Goal: Task Accomplishment & Management: Manage account settings

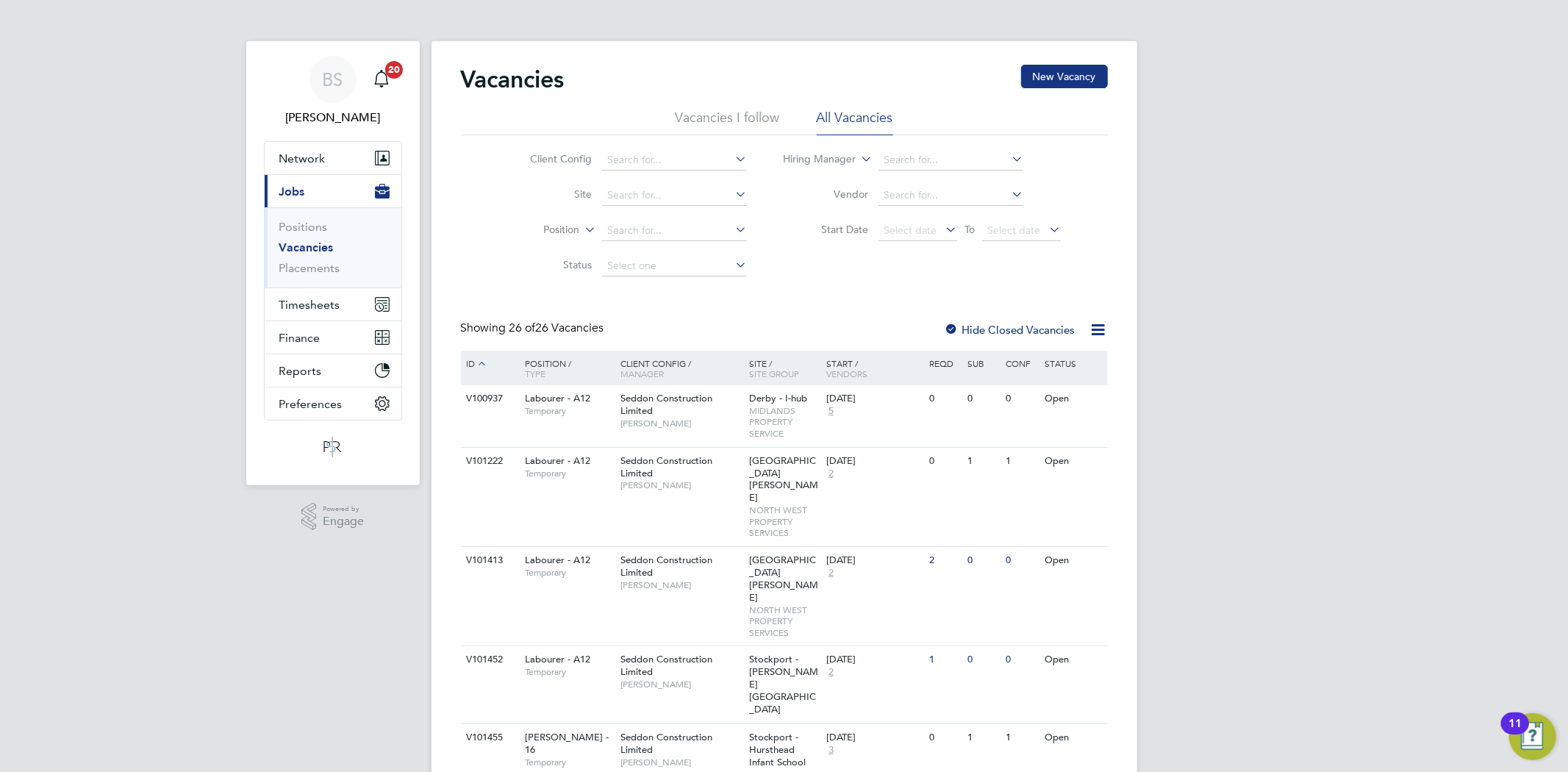
click at [666, 176] on li "Client Config" at bounding box center [626, 160] width 276 height 35
click at [665, 163] on input at bounding box center [674, 160] width 145 height 20
click at [623, 172] on li "Countr yside Properties UK Ltd" at bounding box center [679, 180] width 155 height 19
type input "Countryside Properties UK Ltd"
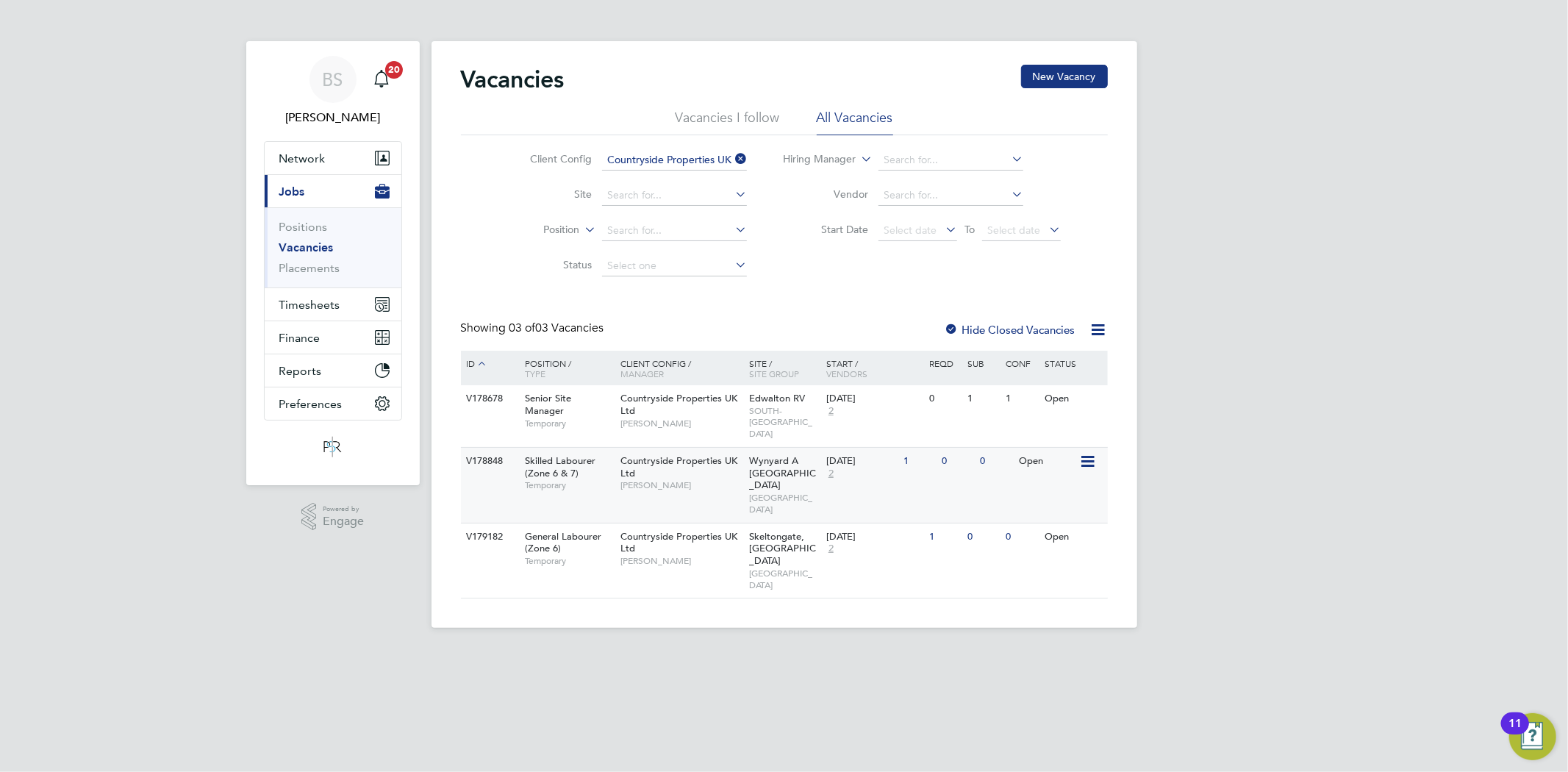
click at [577, 464] on span "Skilled Labourer (Zone 6 & 7)" at bounding box center [560, 466] width 70 height 25
click at [292, 150] on button "Network" at bounding box center [333, 158] width 137 height 32
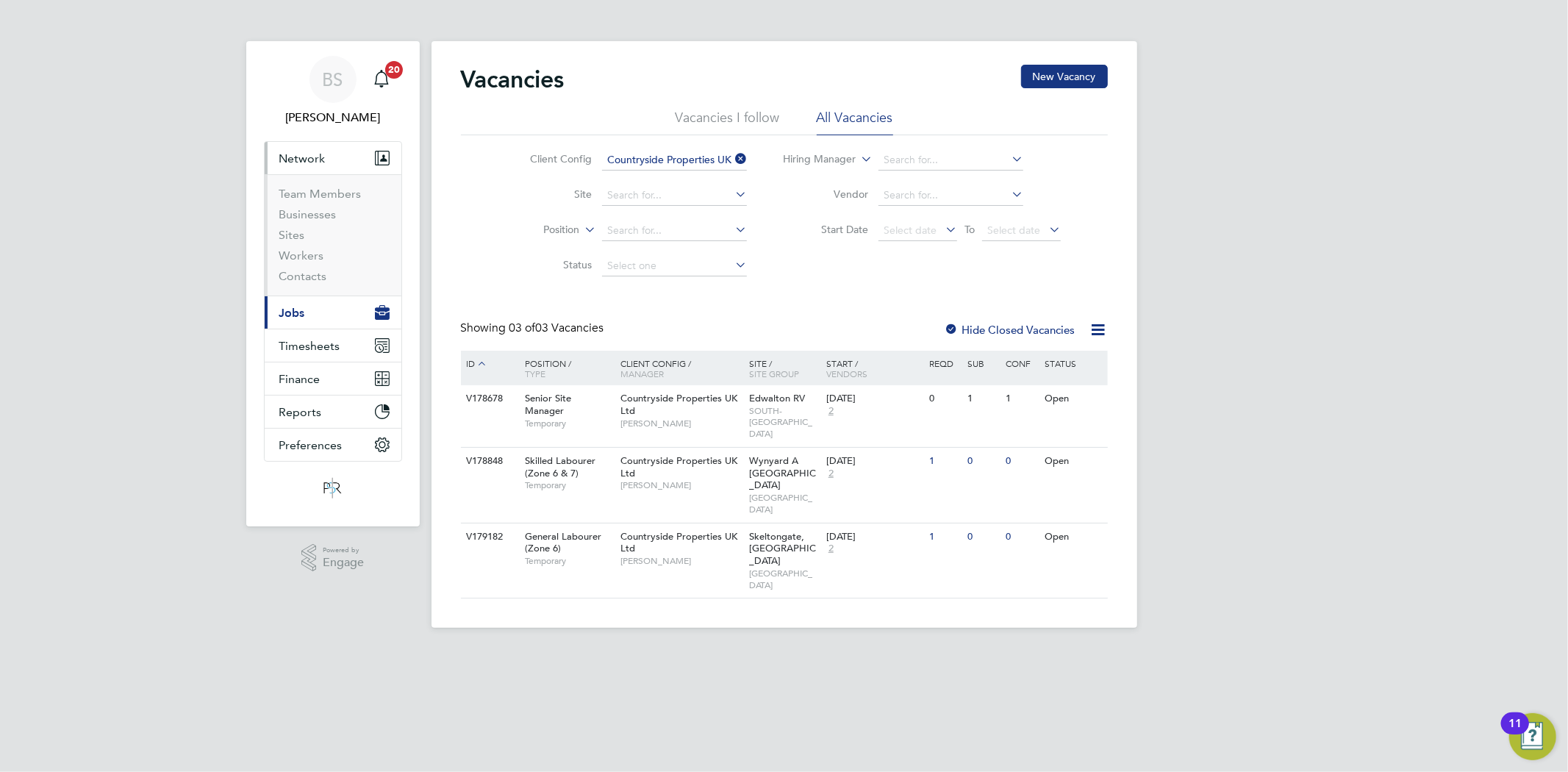
click at [298, 263] on li "Workers" at bounding box center [333, 259] width 110 height 20
click at [299, 256] on link "Workers" at bounding box center [301, 255] width 45 height 14
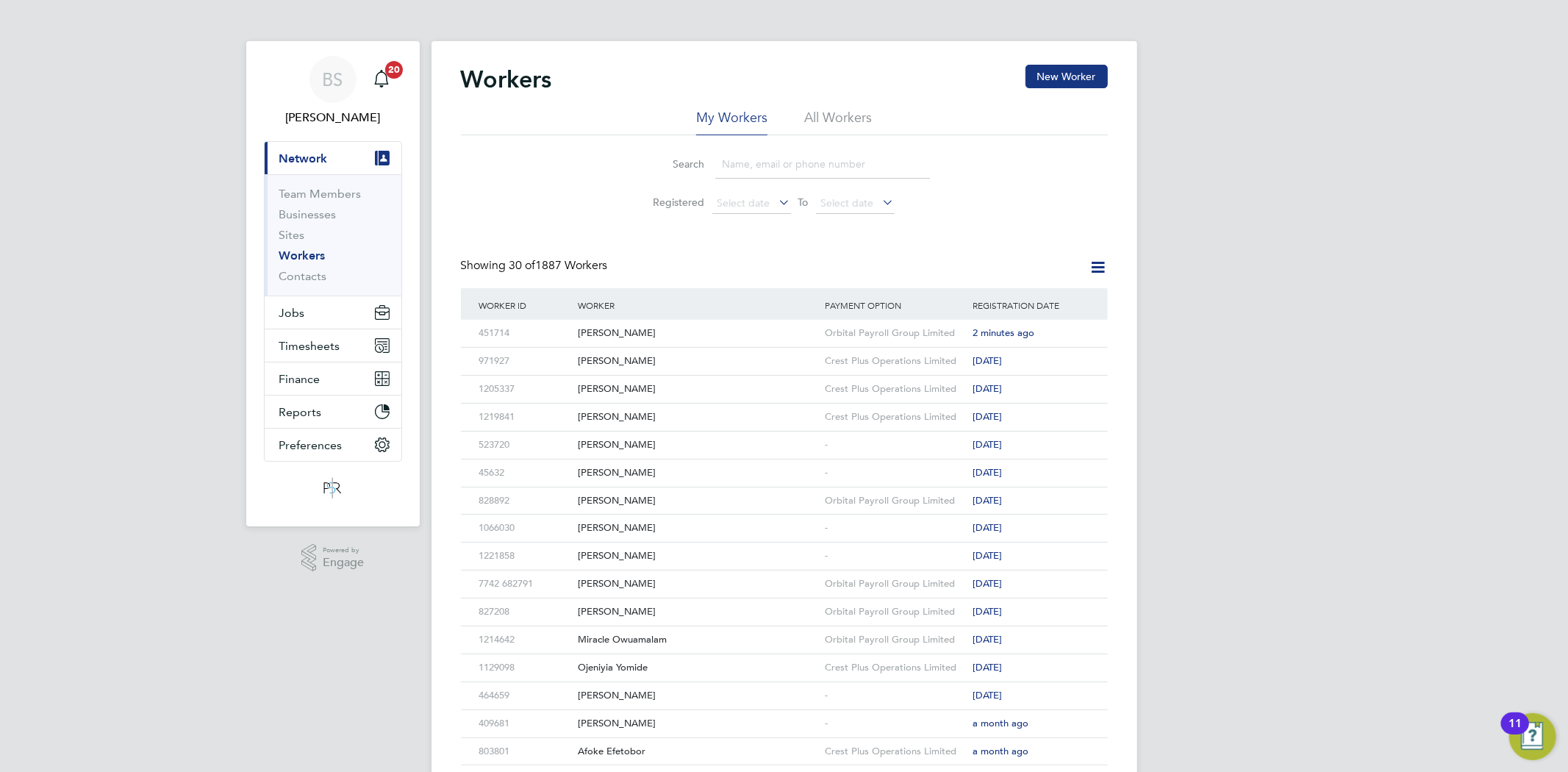
click at [791, 164] on input at bounding box center [822, 163] width 214 height 29
click at [706, 334] on div "[PERSON_NAME]" at bounding box center [697, 332] width 247 height 27
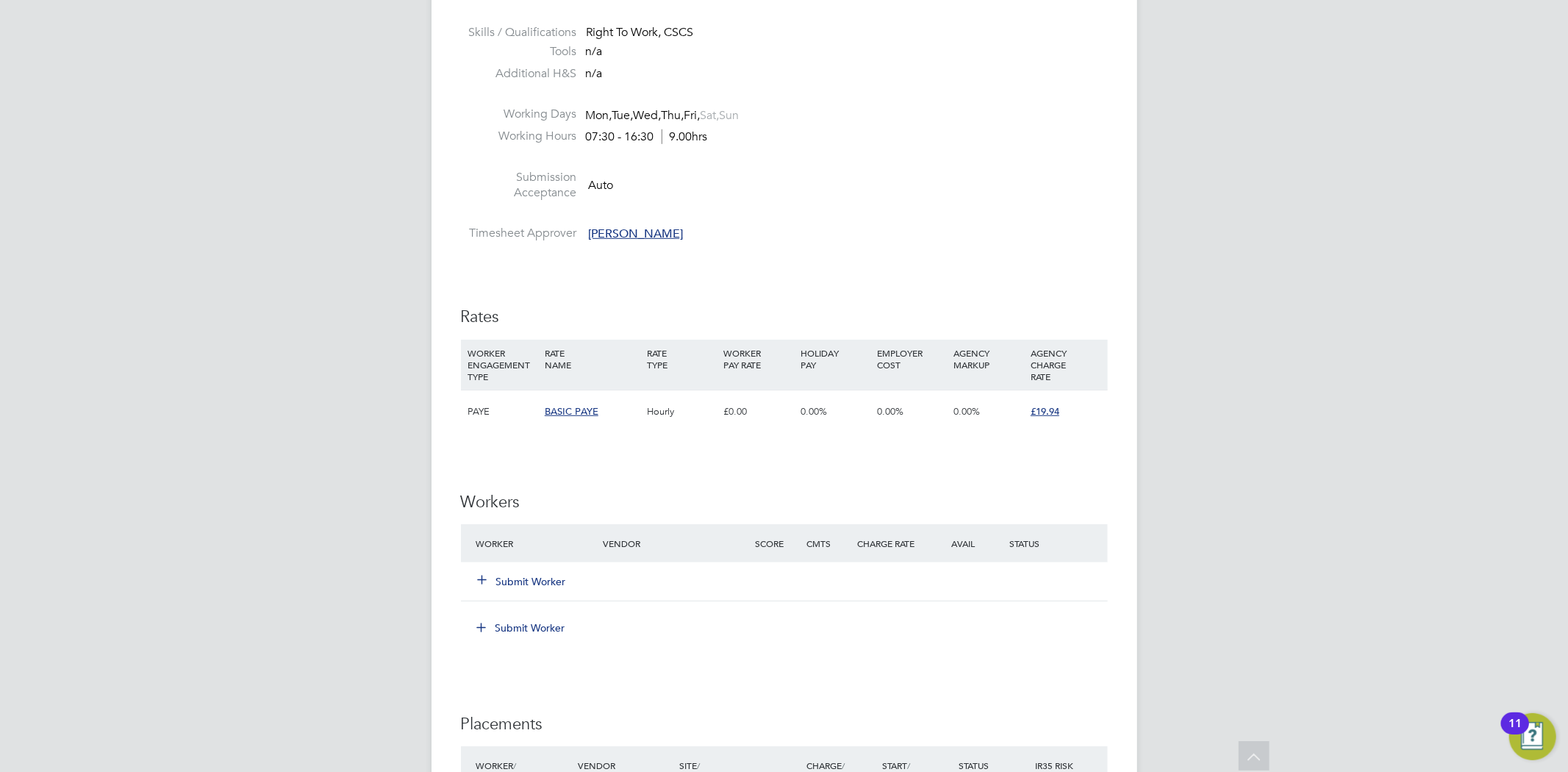
scroll to position [735, 0]
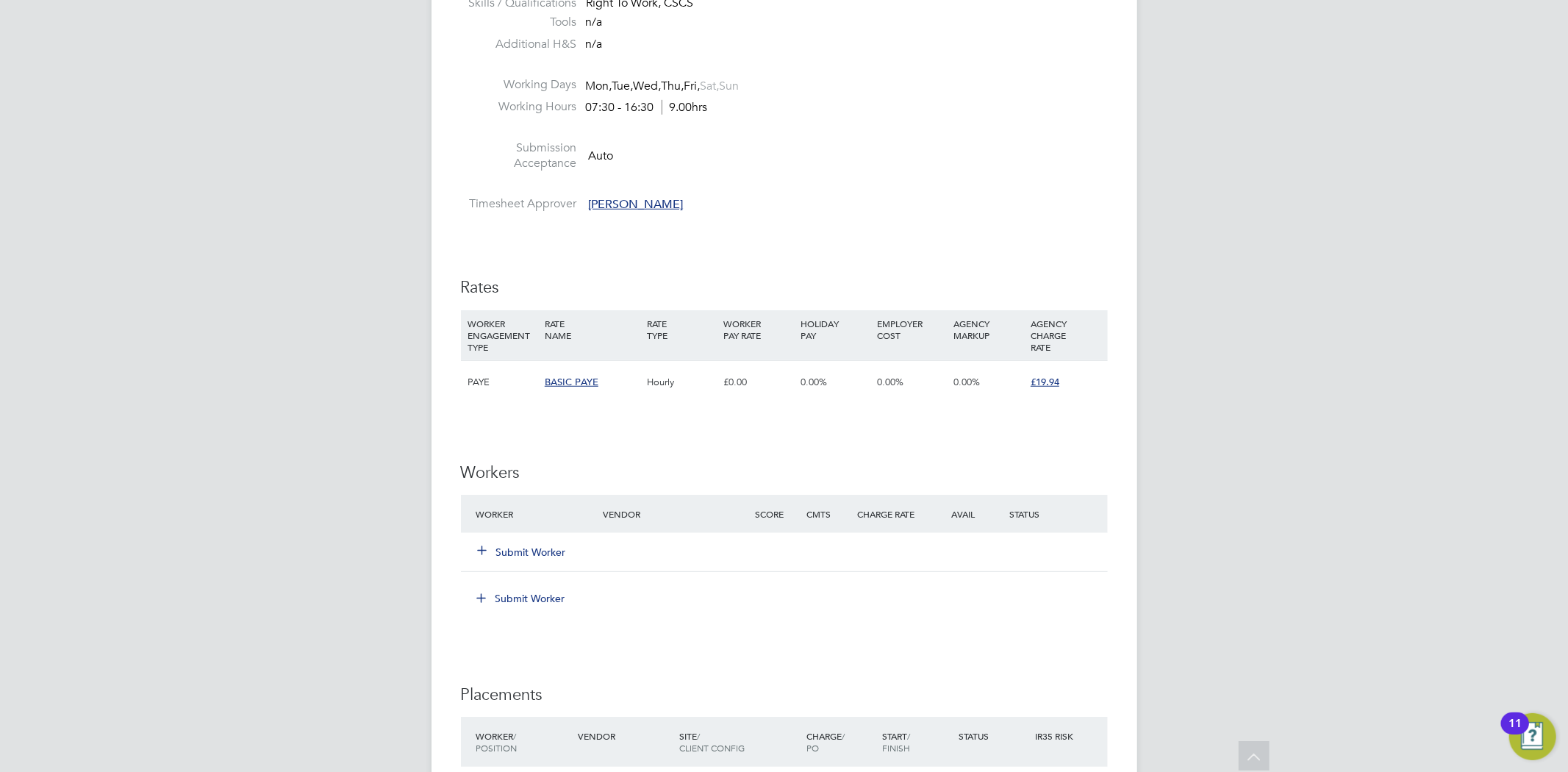
click at [557, 551] on button "Submit Worker" at bounding box center [523, 552] width 89 height 15
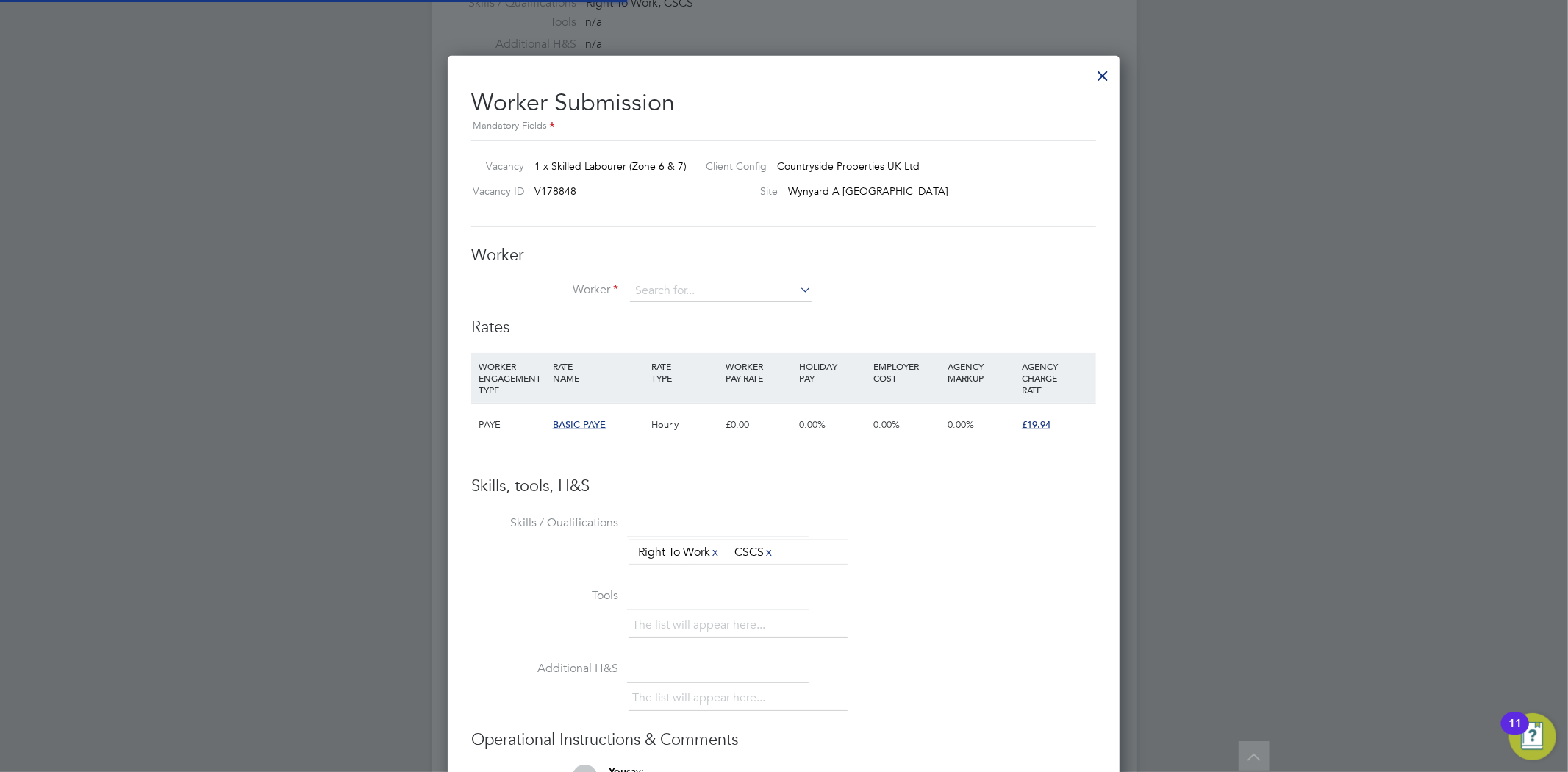
scroll to position [7, 8]
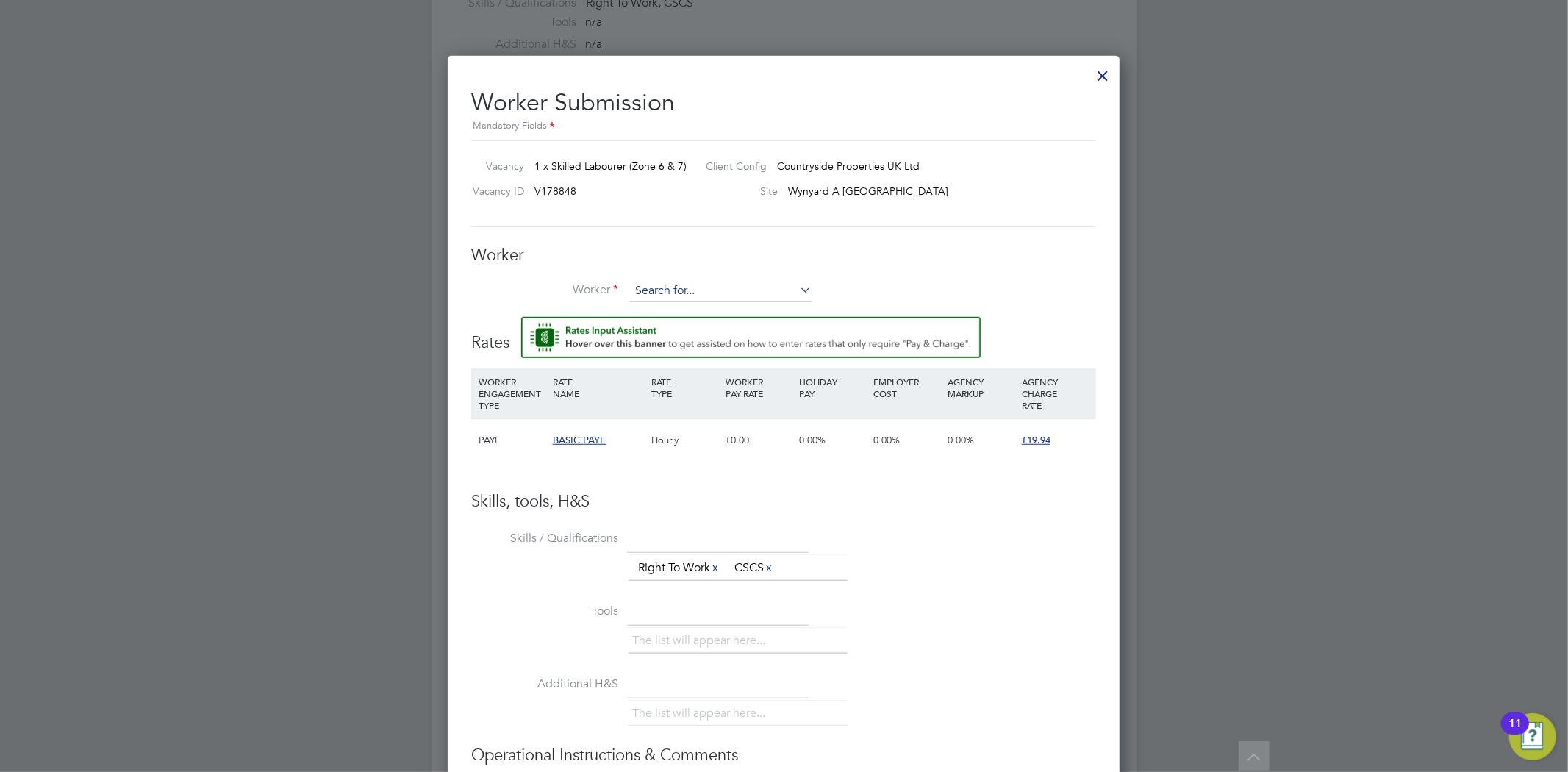
click at [657, 283] on input at bounding box center [720, 291] width 182 height 22
click at [658, 336] on li "+ Add new" at bounding box center [720, 331] width 183 height 19
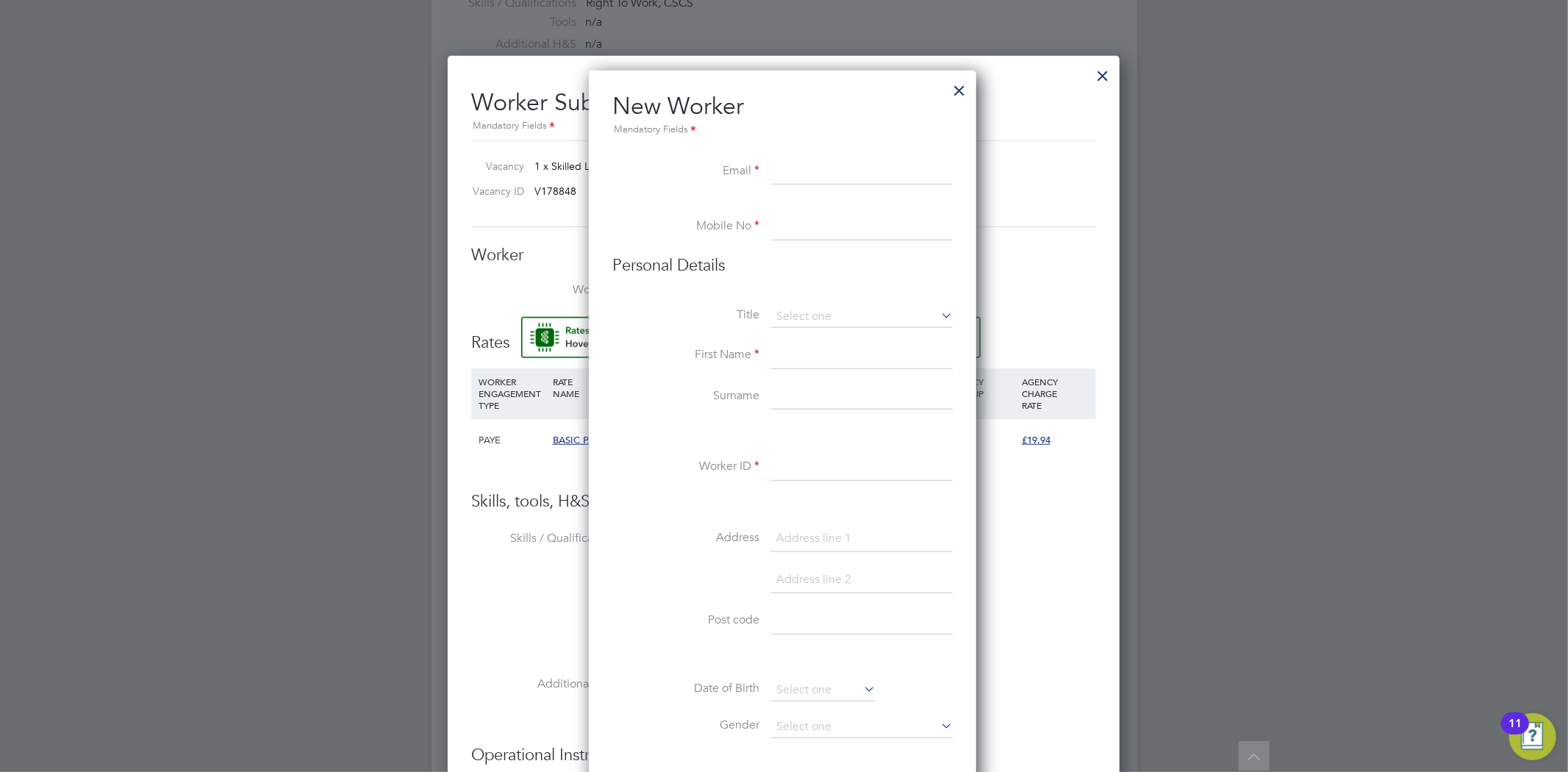
paste input "[EMAIL_ADDRESS][DOMAIN_NAME]"
drag, startPoint x: 938, startPoint y: 171, endPoint x: 694, endPoint y: 171, distance: 244.0
click at [694, 171] on li "Email [EMAIL_ADDRESS][DOMAIN_NAME]" at bounding box center [782, 179] width 341 height 42
paste input "m"
type input "[EMAIL_ADDRESS][DOMAIN_NAME]"
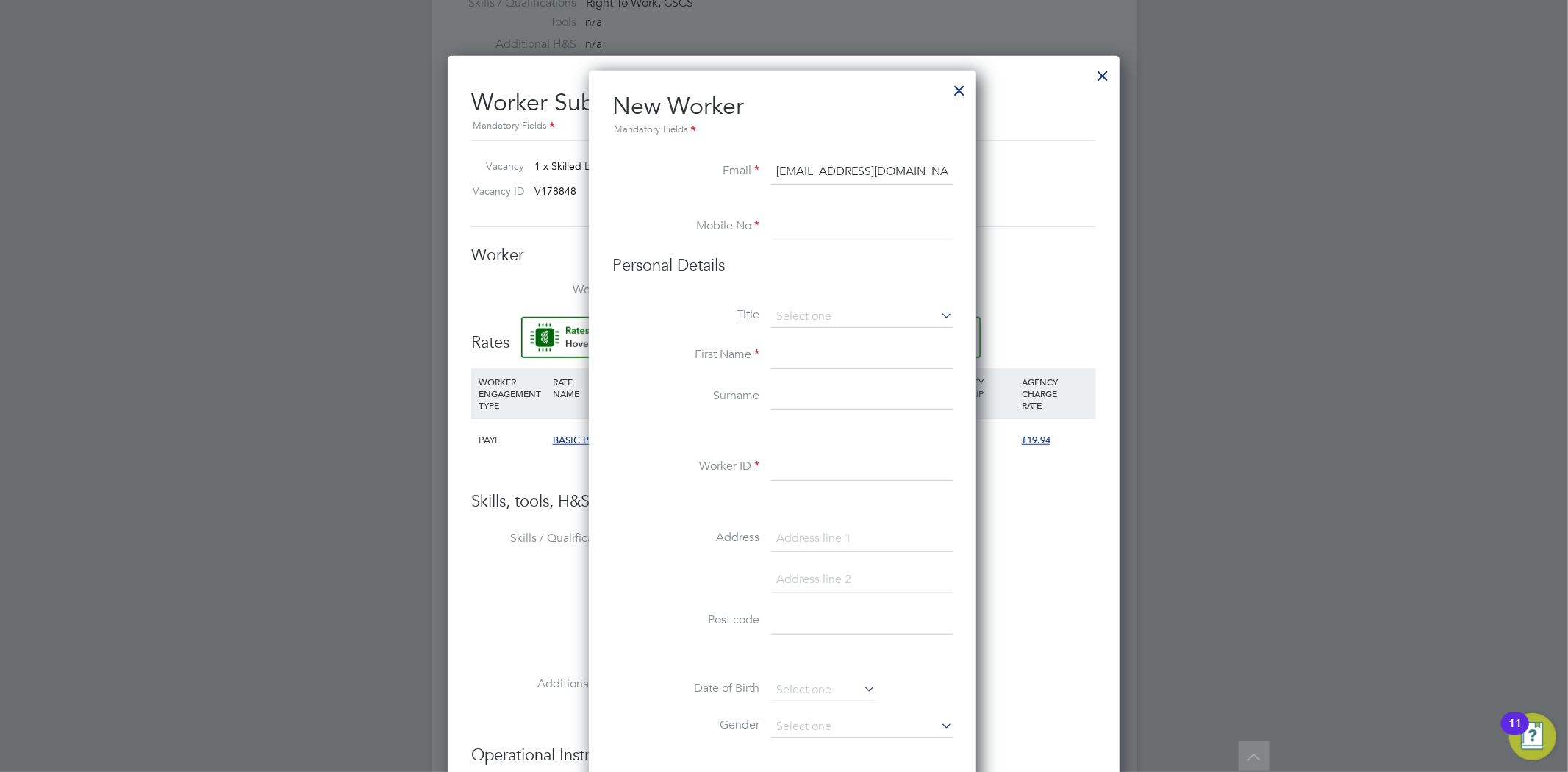
click at [877, 207] on li at bounding box center [782, 207] width 341 height 15
click at [857, 214] on input at bounding box center [862, 227] width 182 height 27
paste input "7498 572589"
type input "7498 572589"
click at [794, 318] on input at bounding box center [862, 317] width 182 height 22
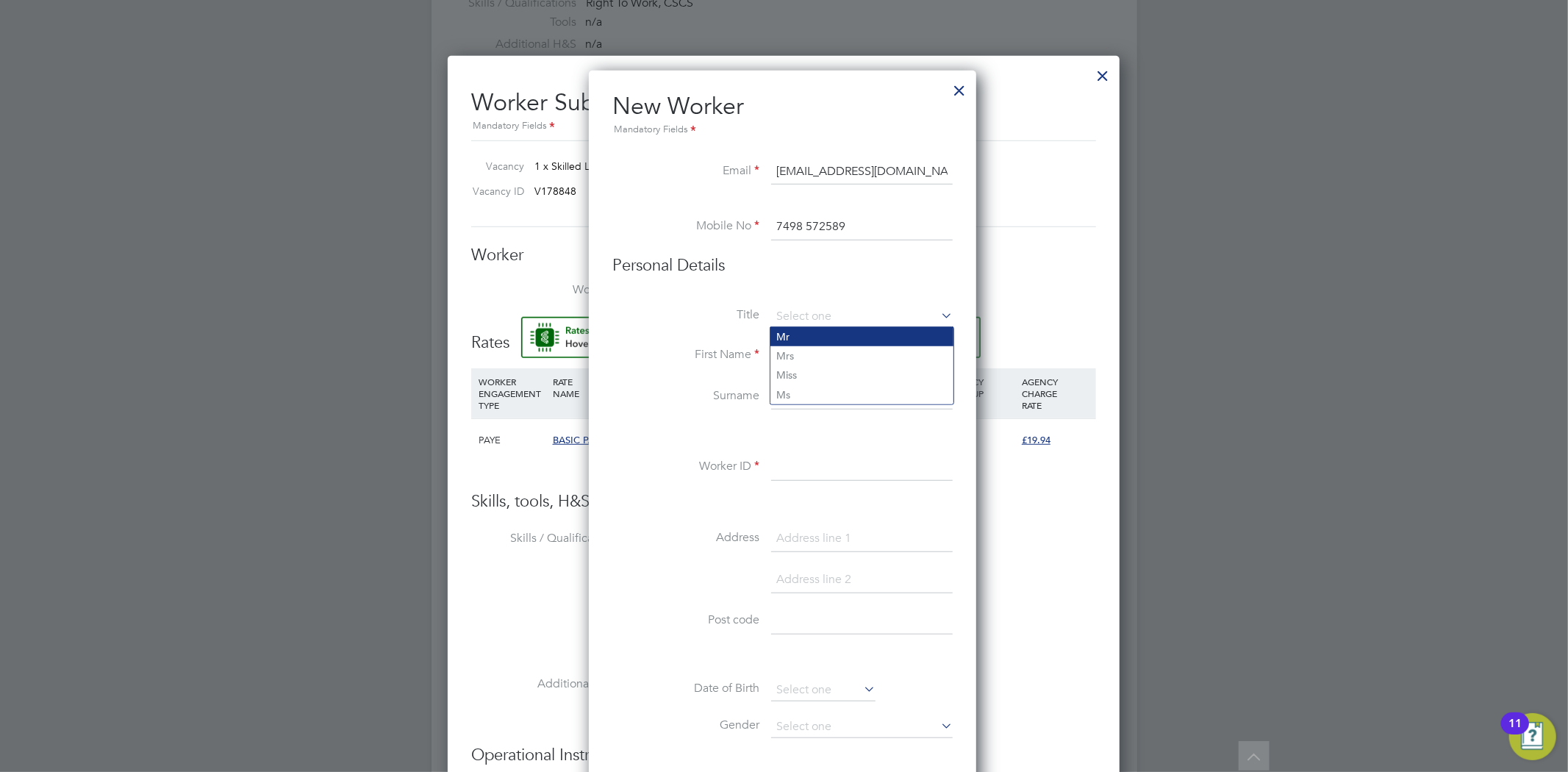
drag, startPoint x: 809, startPoint y: 332, endPoint x: 812, endPoint y: 340, distance: 8.5
click at [809, 333] on li "Mr" at bounding box center [862, 336] width 183 height 19
type input "Mr"
click at [802, 354] on input at bounding box center [862, 356] width 182 height 27
type input "[PERSON_NAME]"
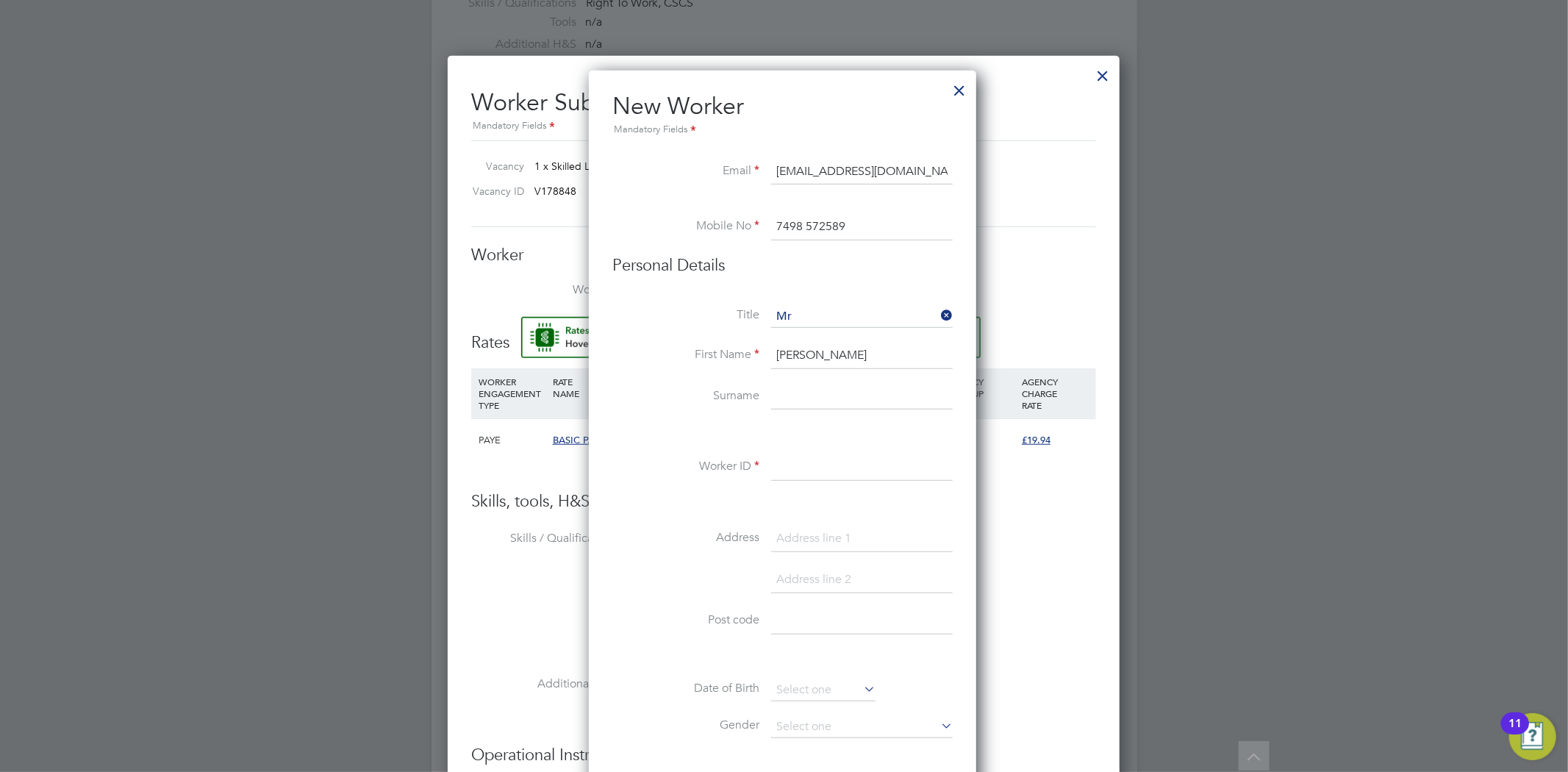
click at [847, 392] on input at bounding box center [862, 396] width 182 height 27
type input "Grange"
click at [823, 467] on input at bounding box center [862, 467] width 182 height 27
click at [805, 464] on input at bounding box center [862, 467] width 182 height 27
paste input "451714"
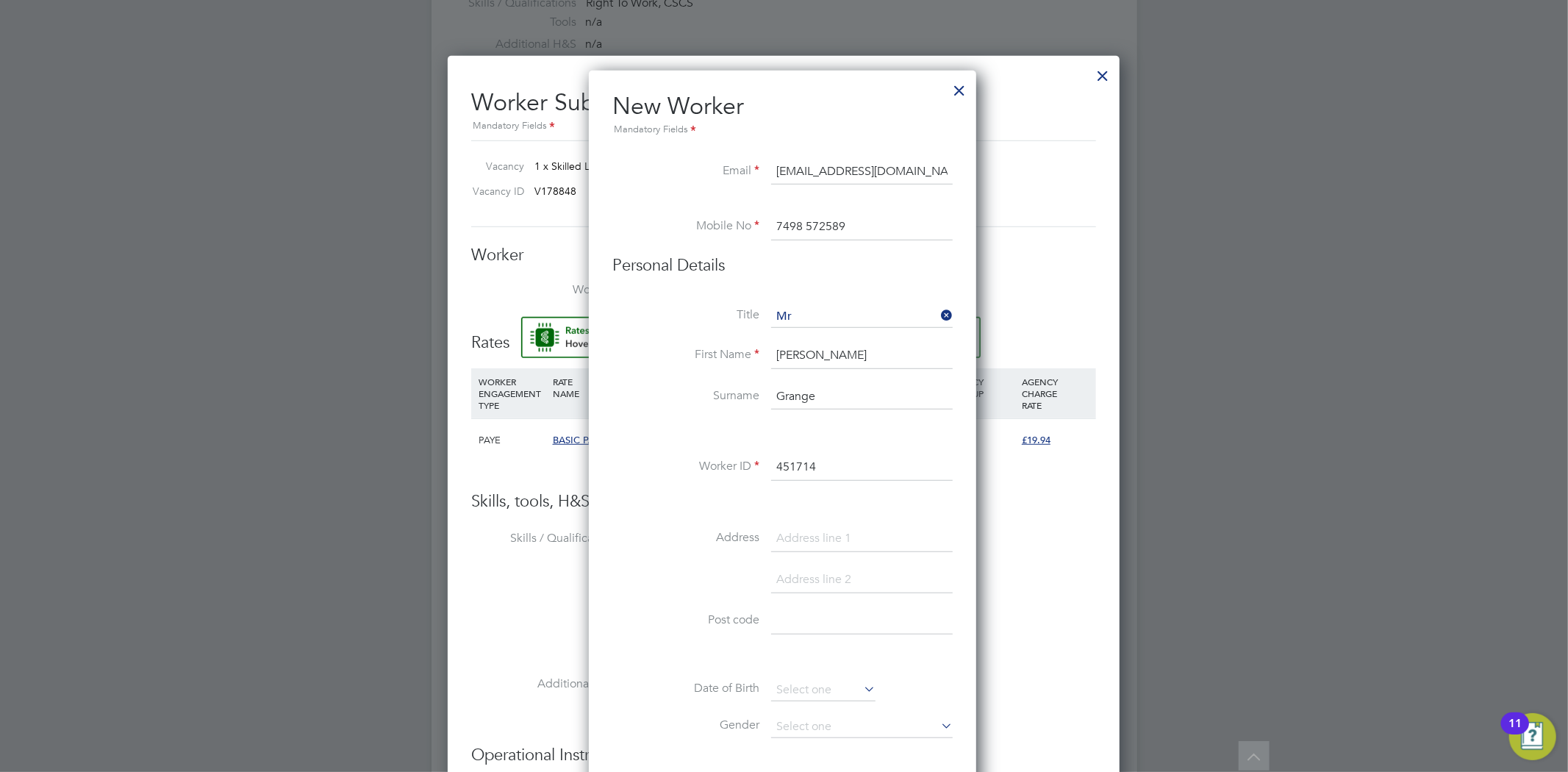
type input "451714"
click at [782, 532] on input at bounding box center [862, 538] width 182 height 27
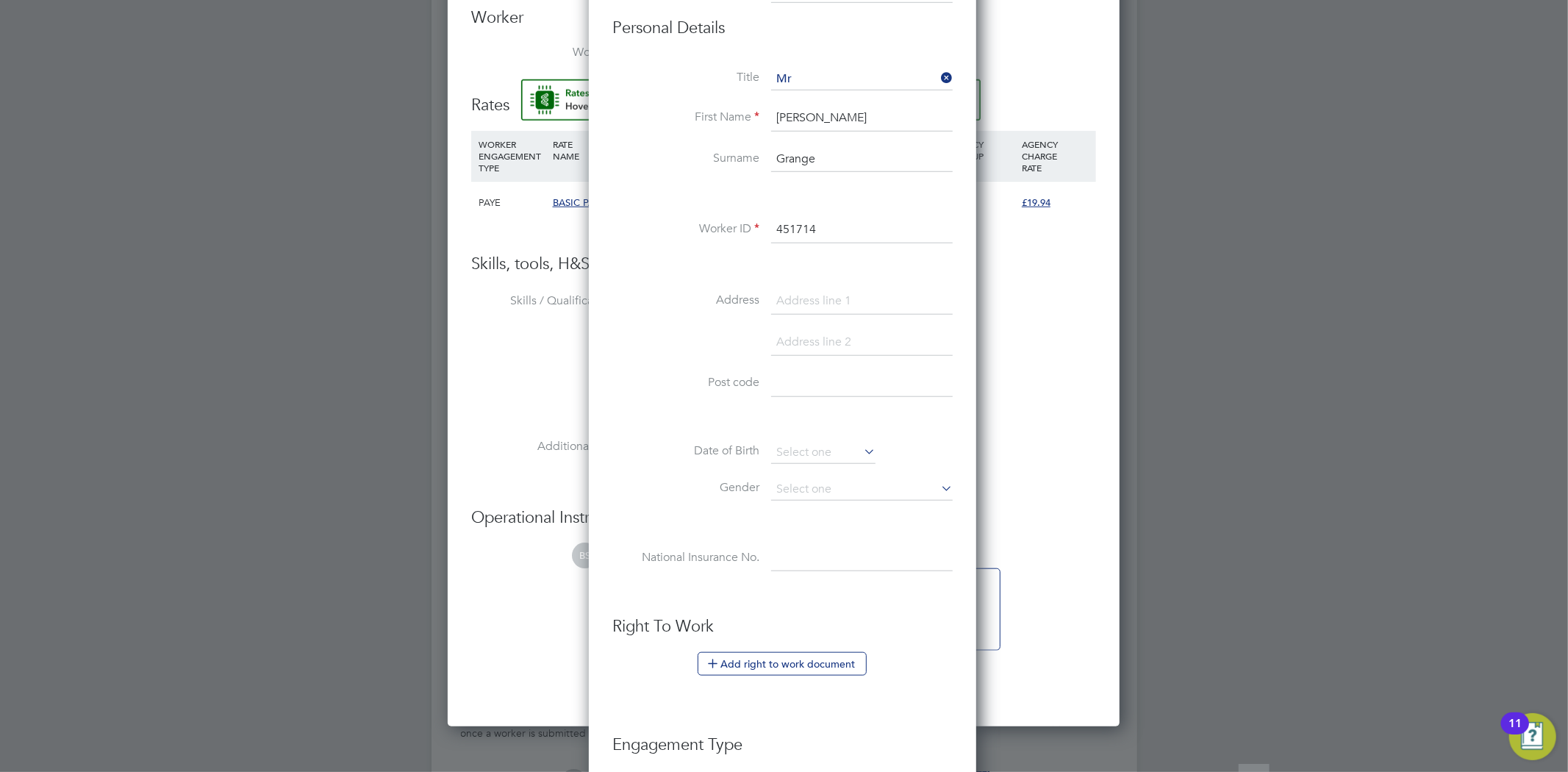
scroll to position [980, 0]
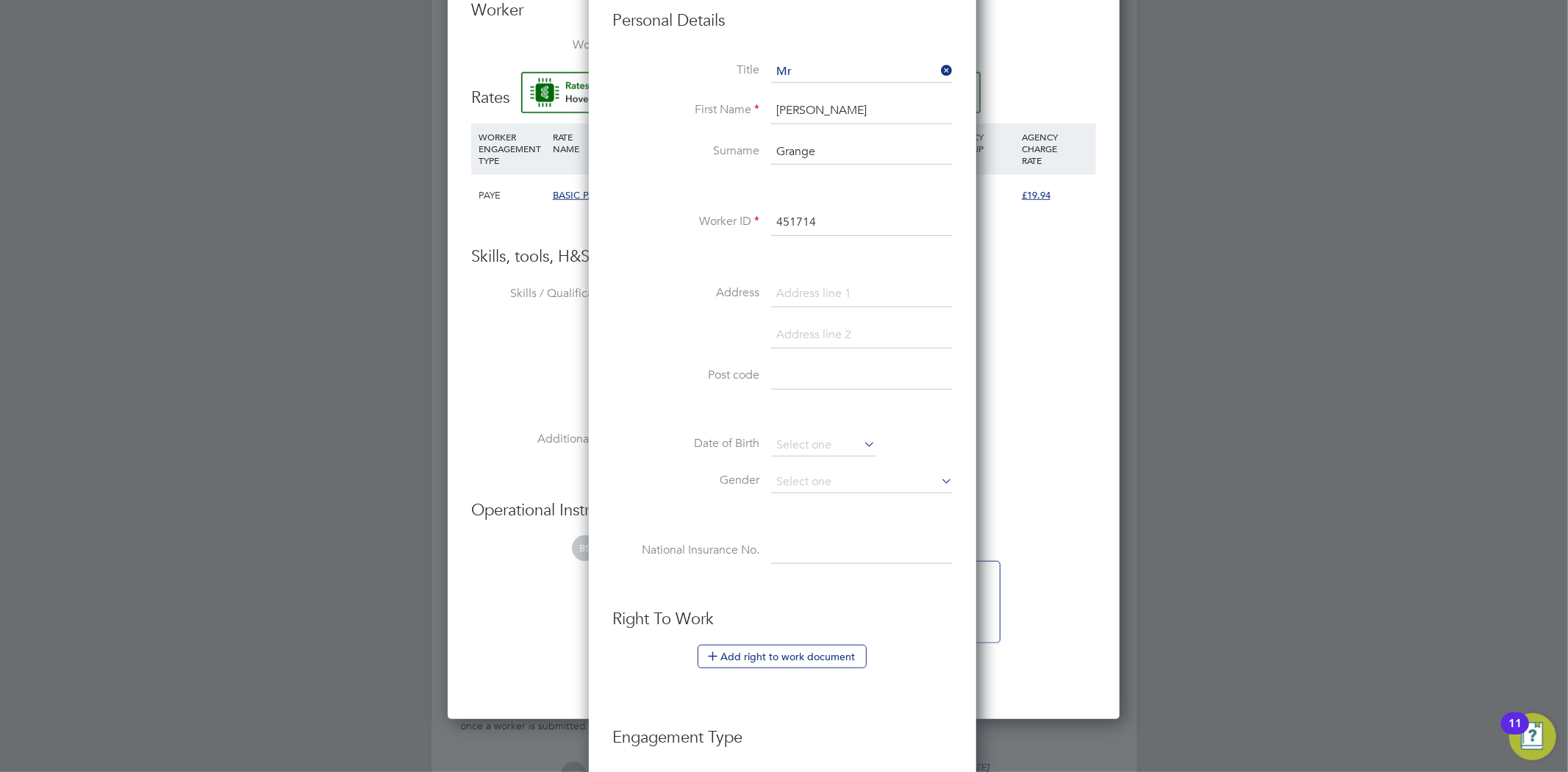
click at [802, 392] on li "Post code" at bounding box center [782, 383] width 341 height 42
click at [802, 380] on input at bounding box center [862, 376] width 182 height 27
paste input "TS10 3RG"
type input "TS10 3RG"
click at [774, 402] on li "Post code TS10 3RG" at bounding box center [782, 383] width 341 height 42
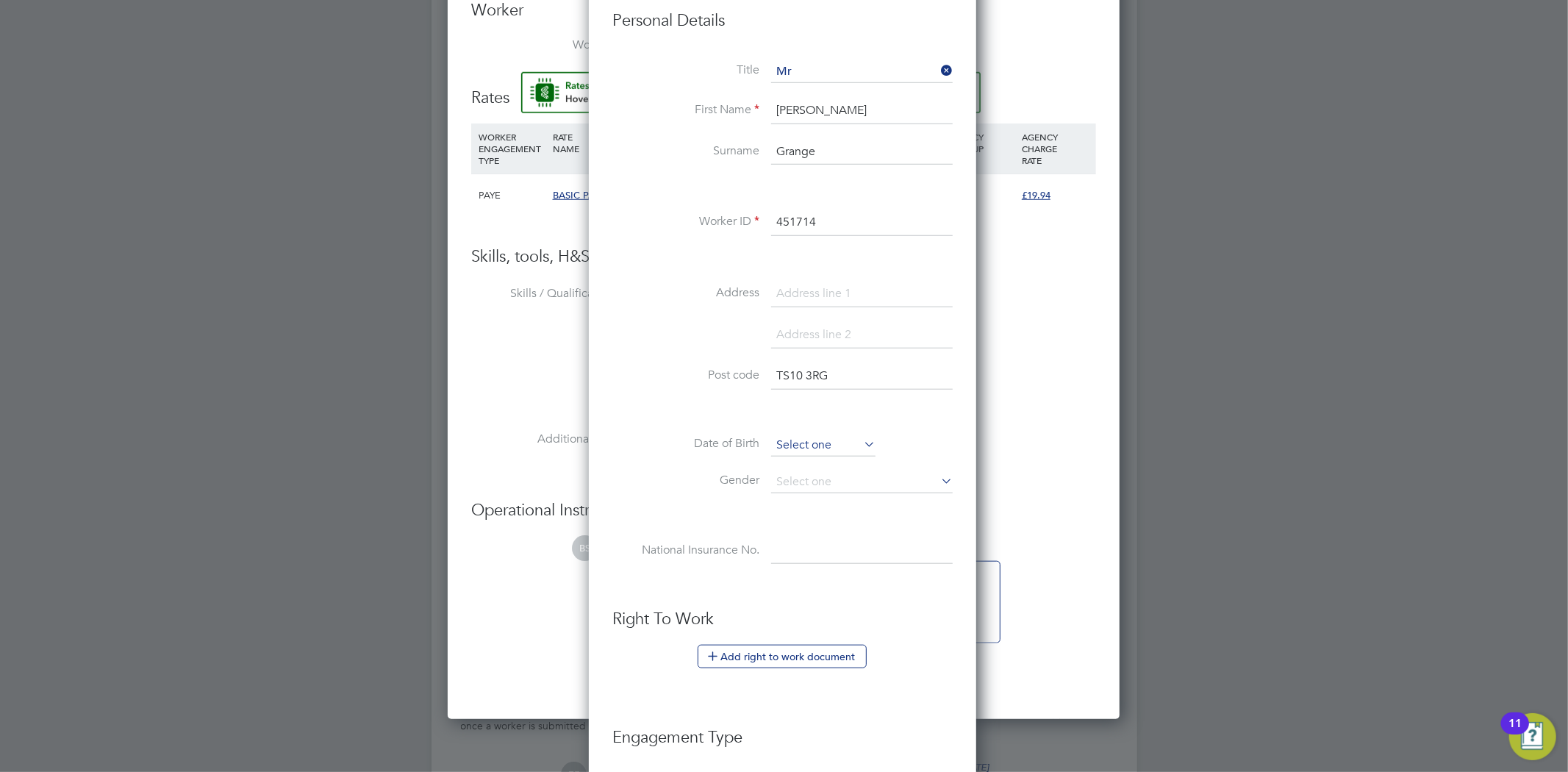
click at [795, 442] on input at bounding box center [823, 445] width 104 height 22
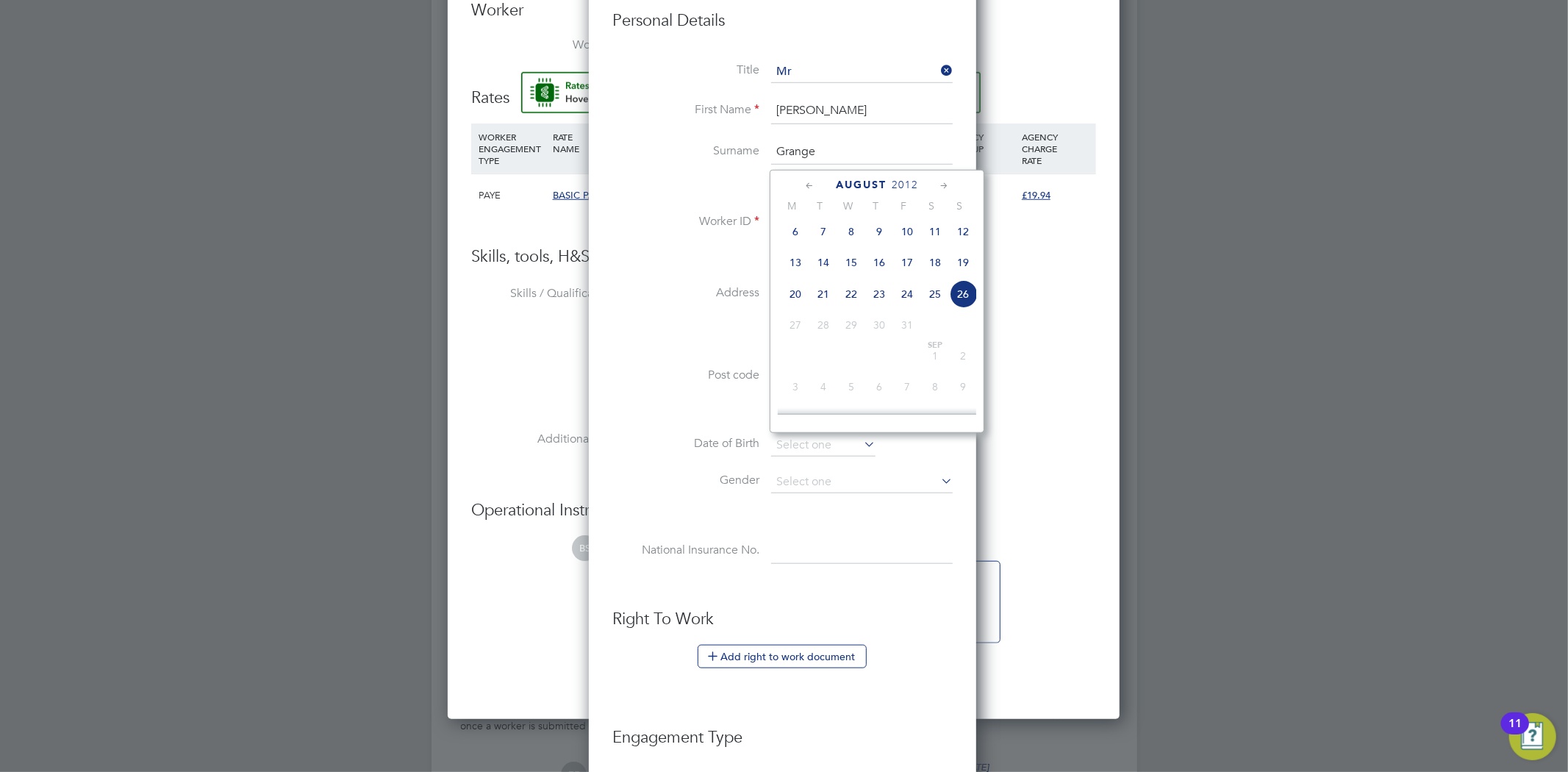
click at [689, 402] on li "Post code TS10 3RG" at bounding box center [782, 383] width 341 height 42
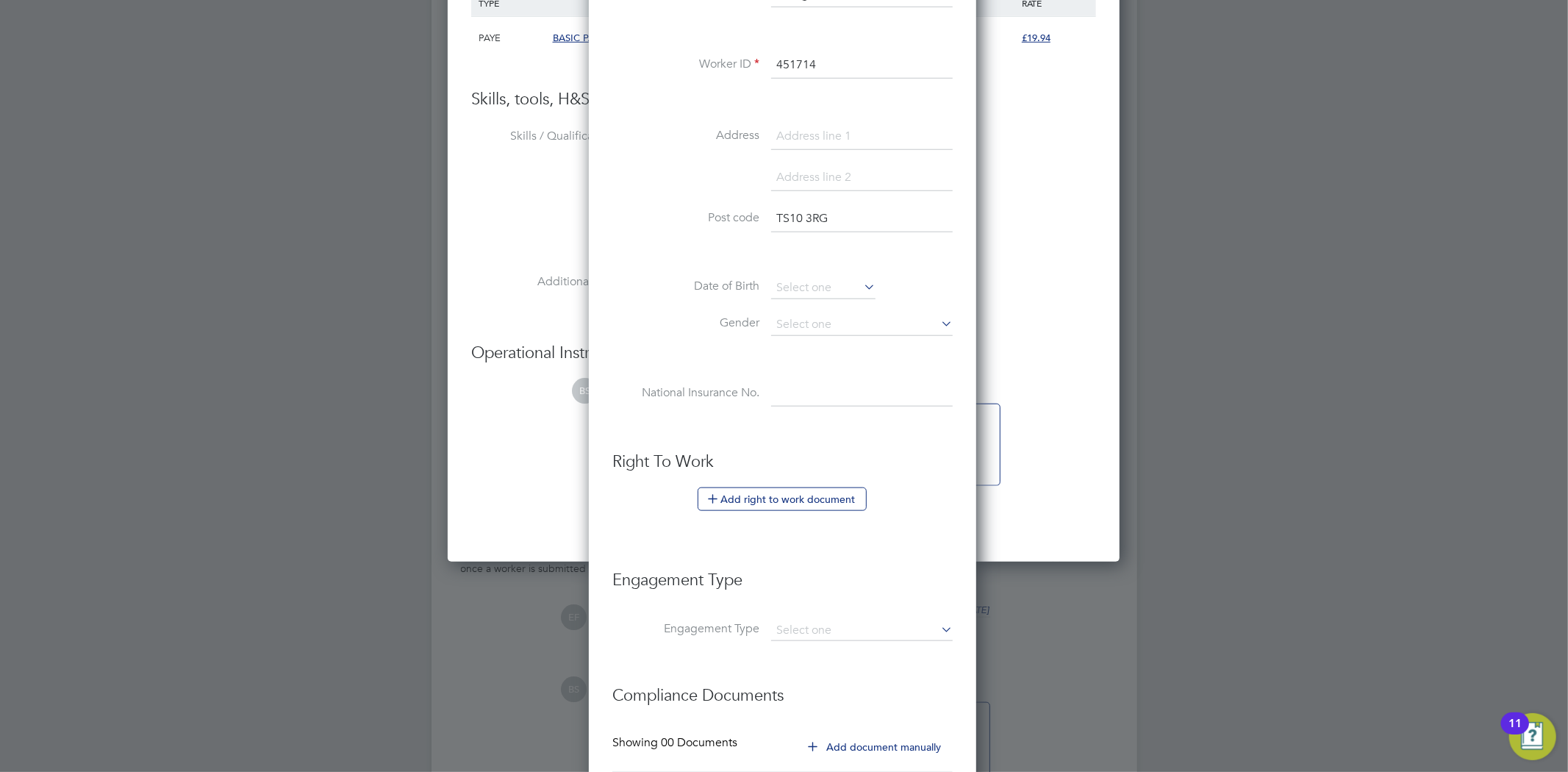
scroll to position [1283, 0]
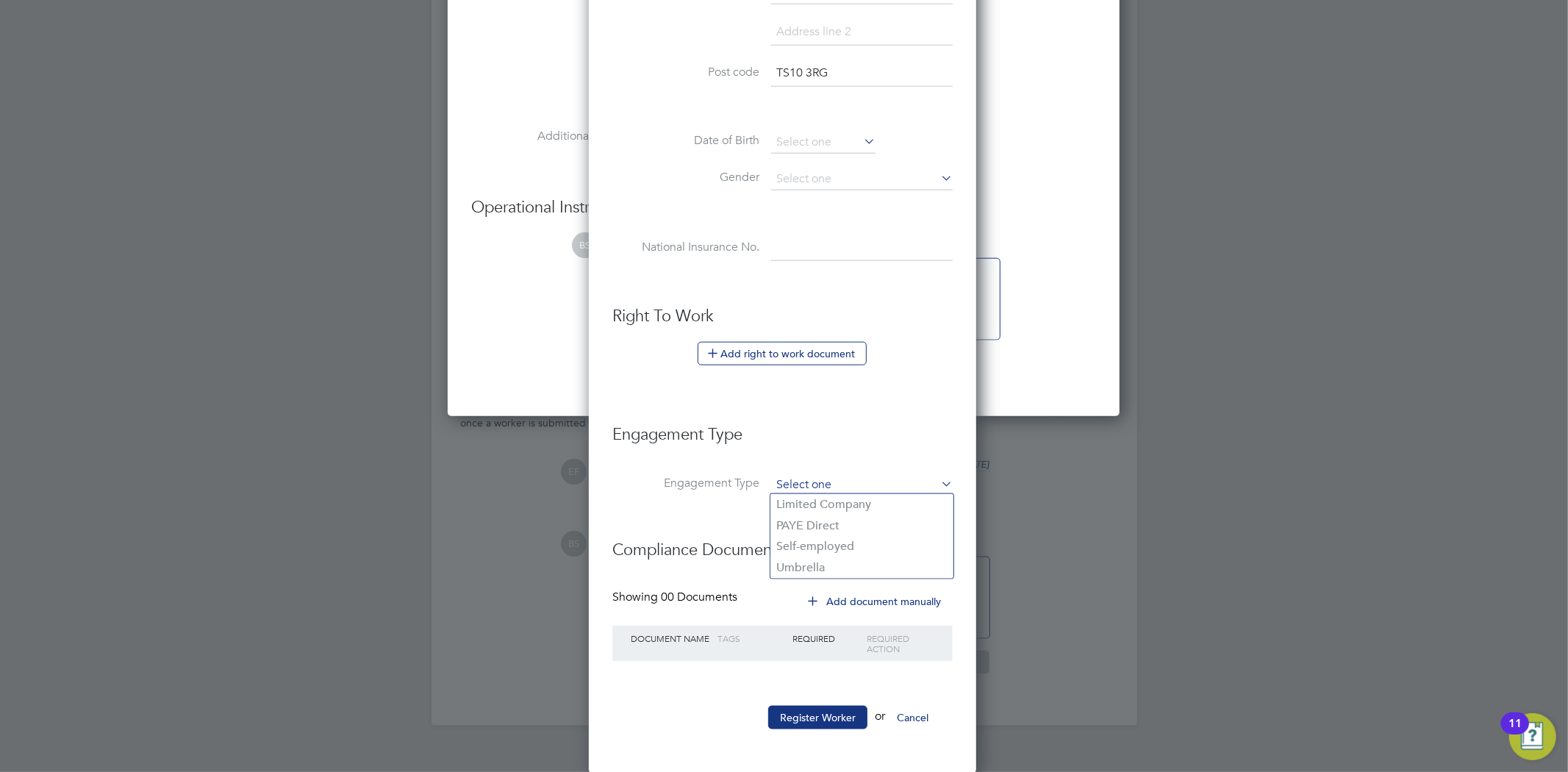
click at [783, 481] on input at bounding box center [862, 485] width 182 height 20
click at [834, 568] on li "Umbrella" at bounding box center [862, 567] width 183 height 21
type input "Umbrella"
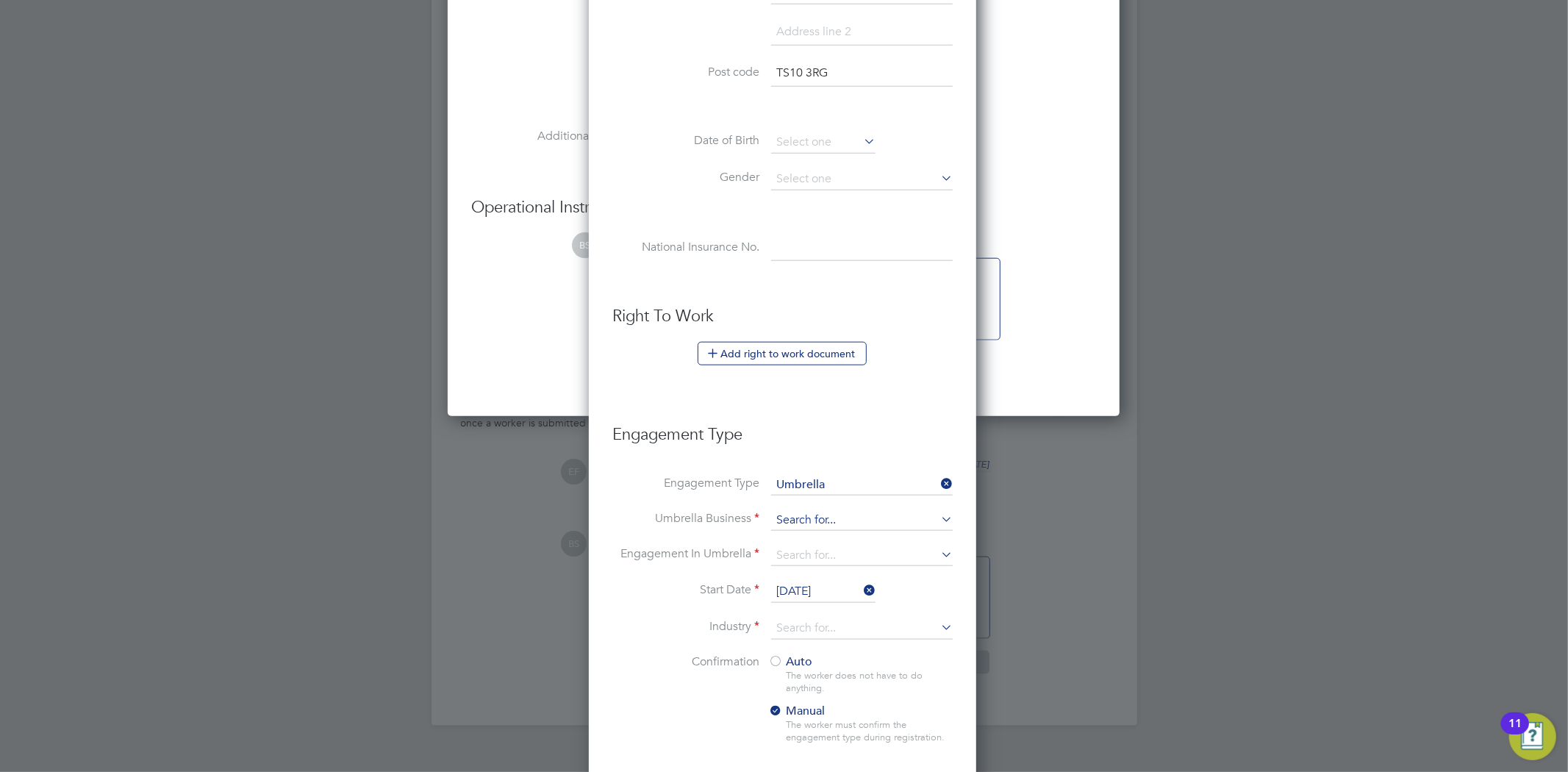
click at [810, 525] on input at bounding box center [862, 520] width 182 height 20
click at [865, 539] on li "Orbit al Payroll Group Limited" at bounding box center [862, 539] width 183 height 21
type input "Orbital Payroll Group Limited"
click at [838, 549] on input at bounding box center [862, 556] width 182 height 20
click at [829, 633] on li "PAYE Direct" at bounding box center [862, 638] width 183 height 21
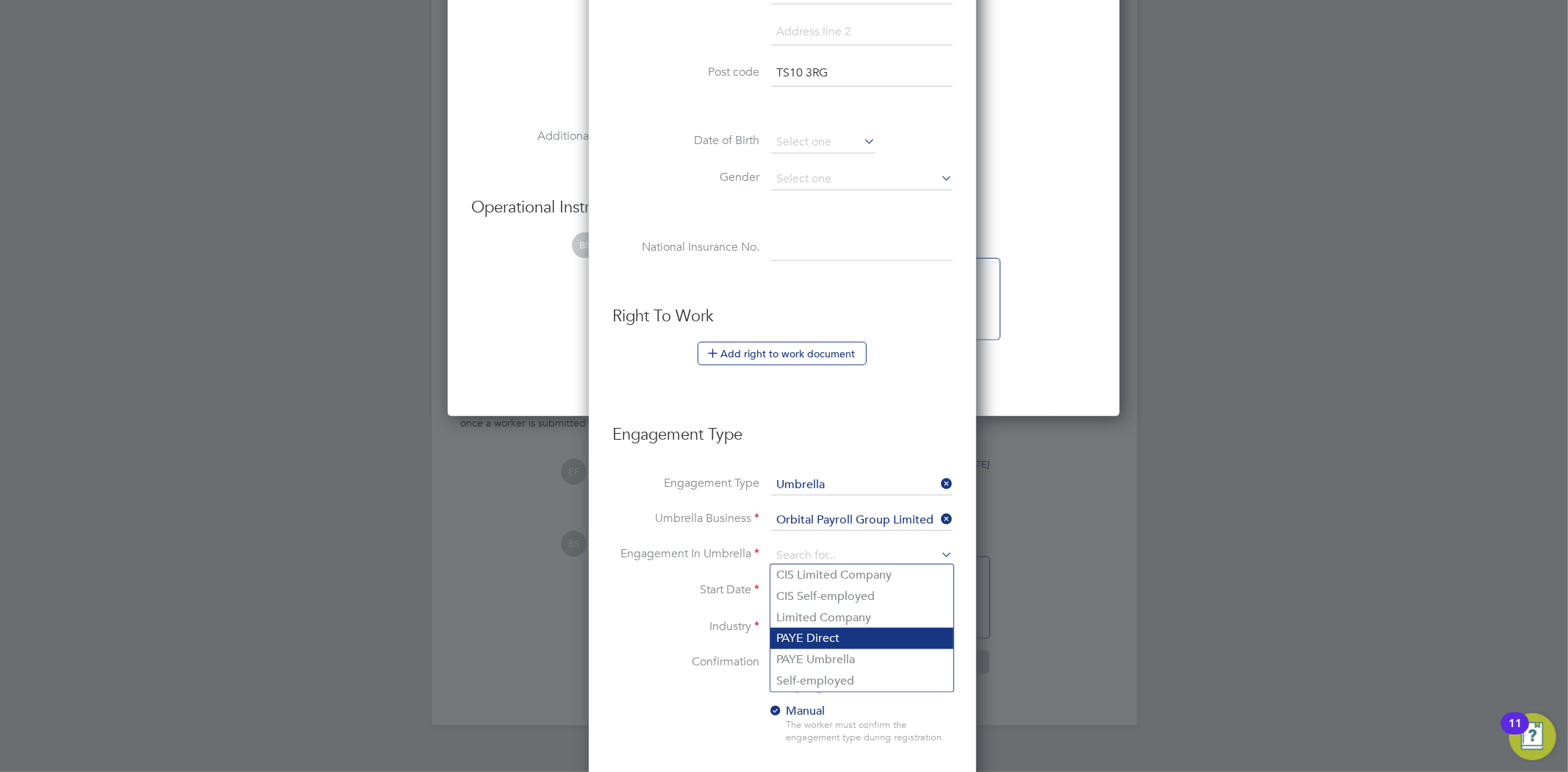
type input "PAYE Direct"
click at [828, 554] on input at bounding box center [862, 556] width 182 height 20
click at [842, 657] on li "PAYE Umbrella" at bounding box center [862, 659] width 183 height 21
type input "PAYE Umbrella"
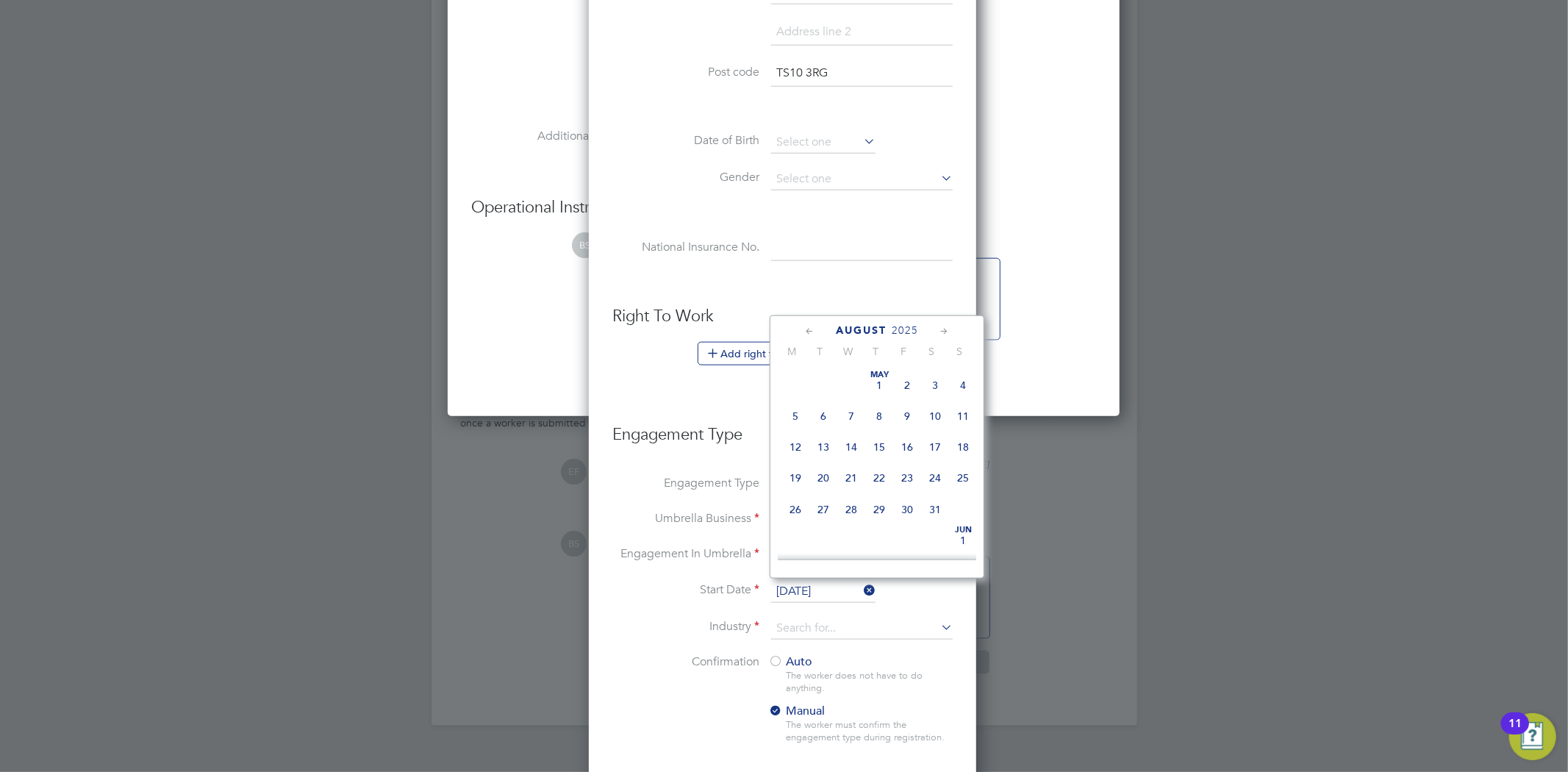
click at [805, 590] on input "[DATE]" at bounding box center [823, 592] width 104 height 22
click at [913, 415] on span "22" at bounding box center [907, 407] width 28 height 28
type input "[DATE]"
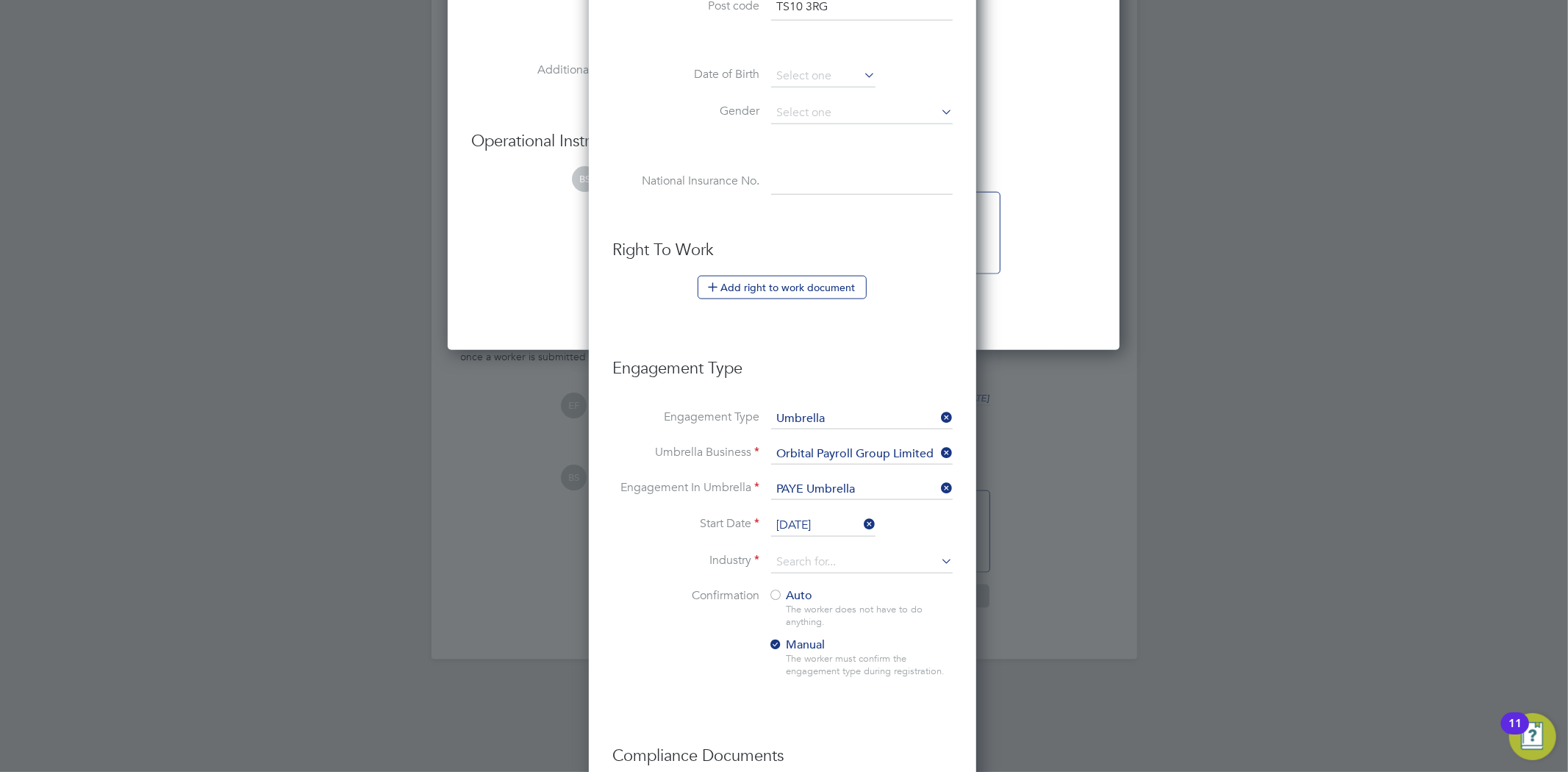
scroll to position [1552, 0]
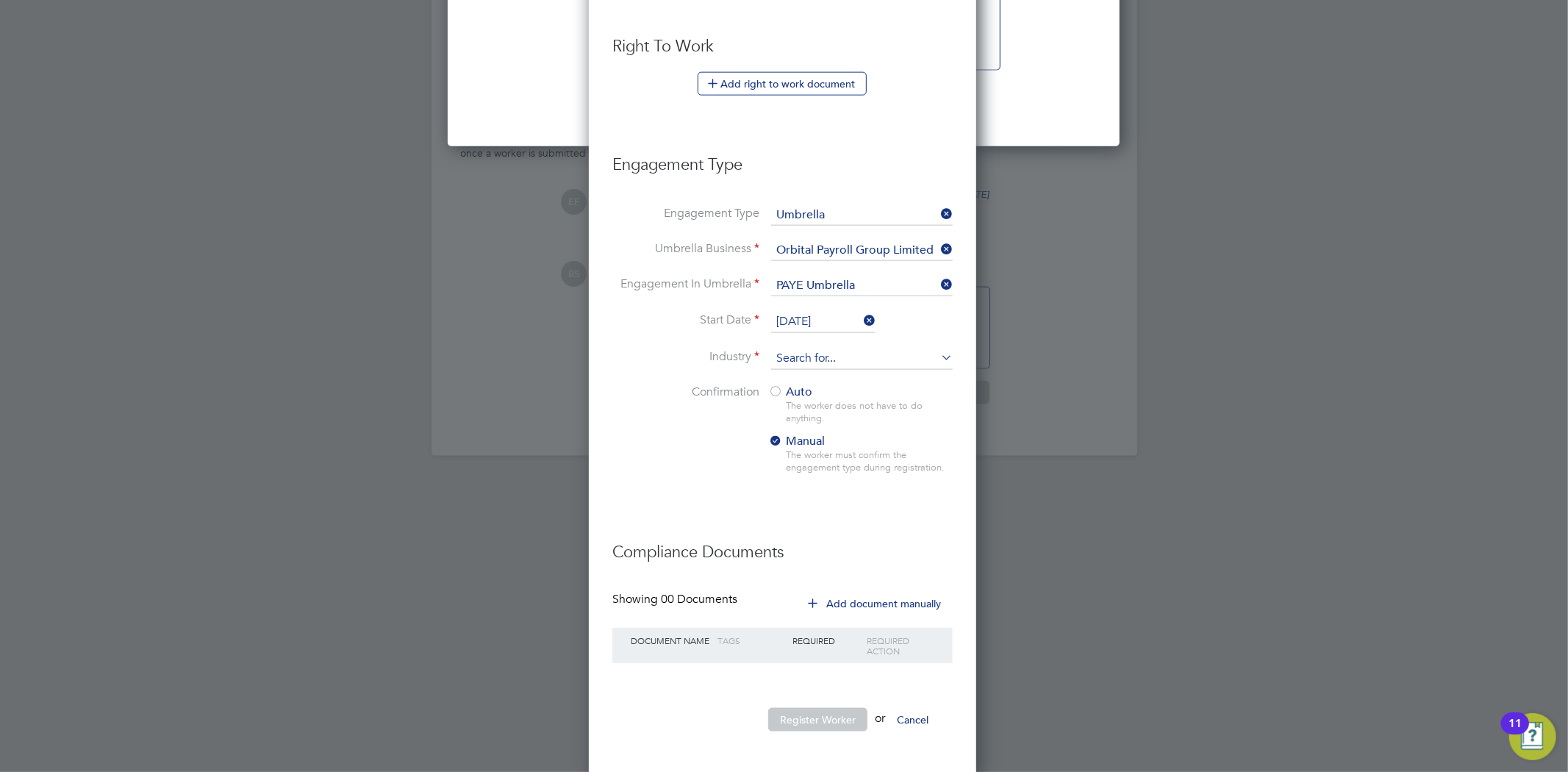
click at [824, 355] on input at bounding box center [862, 358] width 182 height 22
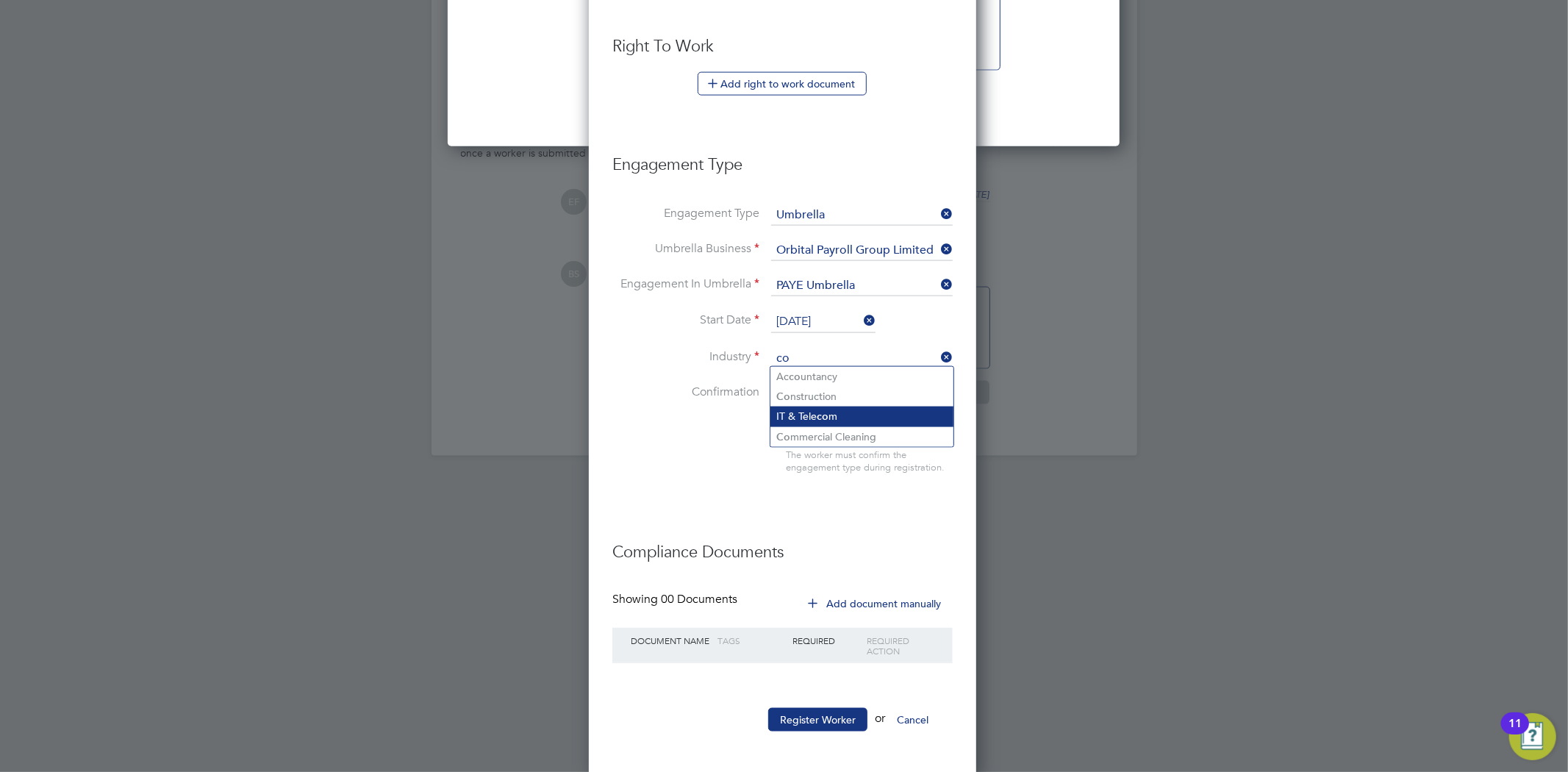
click at [814, 406] on li "IT & Tele co m" at bounding box center [862, 416] width 183 height 19
type input "IT & Telecom"
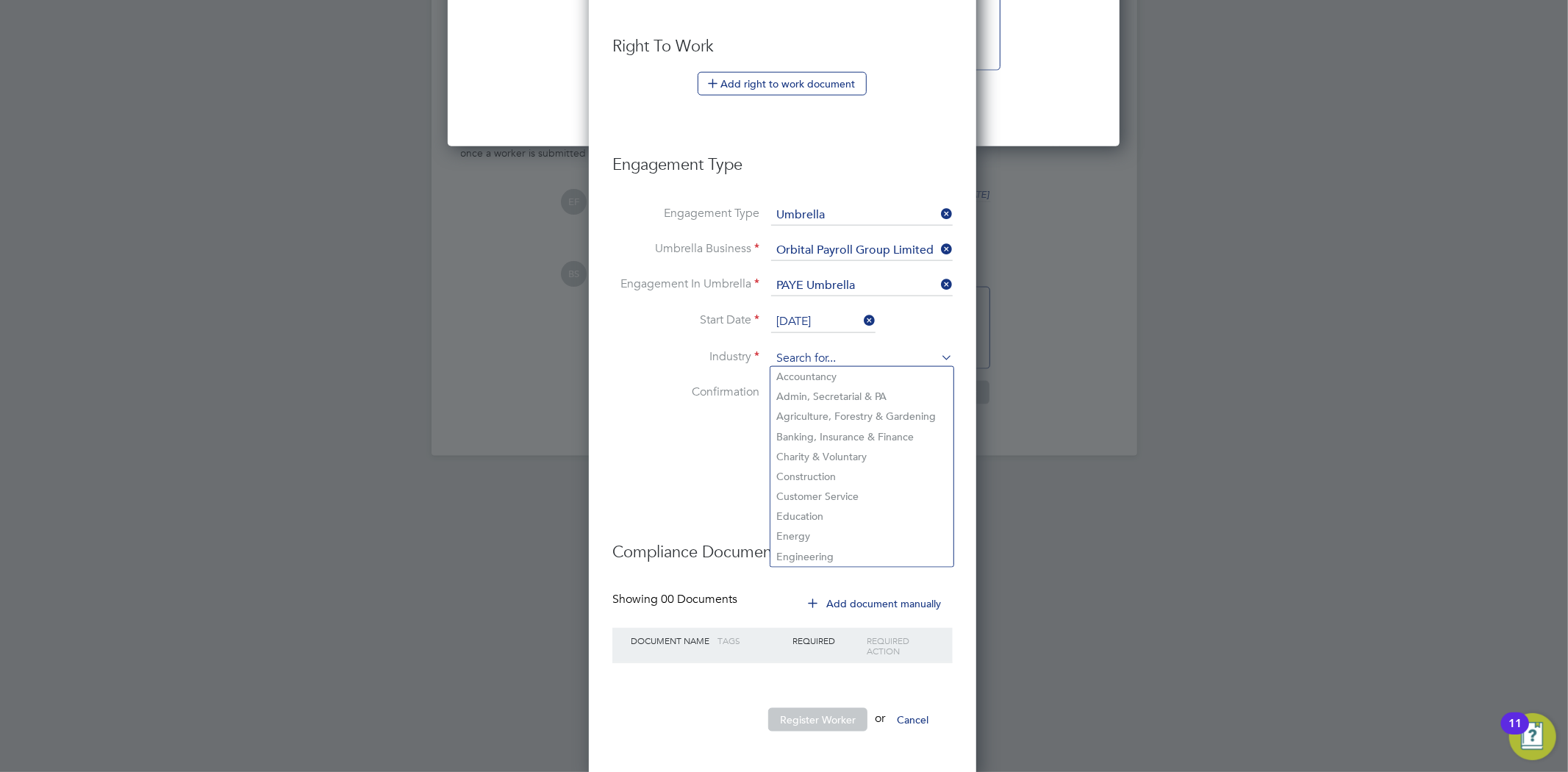
click at [816, 354] on input at bounding box center [862, 358] width 182 height 22
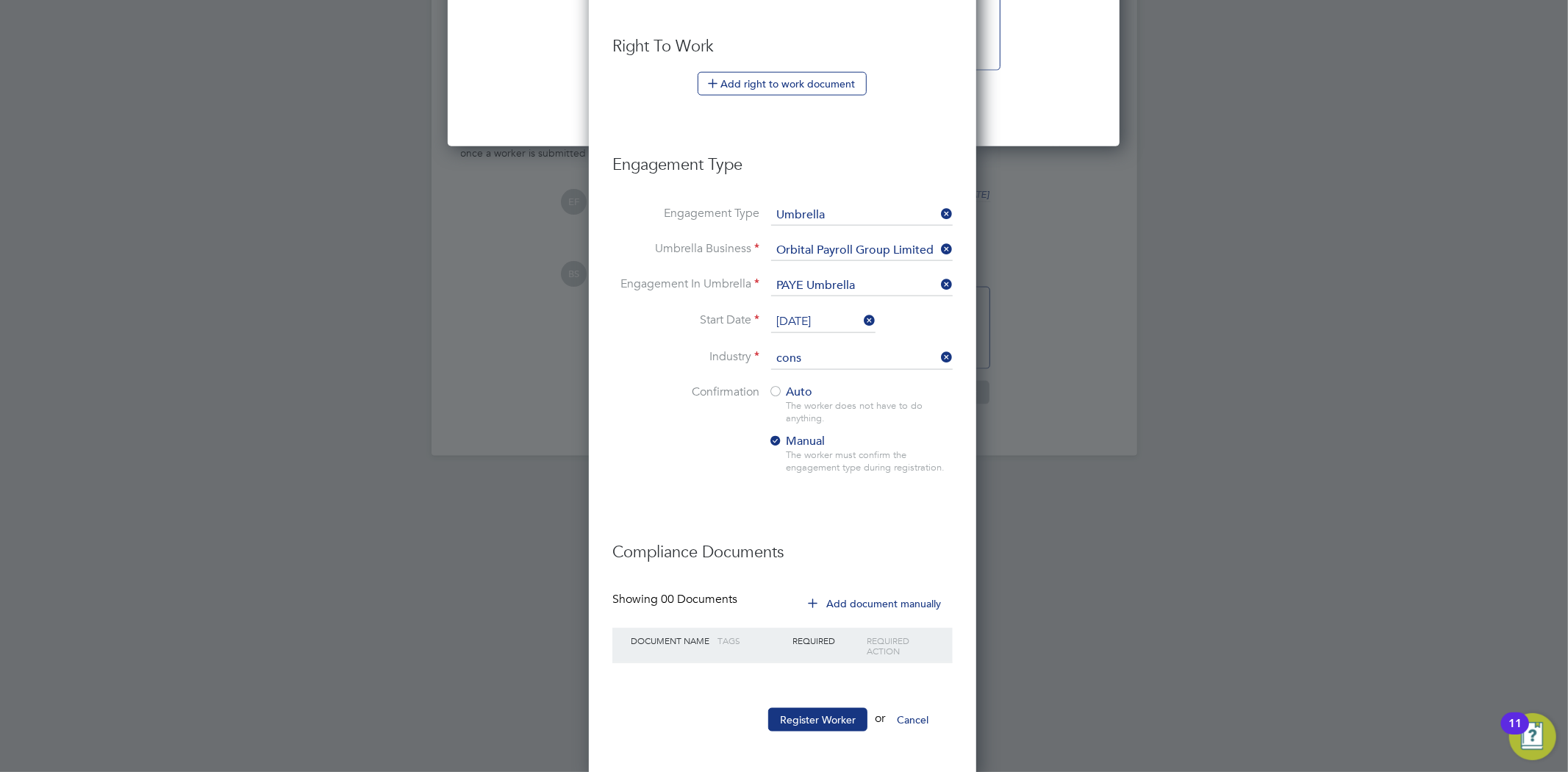
click at [822, 372] on li "Cons truction" at bounding box center [862, 376] width 183 height 19
type input "Construction"
click at [773, 390] on div at bounding box center [776, 392] width 15 height 15
click at [813, 708] on button "Register Worker" at bounding box center [817, 719] width 99 height 23
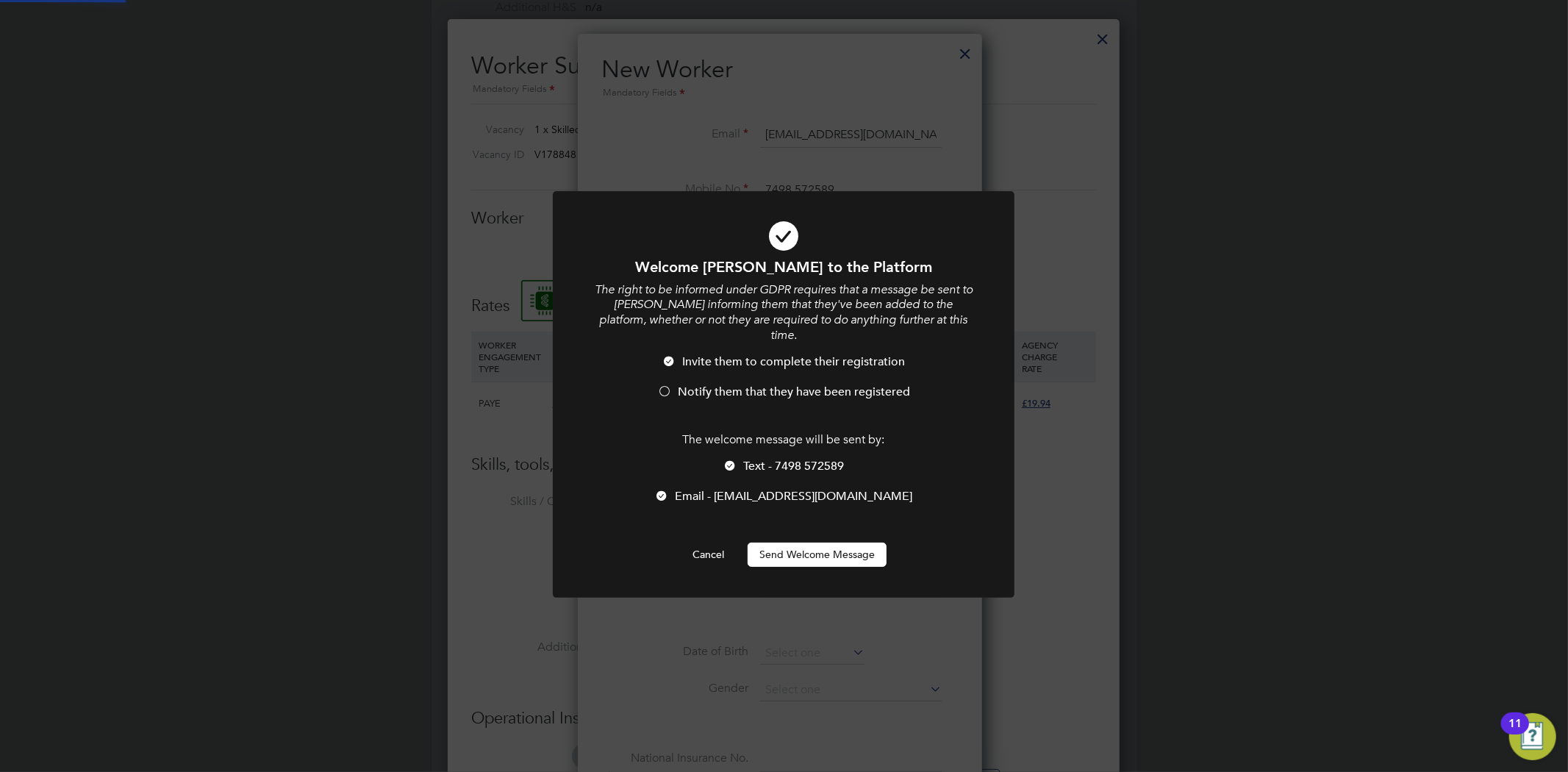
scroll to position [0, 0]
click at [790, 549] on button "Send Welcome Message" at bounding box center [816, 553] width 139 height 23
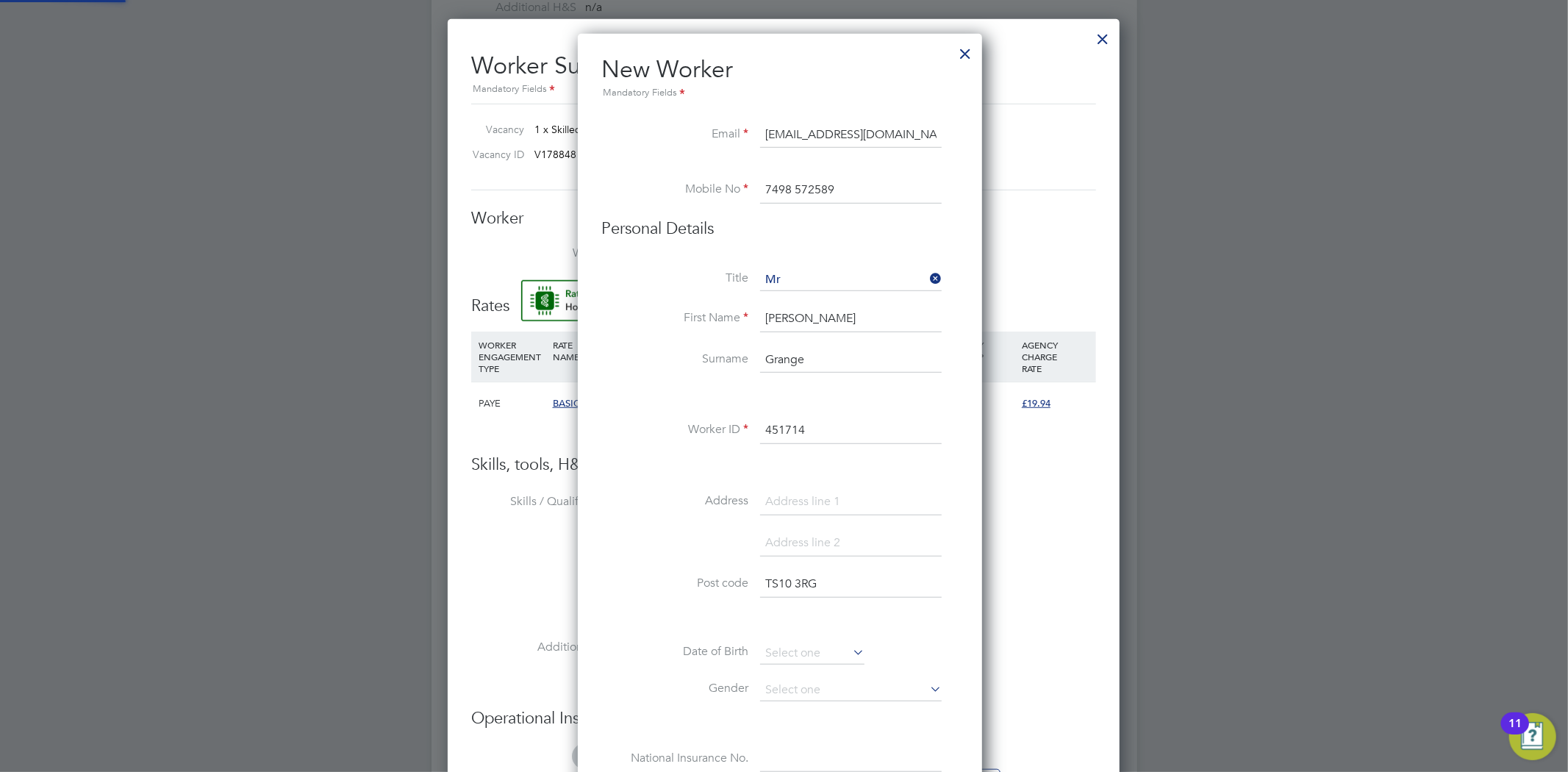
type input "[PERSON_NAME] (451714)"
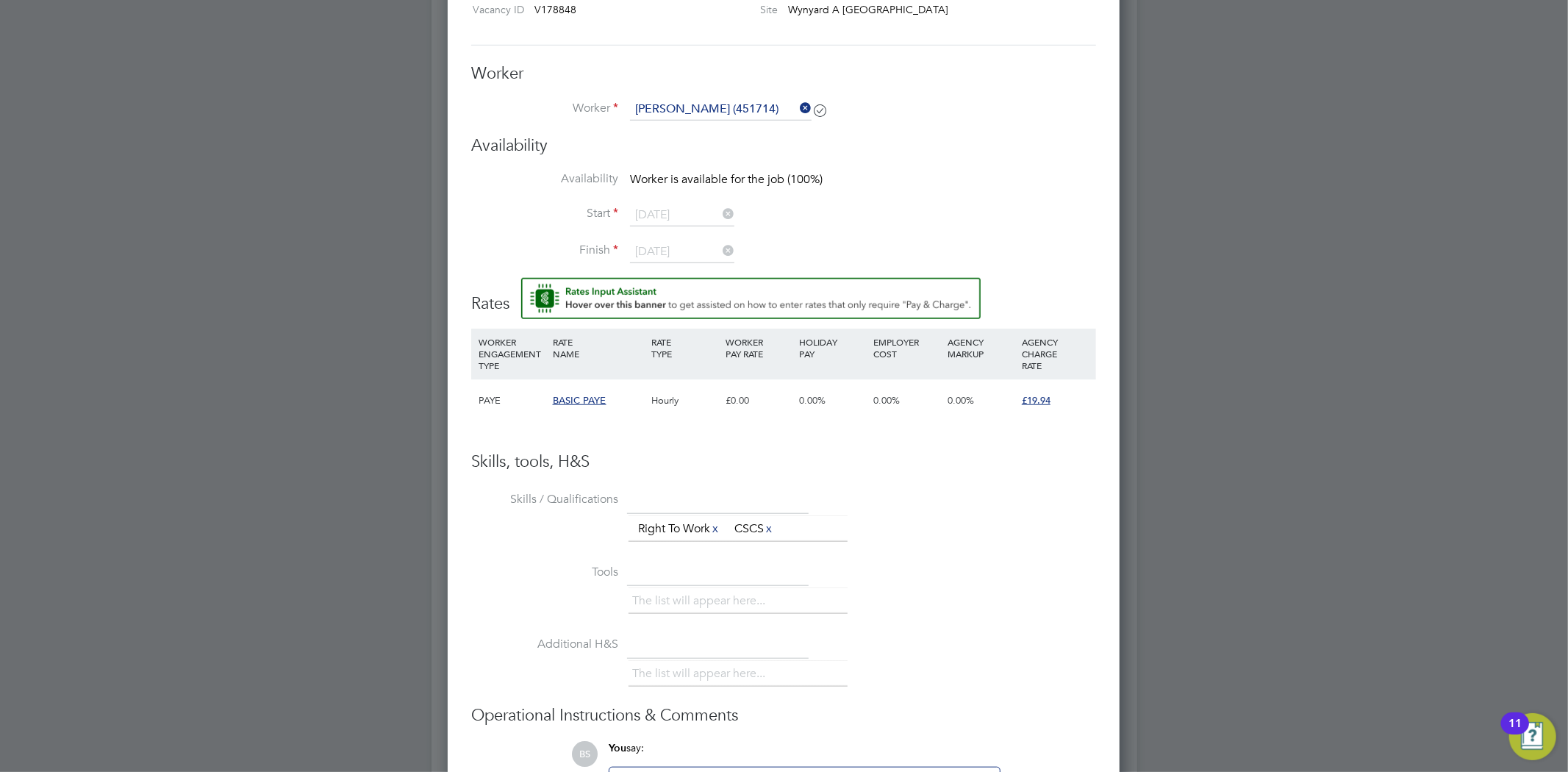
scroll to position [735, 0]
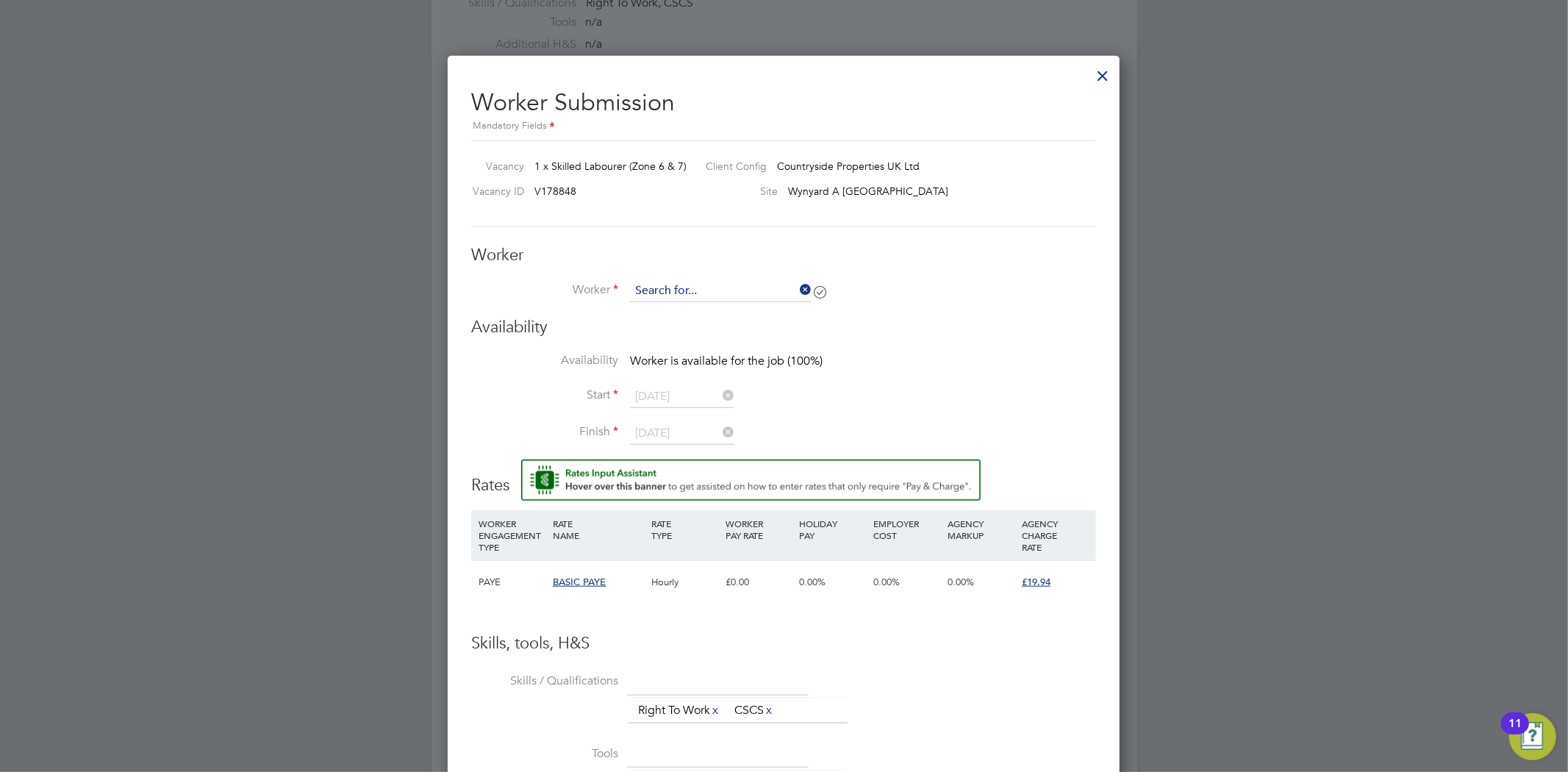
click at [787, 283] on input at bounding box center [720, 291] width 182 height 22
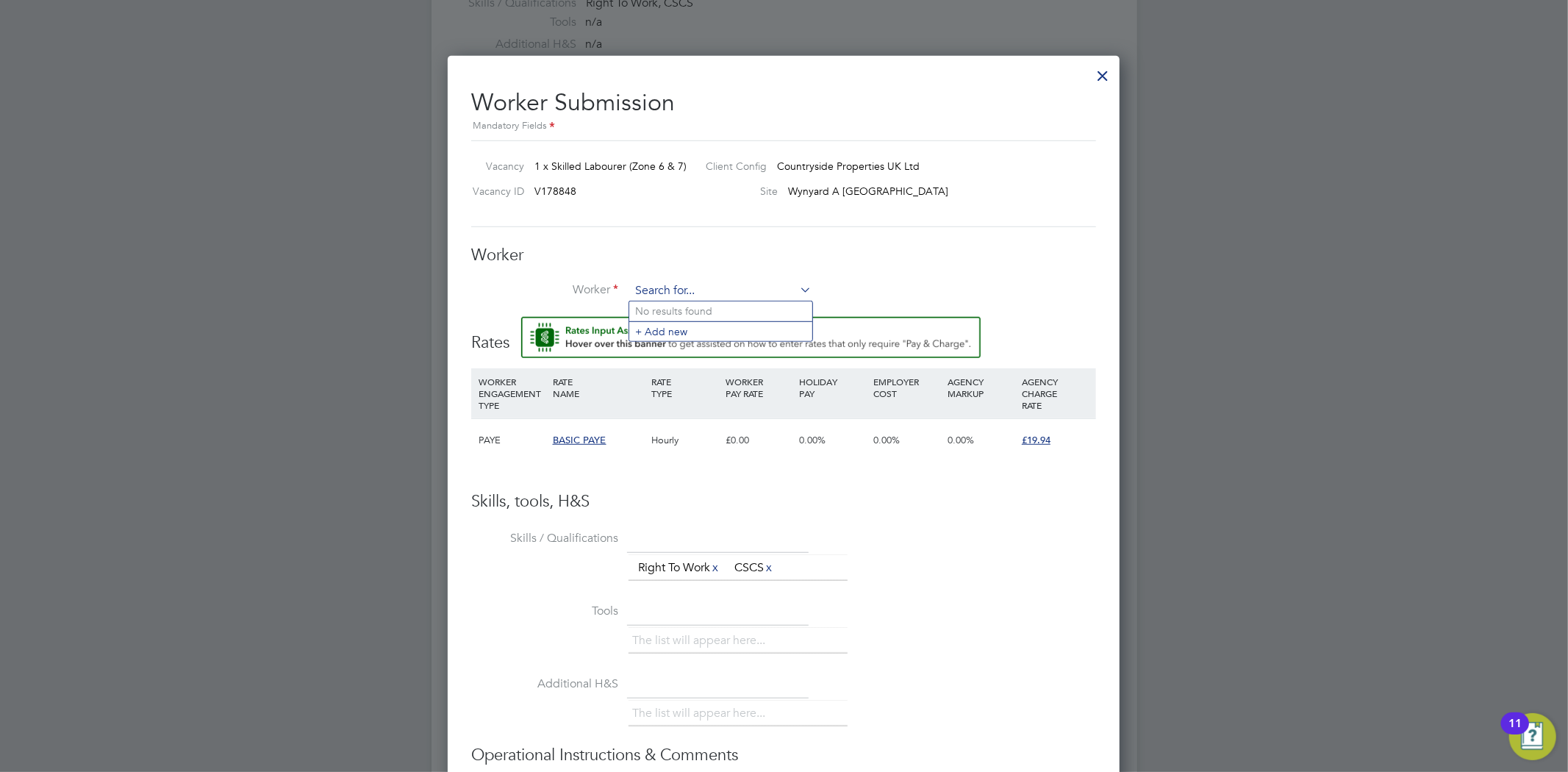
click at [745, 283] on input at bounding box center [720, 291] width 182 height 22
click at [747, 343] on li "[PERSON_NAME] range (451714)" at bounding box center [720, 351] width 183 height 19
type input "[PERSON_NAME] (451714)"
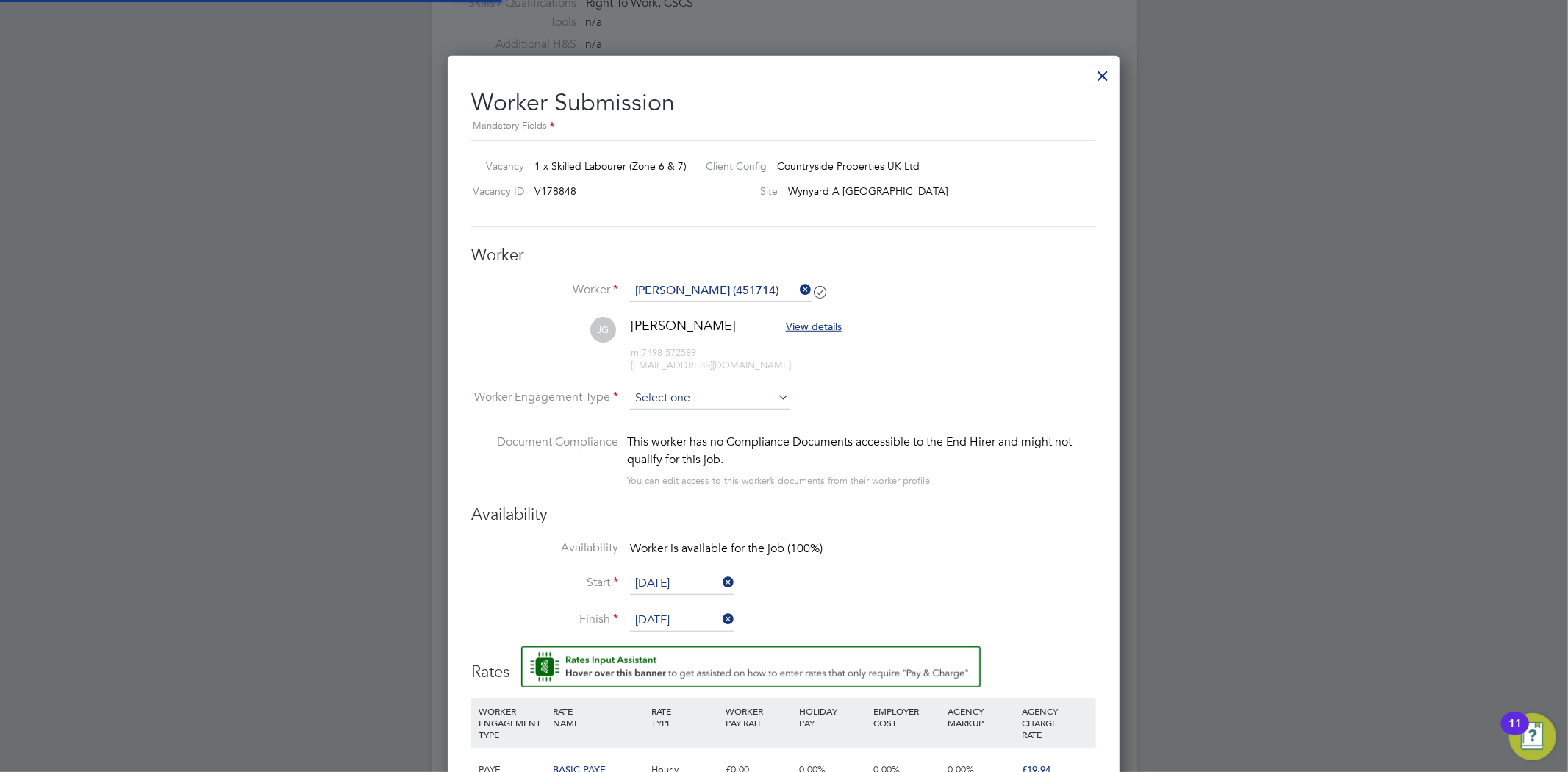
scroll to position [1236, 672]
click at [682, 385] on li "[PERSON_NAME] View details m: 7498 572589 [EMAIL_ADDRESS][DOMAIN_NAME]" at bounding box center [783, 352] width 625 height 70
click at [686, 397] on input at bounding box center [709, 398] width 160 height 22
click at [686, 413] on li "Contract" at bounding box center [709, 417] width 161 height 19
type input "Contract"
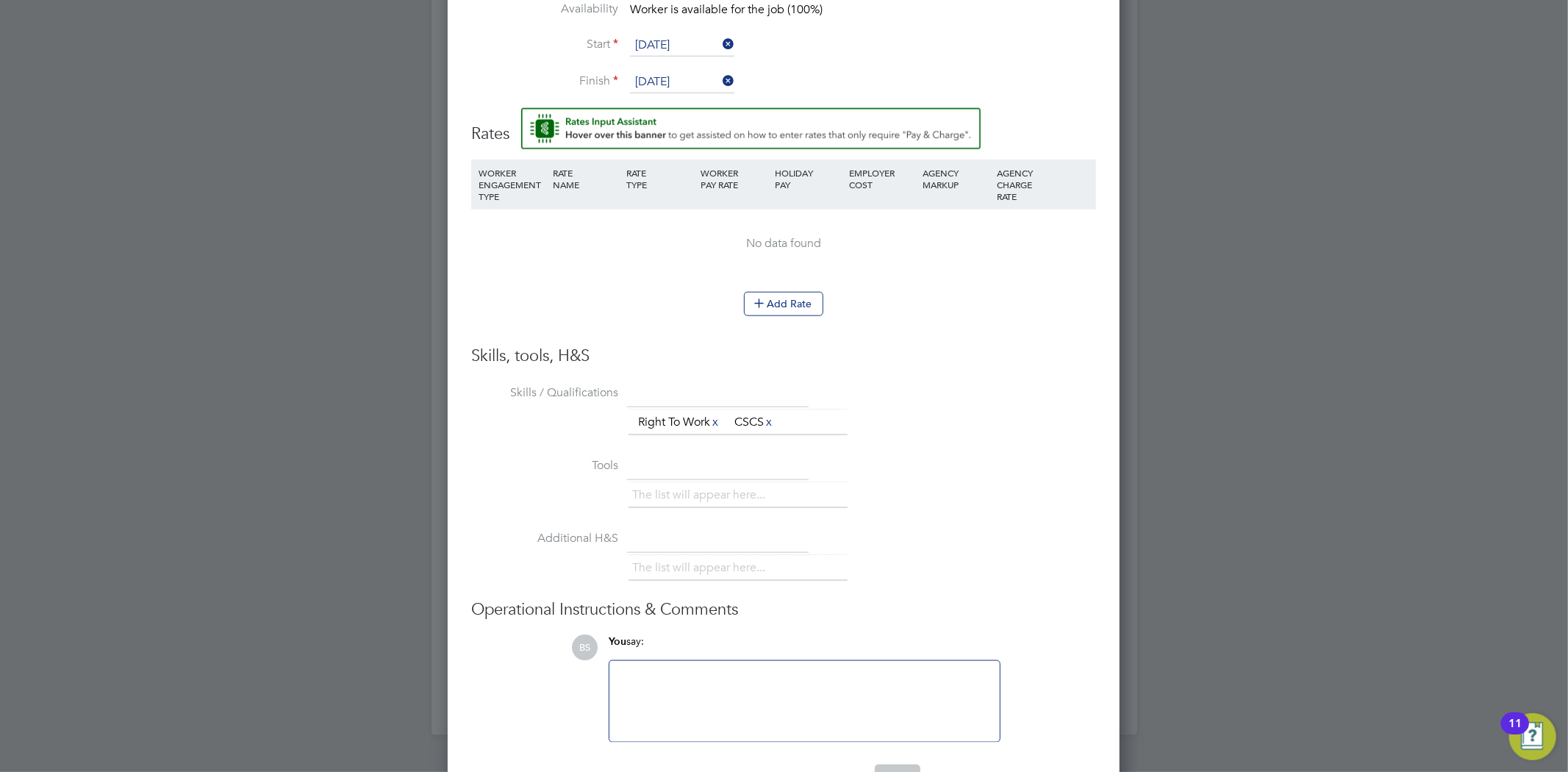
scroll to position [1317, 0]
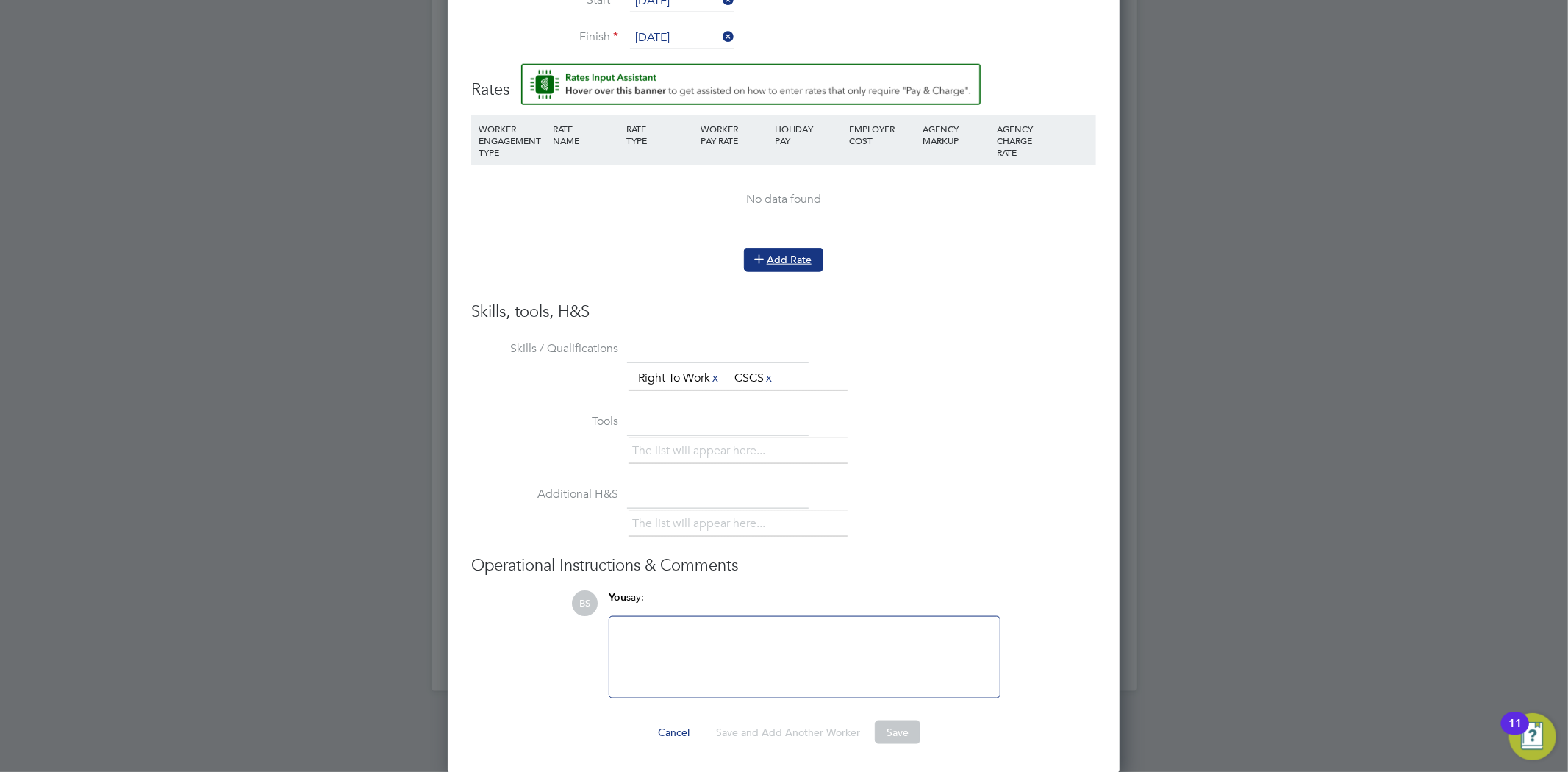
click at [794, 252] on button "Add Rate" at bounding box center [784, 259] width 79 height 23
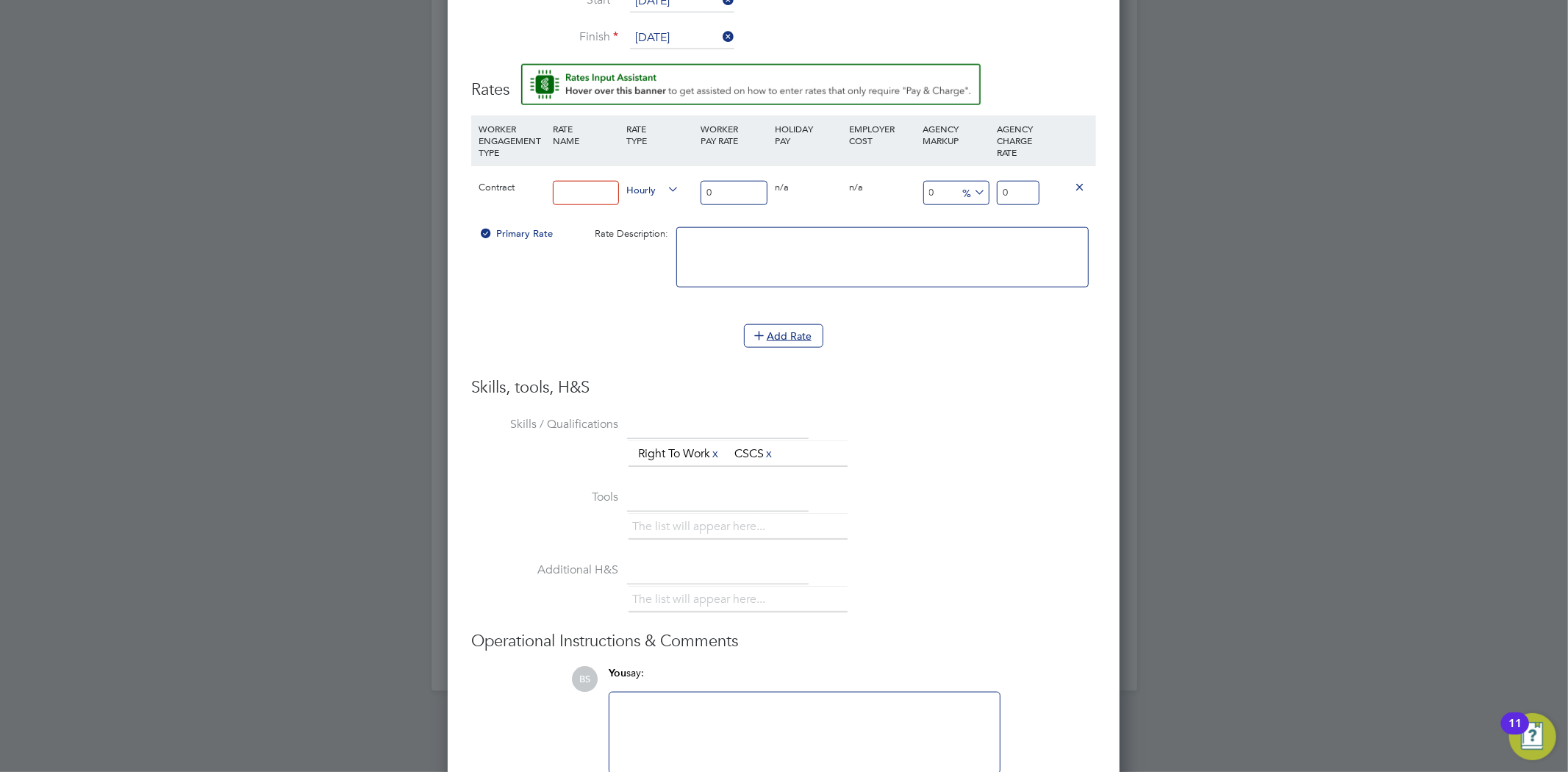
click at [593, 185] on input at bounding box center [586, 193] width 66 height 24
type input "UMB"
click at [742, 192] on input "0" at bounding box center [734, 193] width 66 height 24
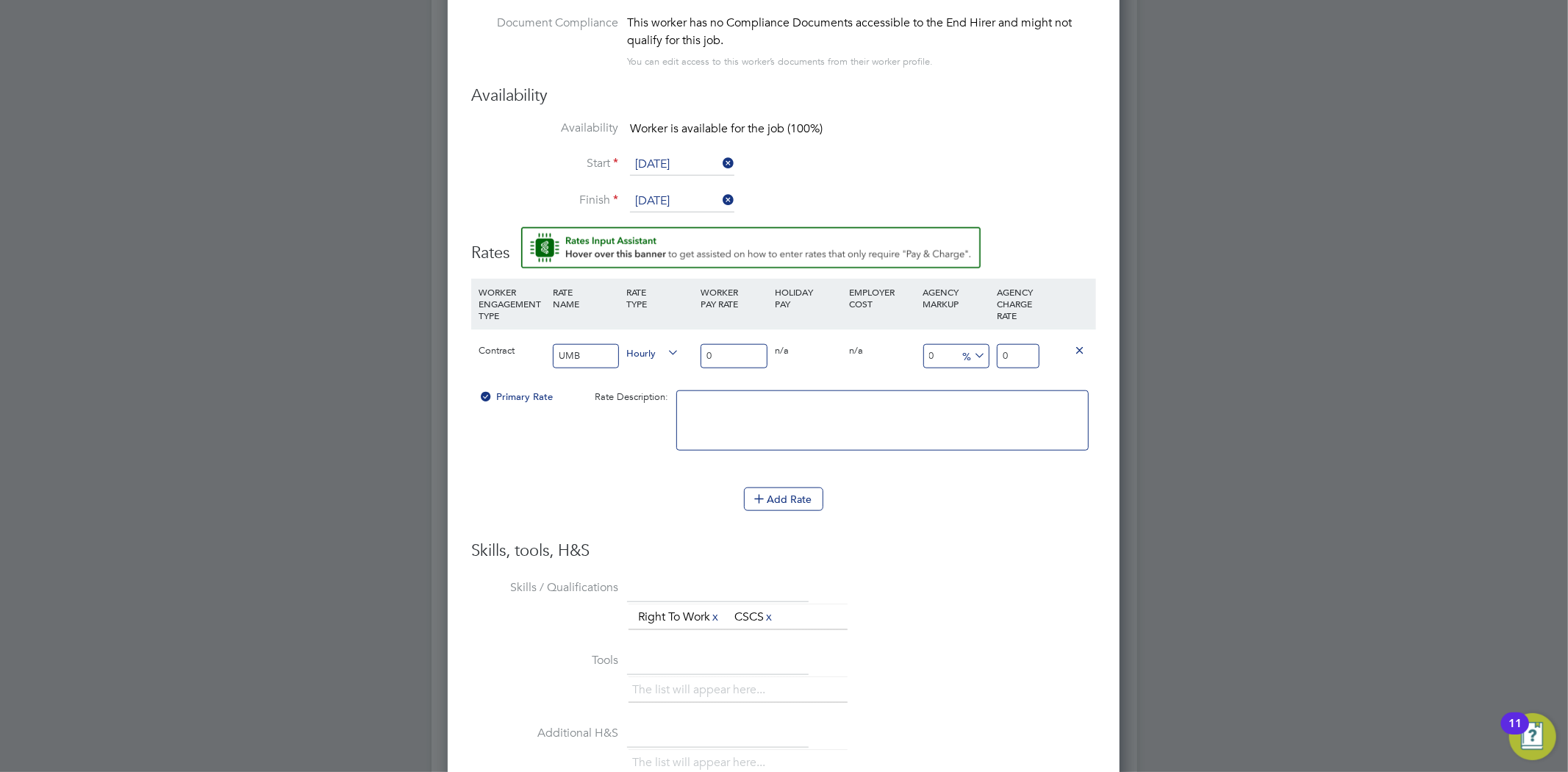
scroll to position [909, 0]
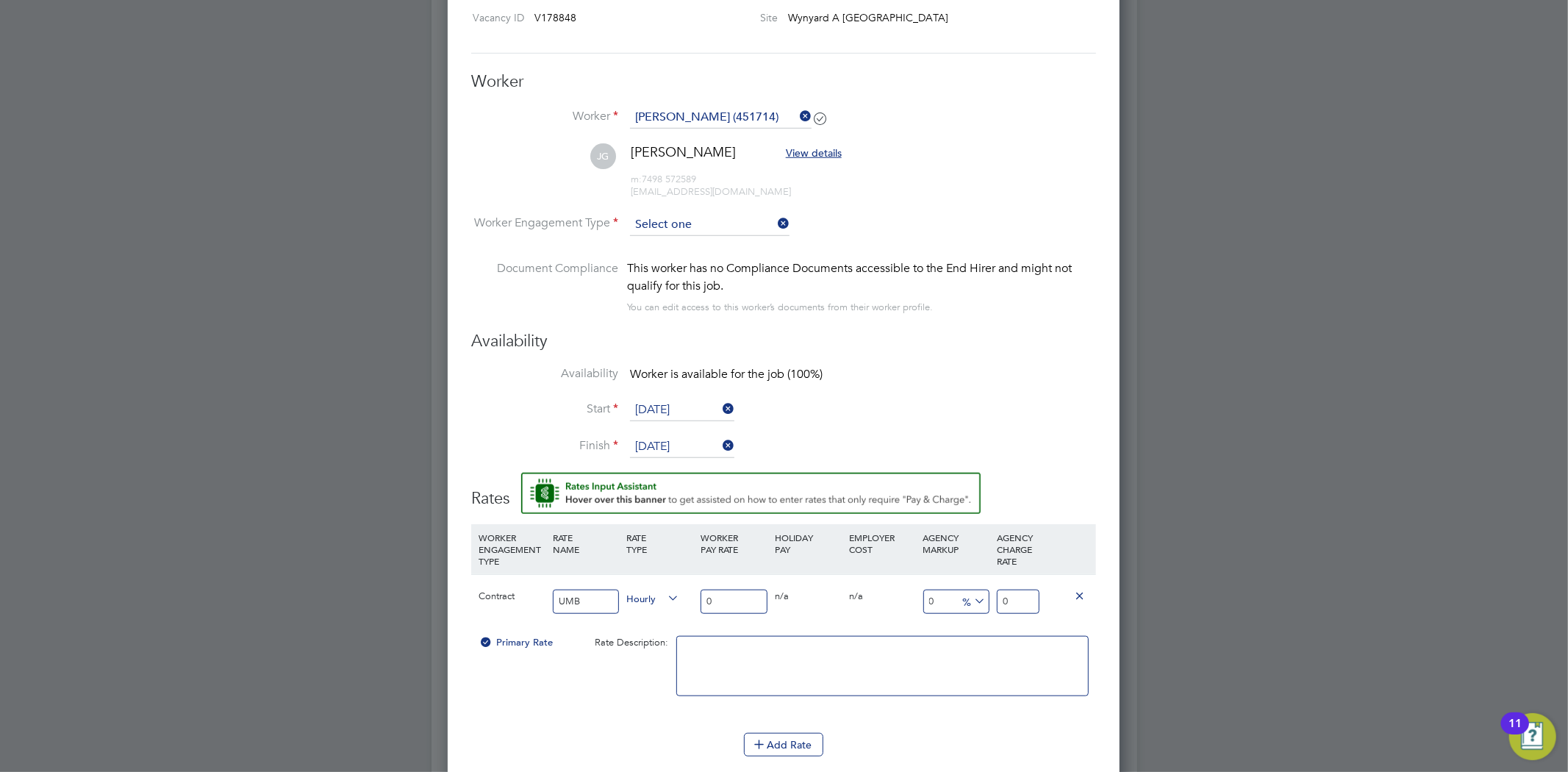
click at [726, 214] on input at bounding box center [709, 225] width 160 height 22
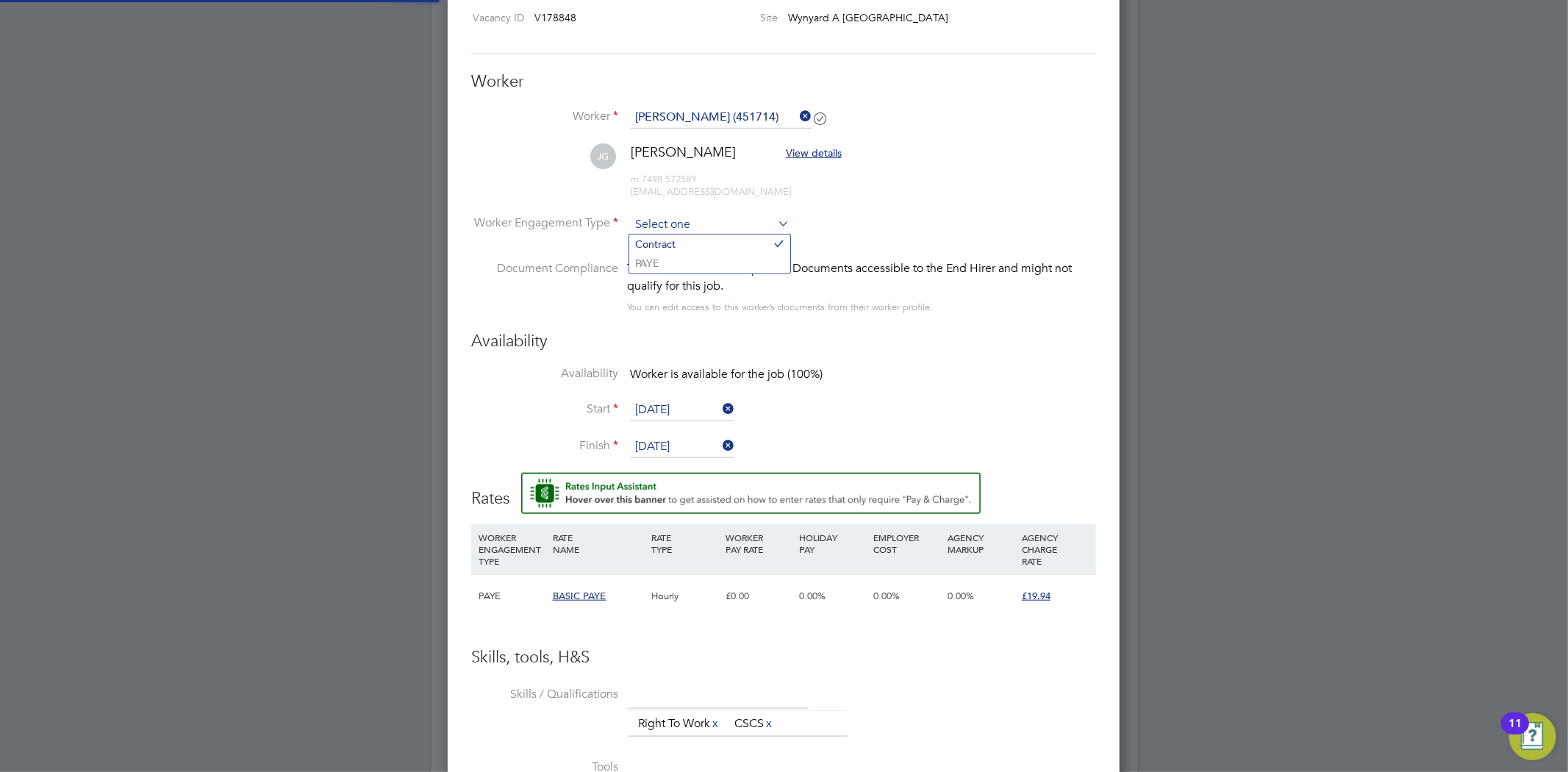
scroll to position [42, 99]
click at [715, 260] on li "PAYE" at bounding box center [709, 263] width 161 height 19
type input "PAYE"
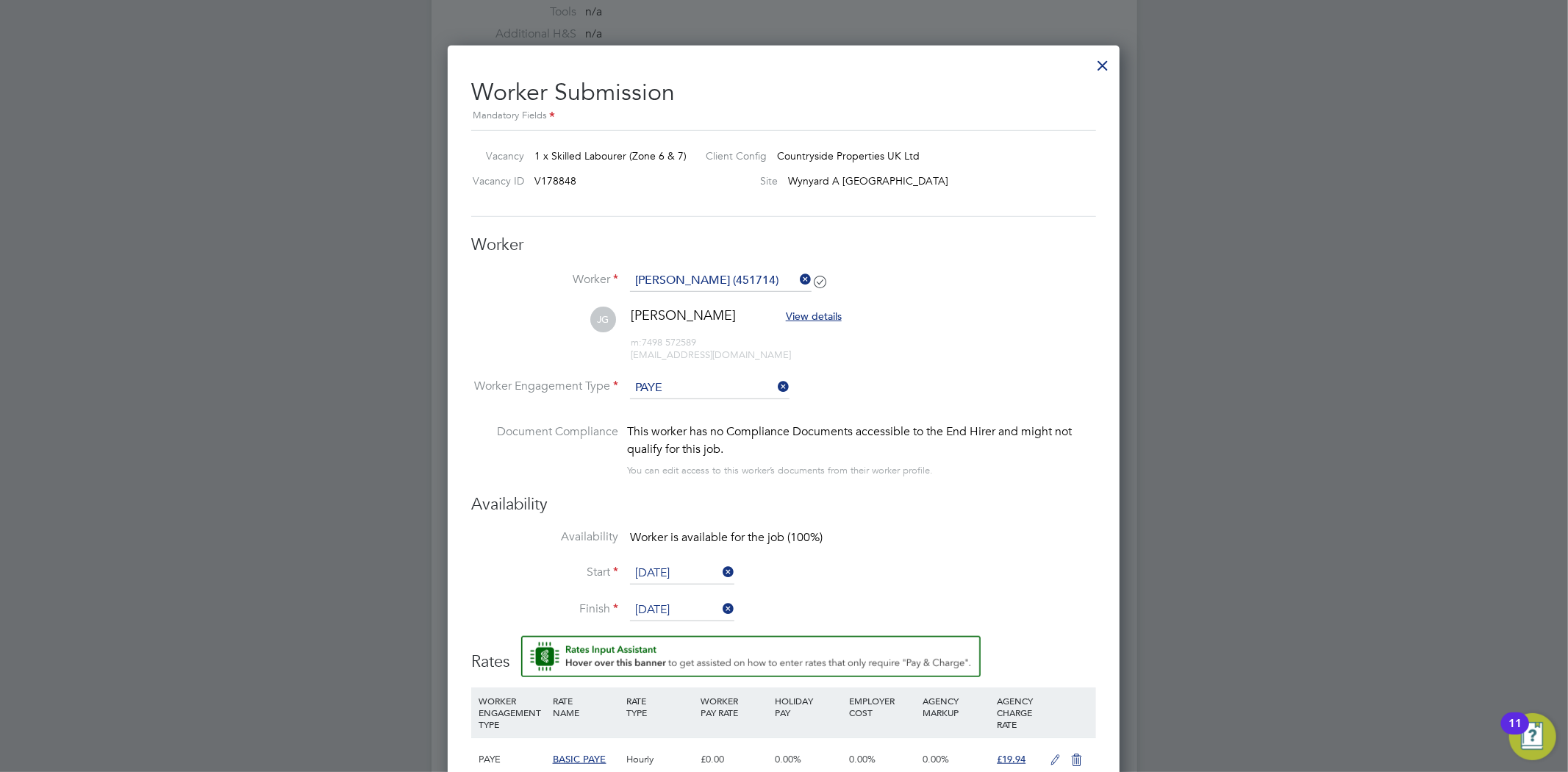
click at [802, 312] on span "View details" at bounding box center [814, 316] width 55 height 13
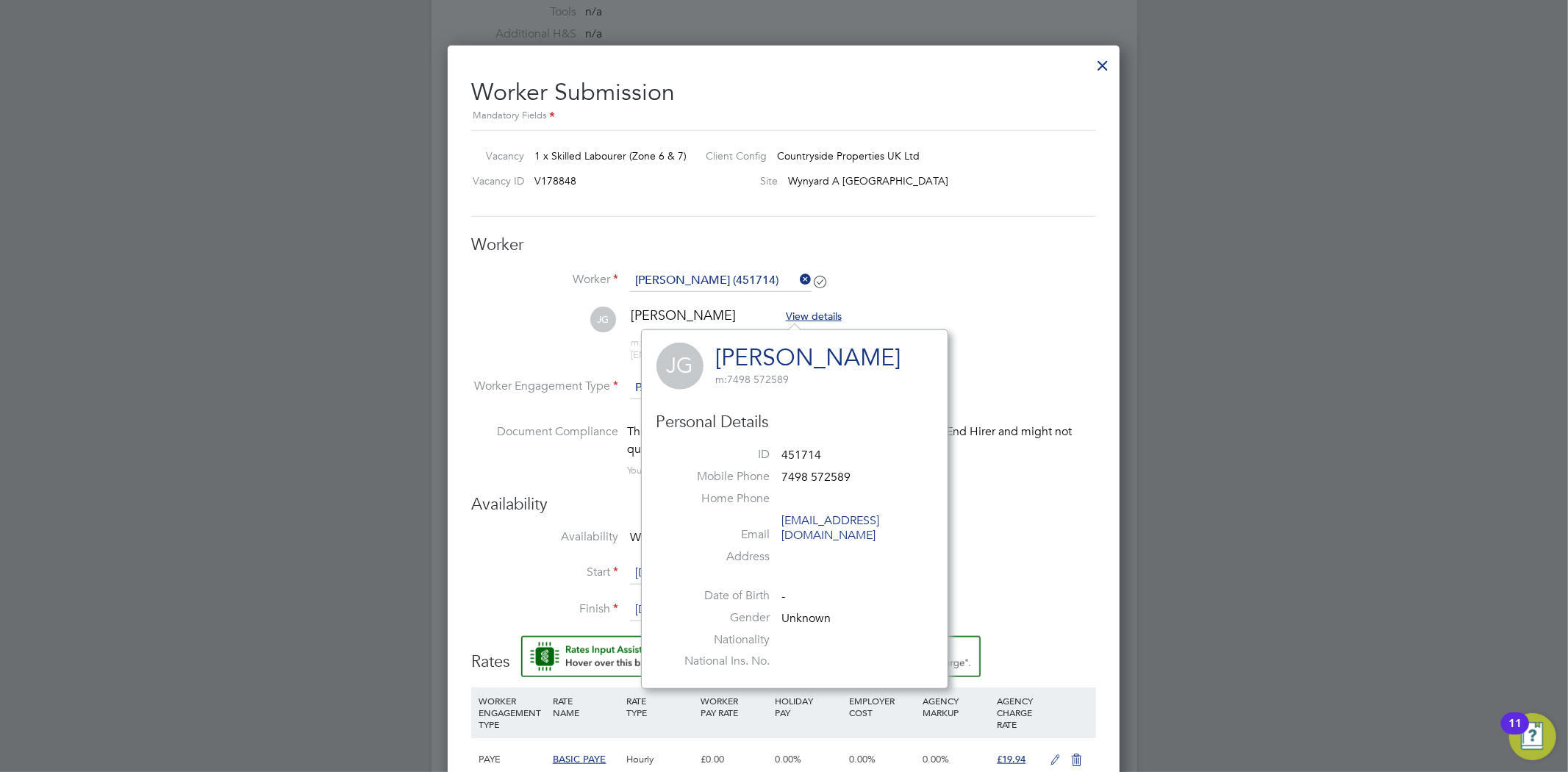
click at [998, 294] on li "Worker [PERSON_NAME] (451714)" at bounding box center [783, 288] width 625 height 37
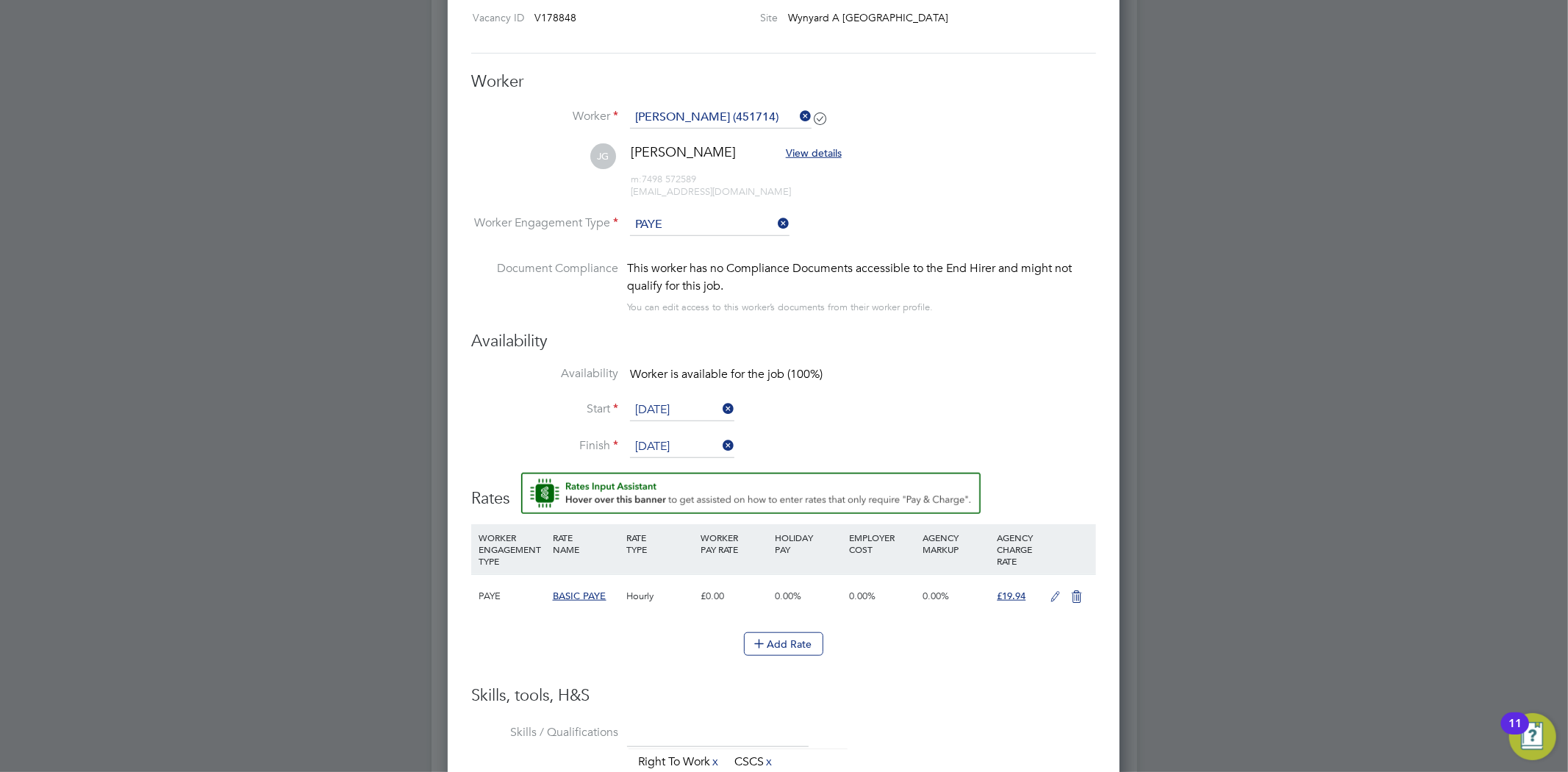
click at [1049, 597] on icon at bounding box center [1055, 597] width 18 height 12
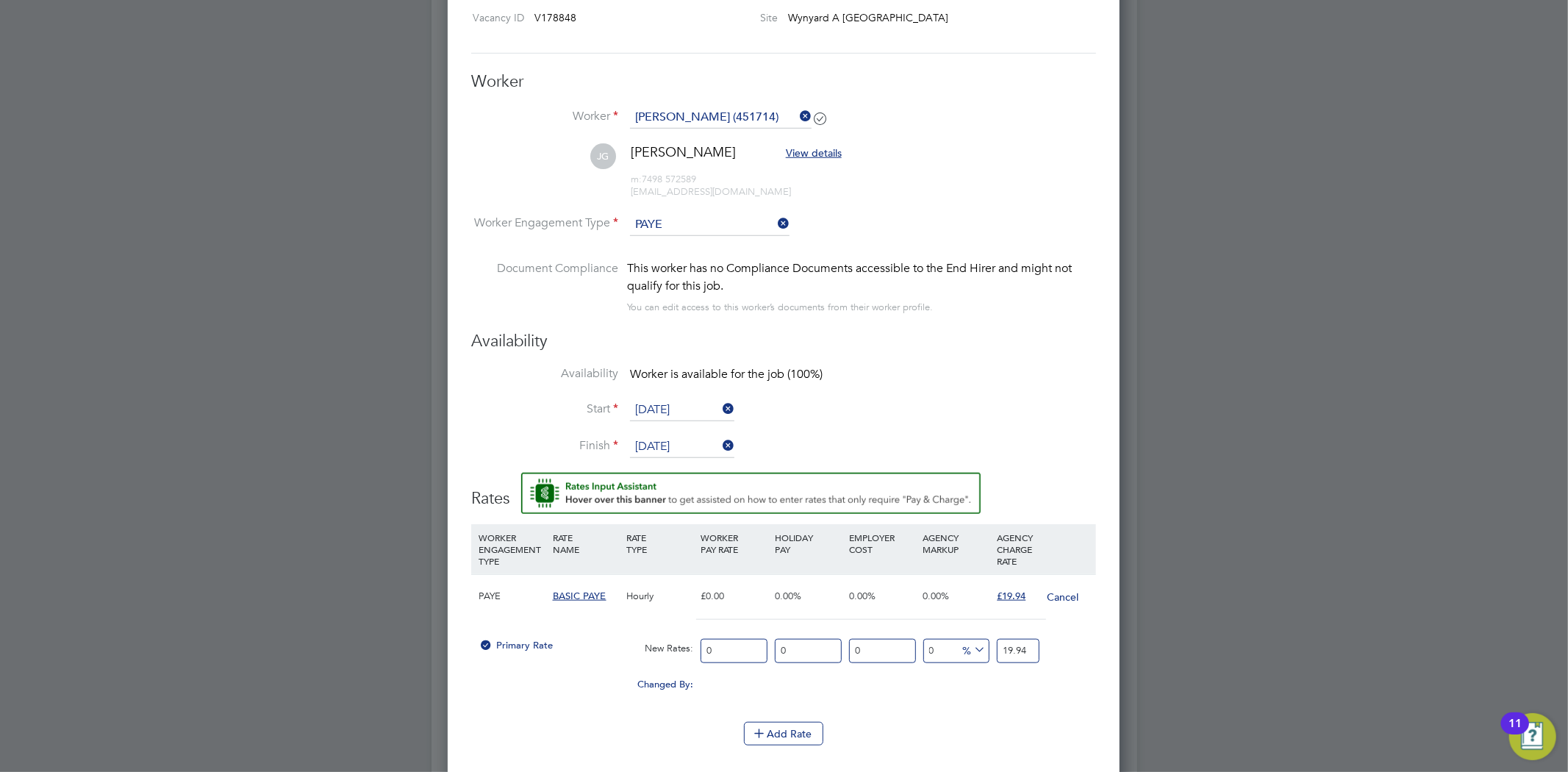
drag, startPoint x: 723, startPoint y: 645, endPoint x: 636, endPoint y: 643, distance: 87.0
click at [636, 643] on div "Primary Rate New Rates: 0 0 n/a 0 n/a 0 0 % 19.94" at bounding box center [783, 651] width 625 height 39
type input "1"
type input "13"
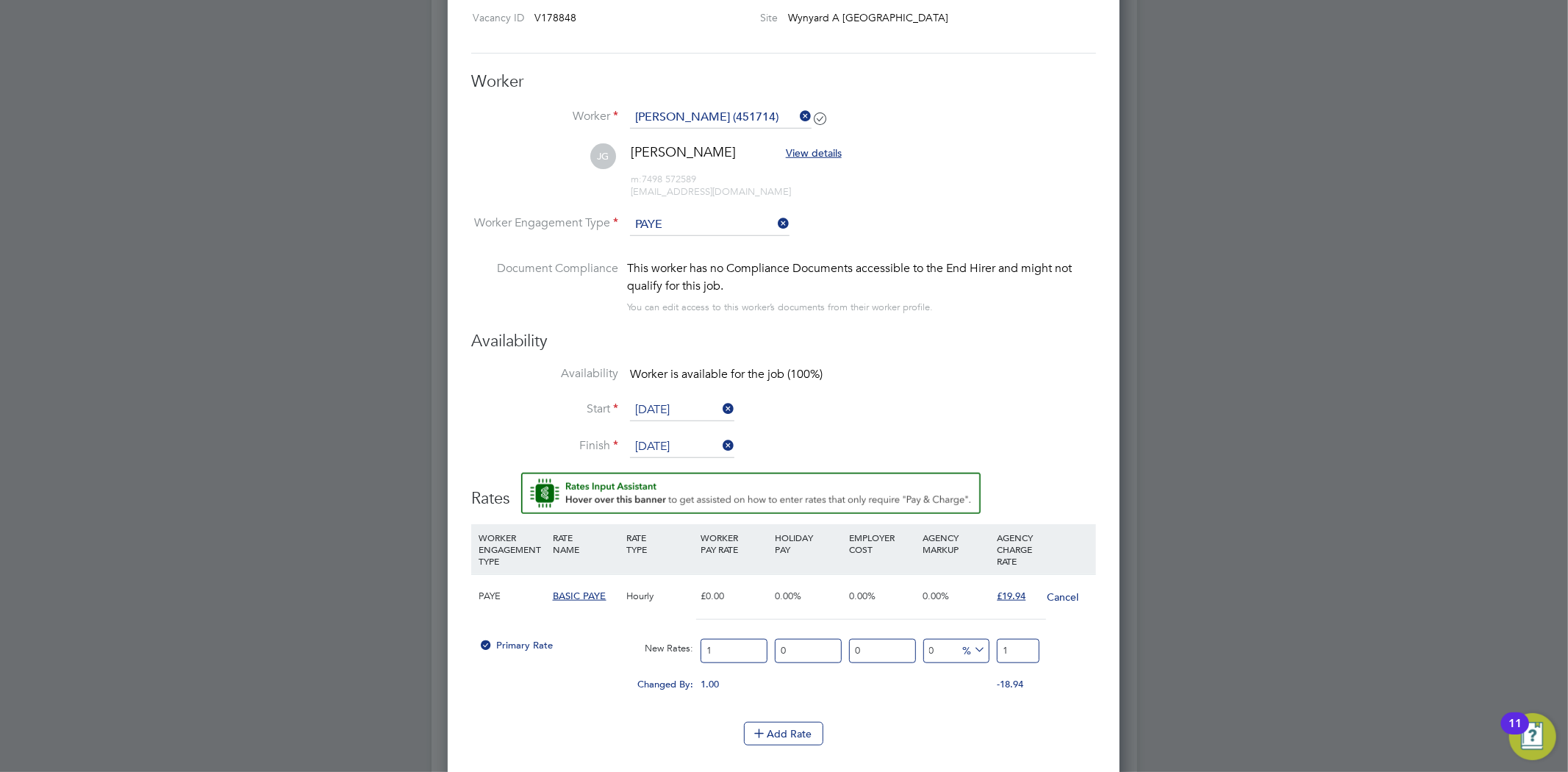
type input "13"
type input "13.1"
type input "13.13"
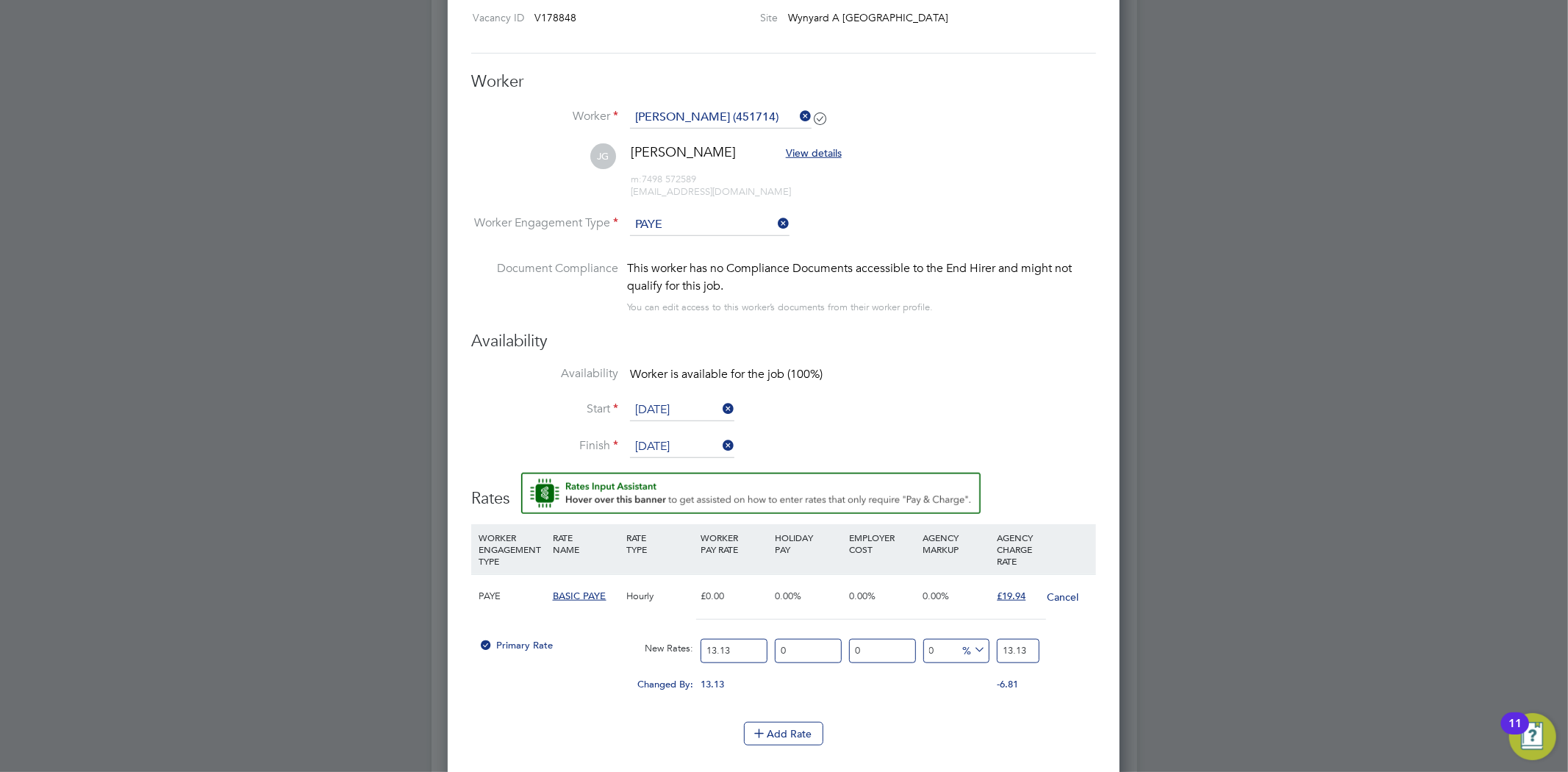
type input "13.13"
click at [1012, 648] on input "13.13" at bounding box center [1017, 651] width 42 height 24
type input "-92.38385376999238"
type input "1"
type input "37.09063214013709"
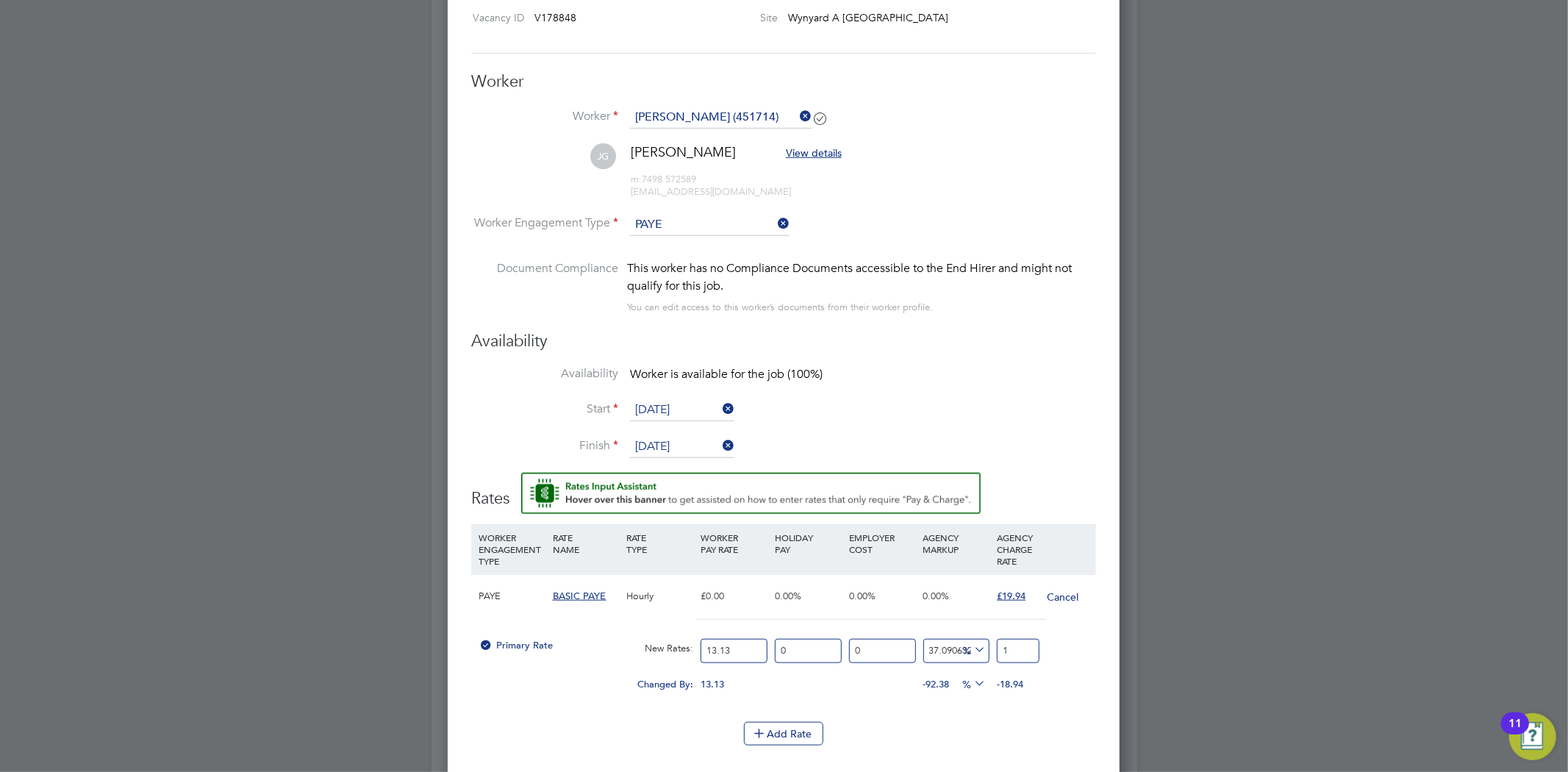
type input "18"
type input "42.421934501142424"
type input "18.7"
type input "42.498095963442495"
type input "18.71"
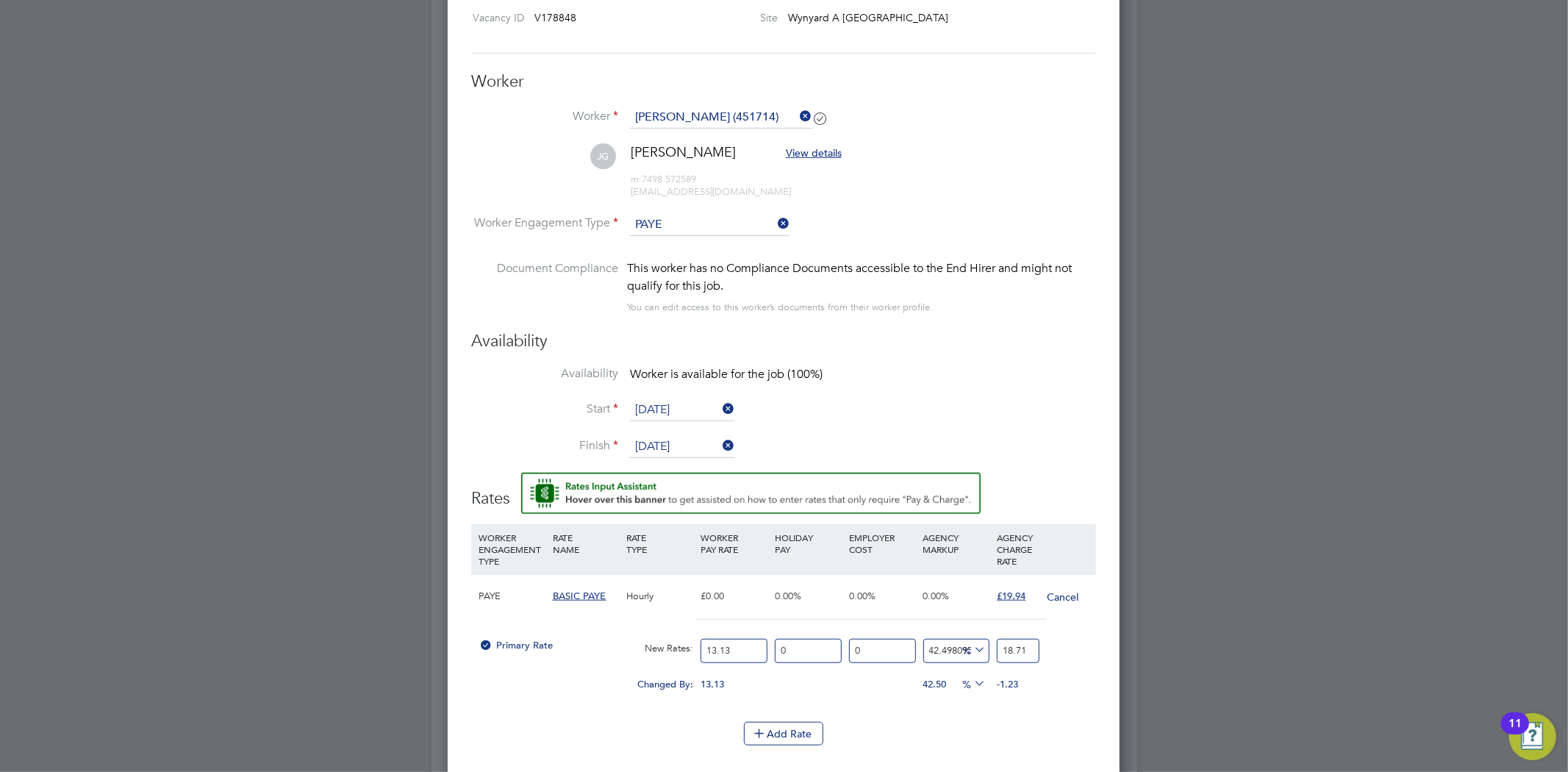
click at [995, 730] on div "Add Rate" at bounding box center [783, 733] width 625 height 23
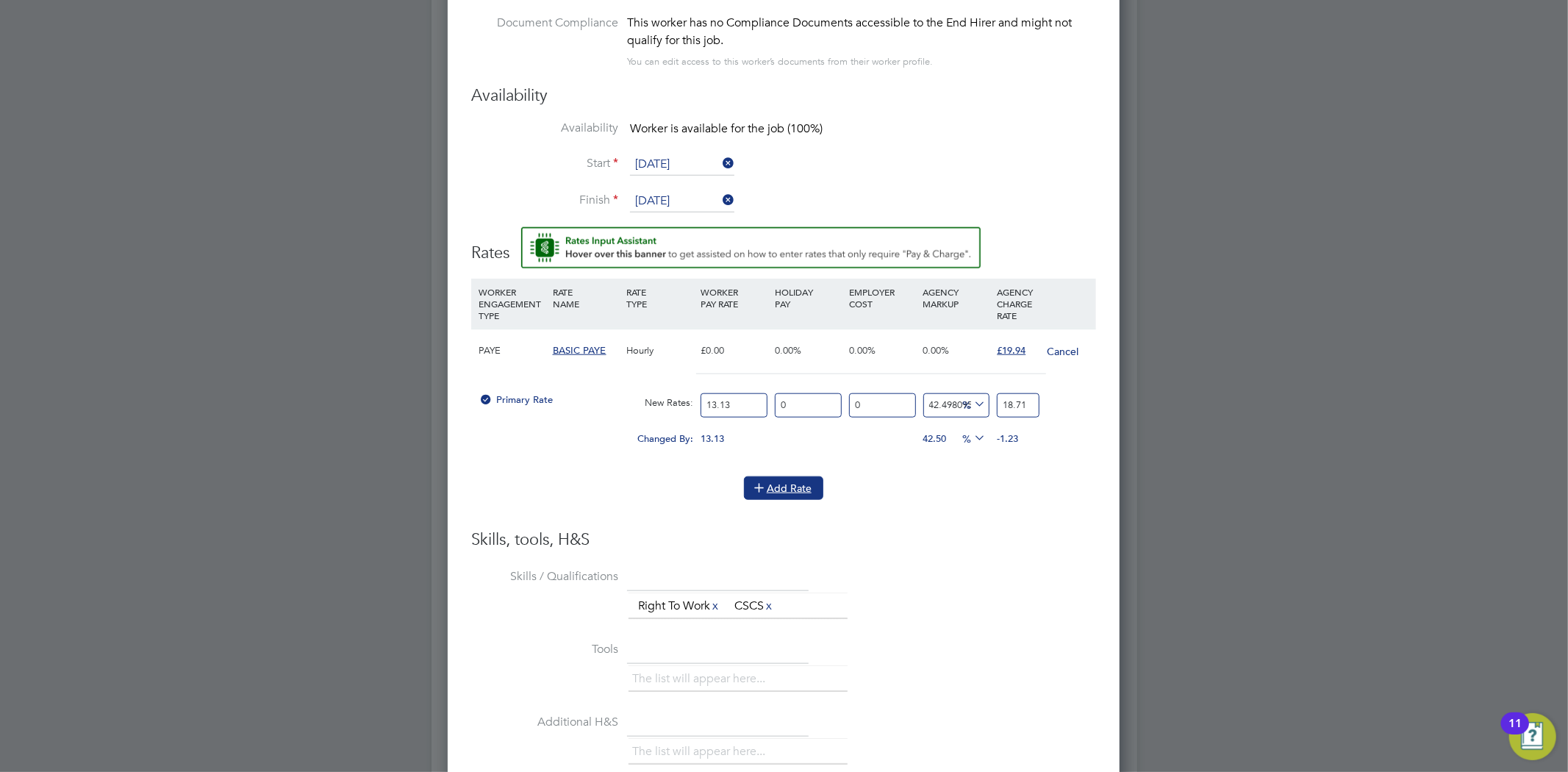
click at [770, 484] on button "Add Rate" at bounding box center [784, 488] width 79 height 23
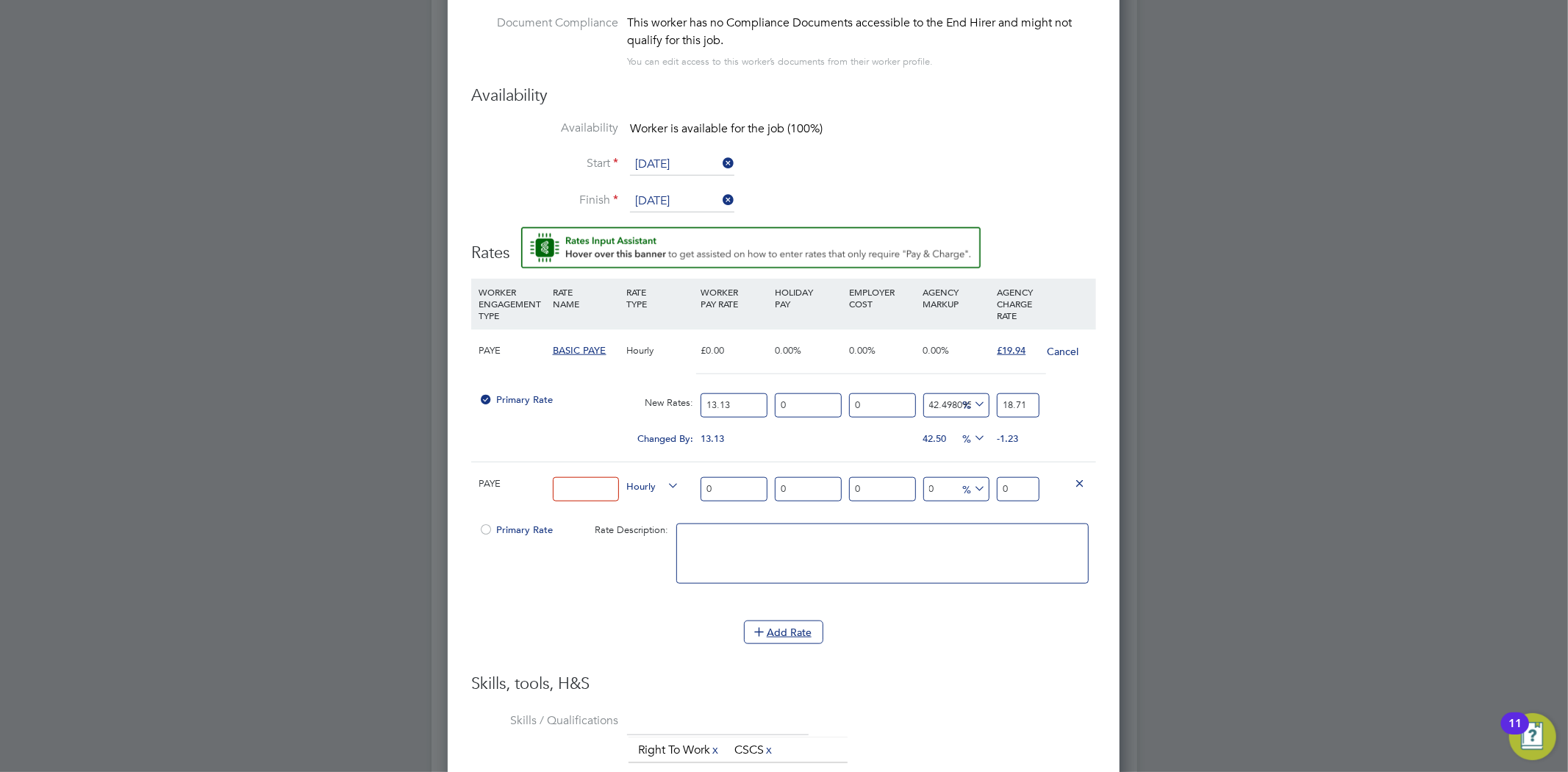
click at [1081, 477] on icon at bounding box center [1080, 483] width 11 height 11
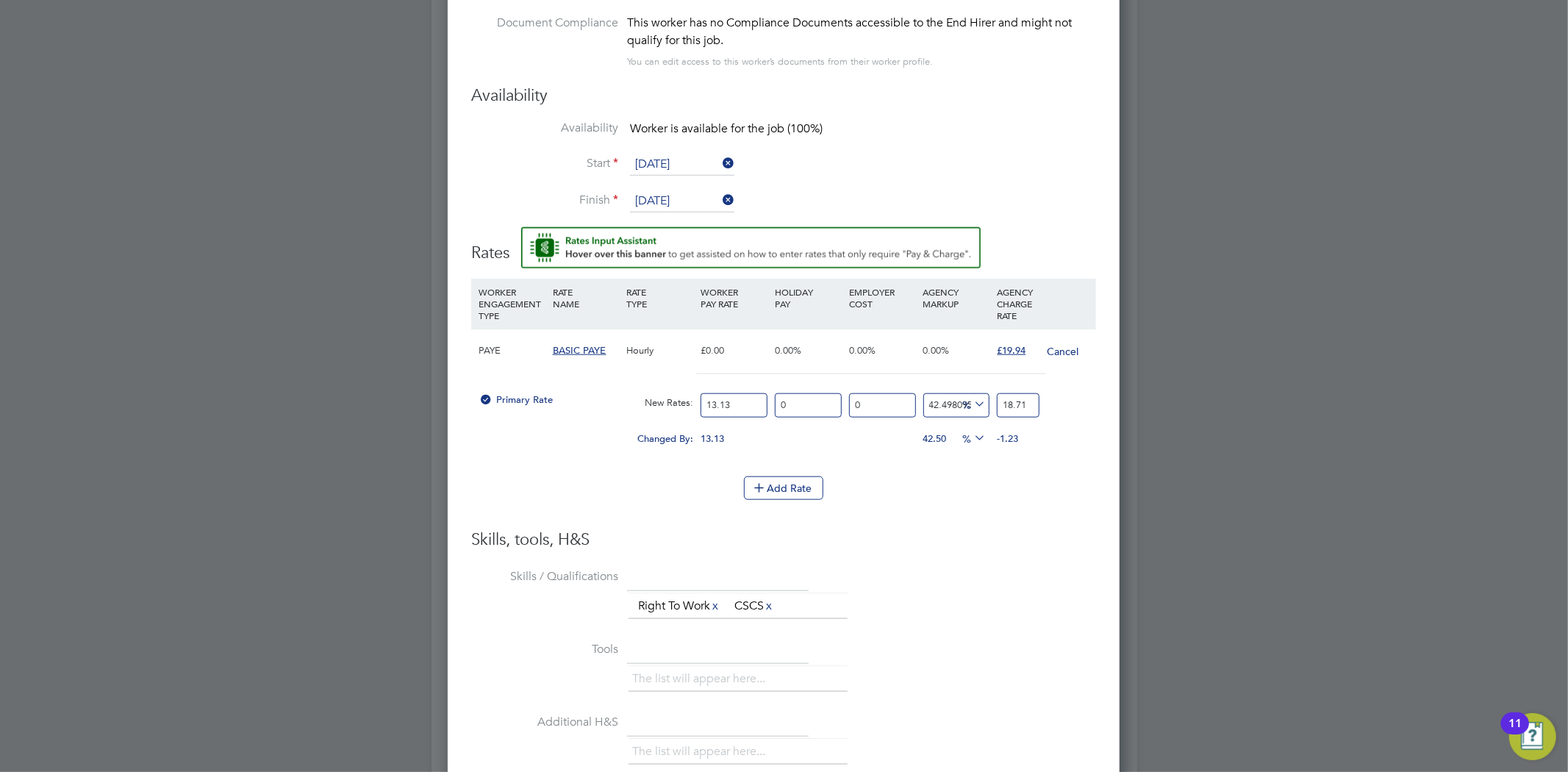
click at [974, 582] on li "Skills / Qualifications The list will appear here... Right To Work x CSCS x" at bounding box center [783, 600] width 625 height 73
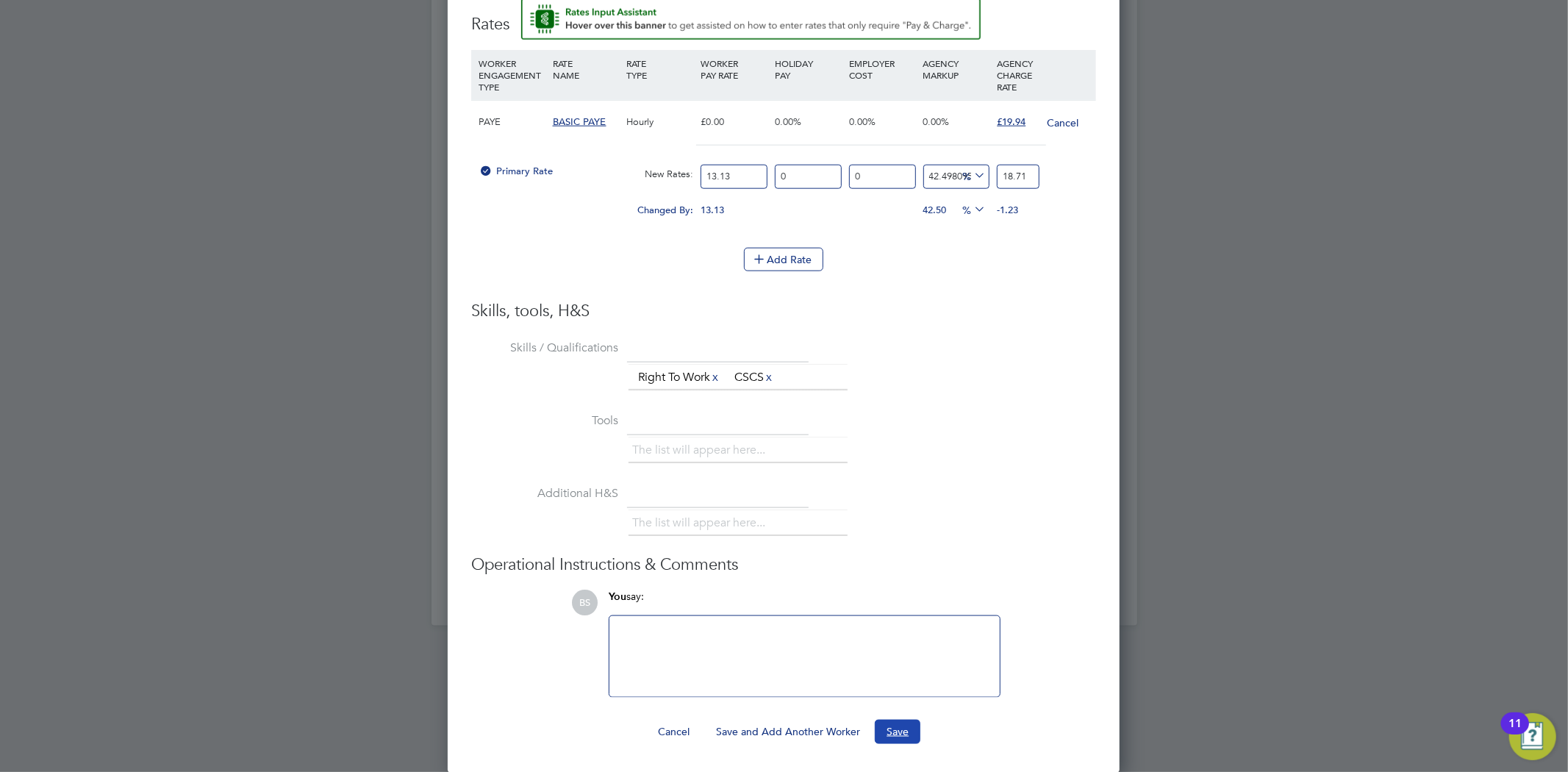
click at [906, 736] on button "Save" at bounding box center [897, 730] width 45 height 23
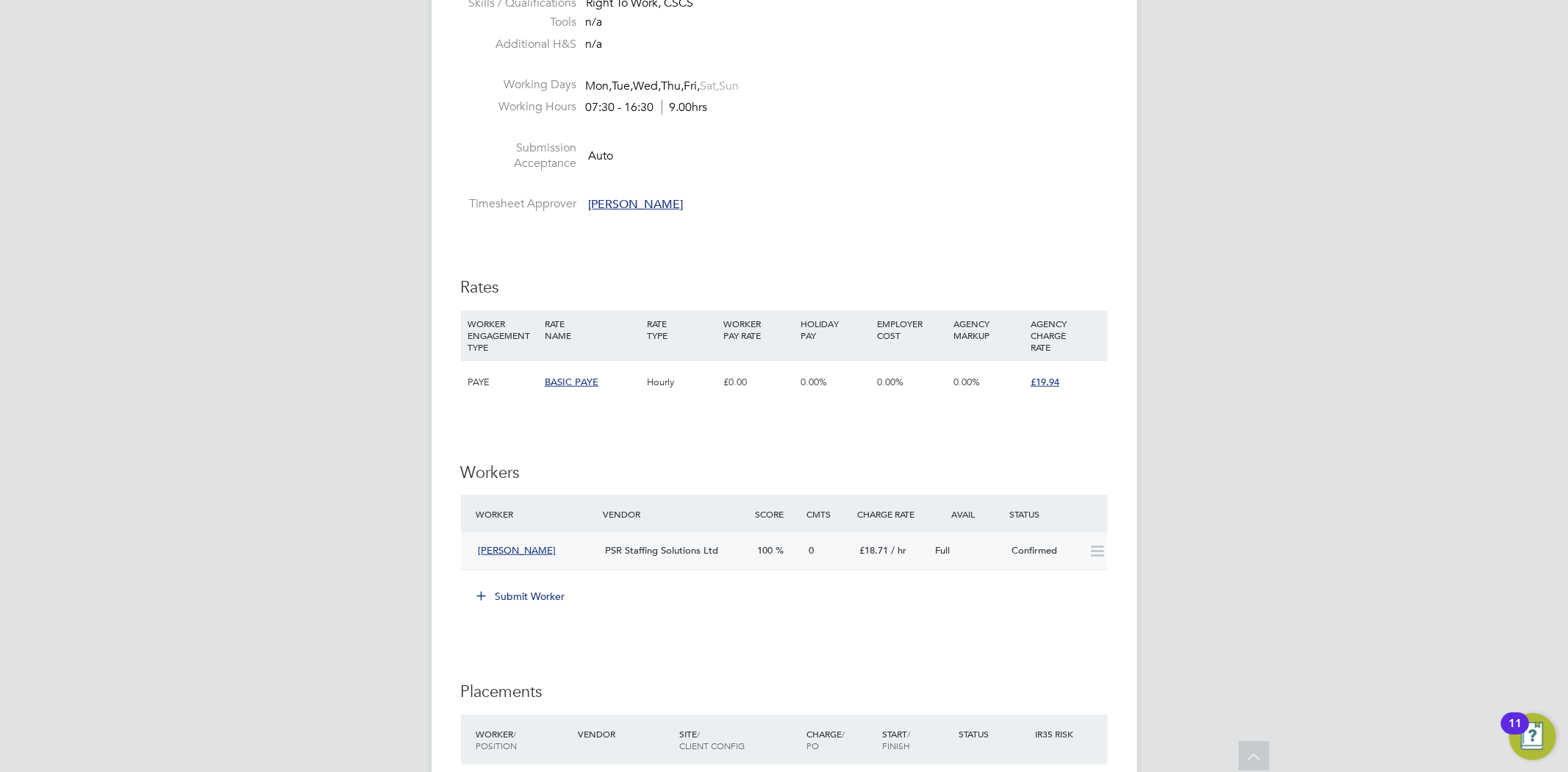
click at [924, 555] on div "£18.71 / hr" at bounding box center [891, 550] width 77 height 24
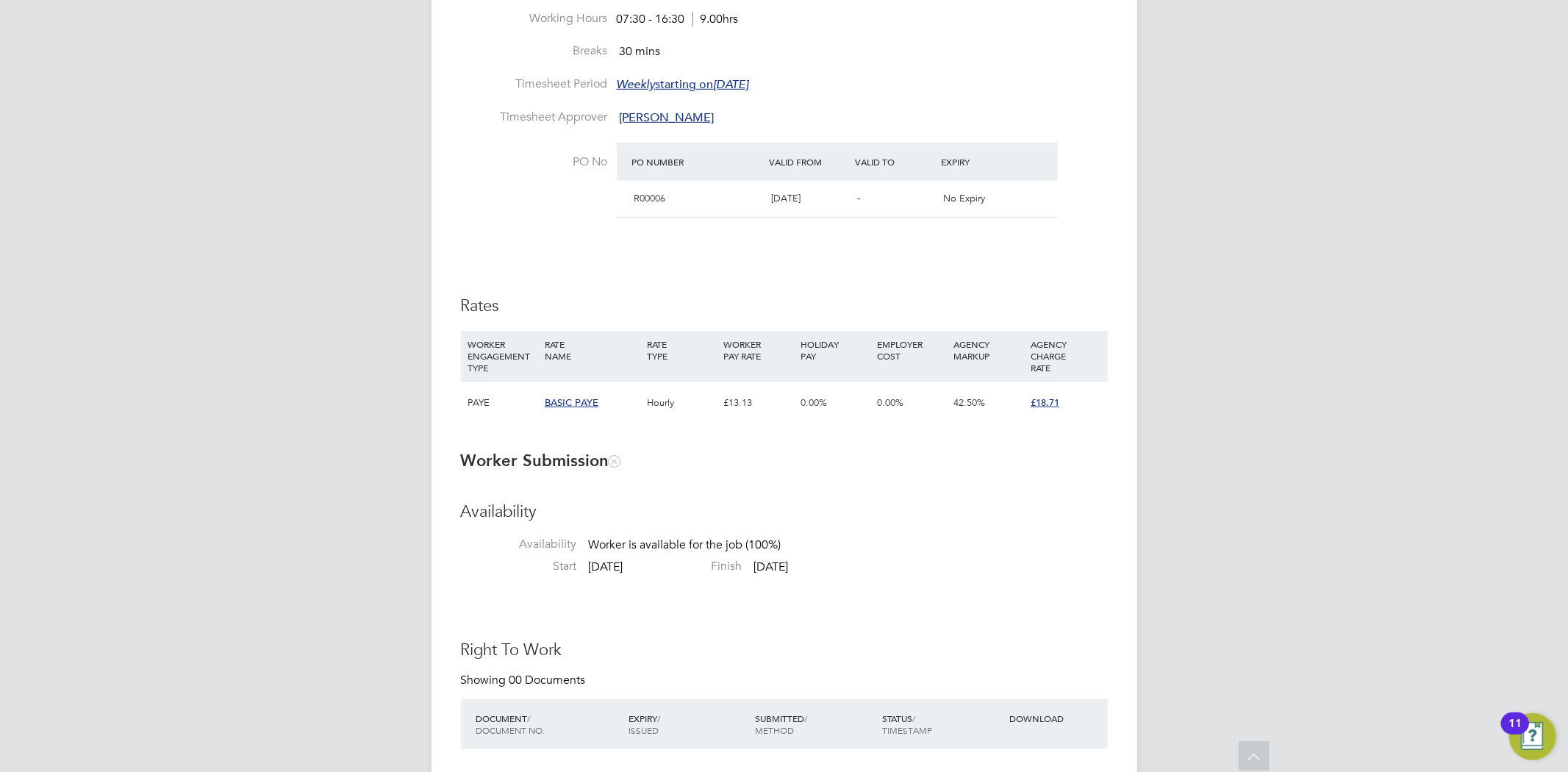
drag, startPoint x: 1003, startPoint y: 424, endPoint x: 1008, endPoint y: 416, distance: 9.4
click at [1003, 424] on div "42.50%" at bounding box center [988, 403] width 77 height 42
click at [1081, 412] on div "£18.71" at bounding box center [1065, 403] width 77 height 42
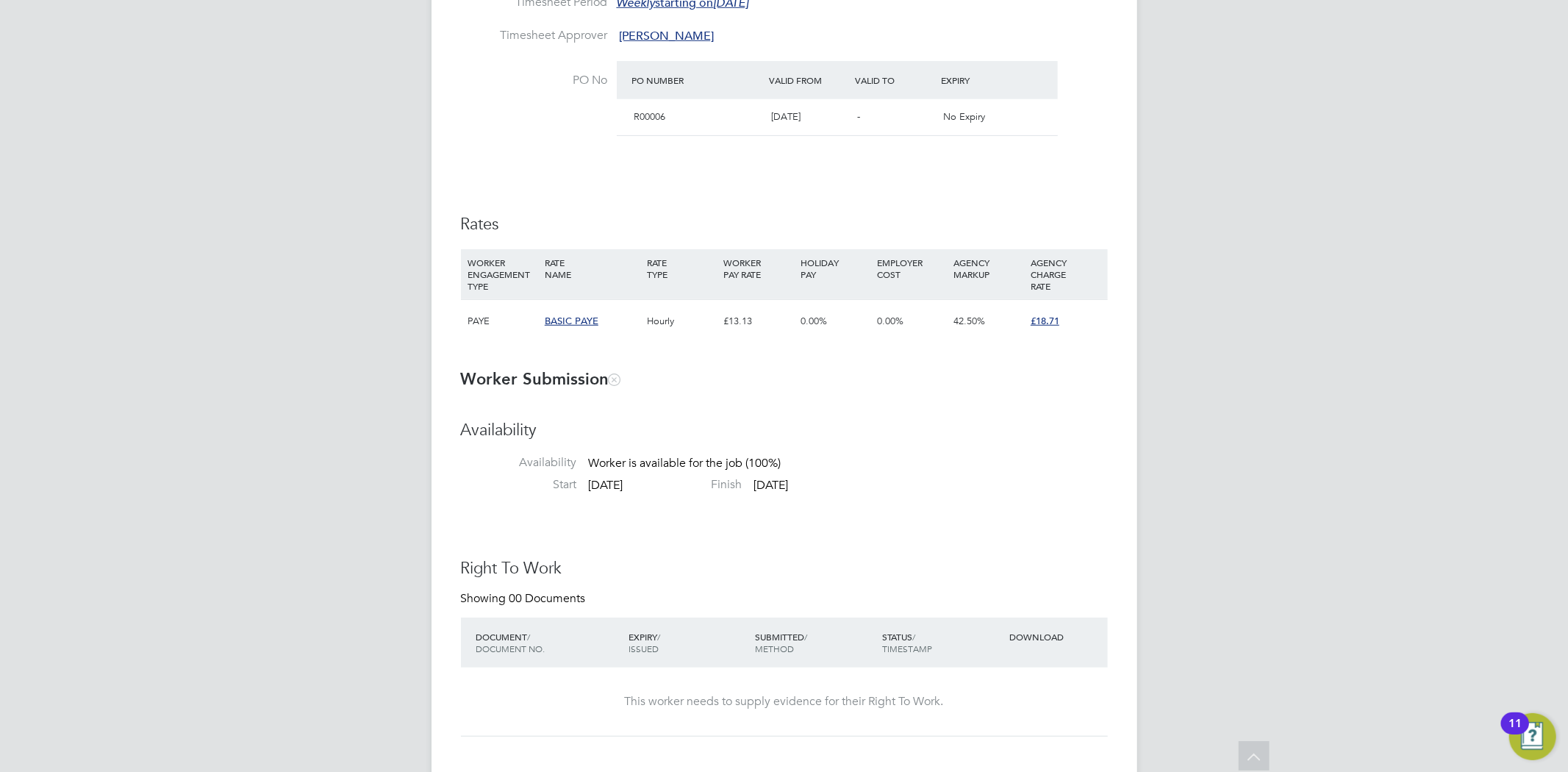
drag, startPoint x: 846, startPoint y: 326, endPoint x: 877, endPoint y: 327, distance: 31.0
click at [846, 326] on div "0.00%" at bounding box center [835, 321] width 77 height 42
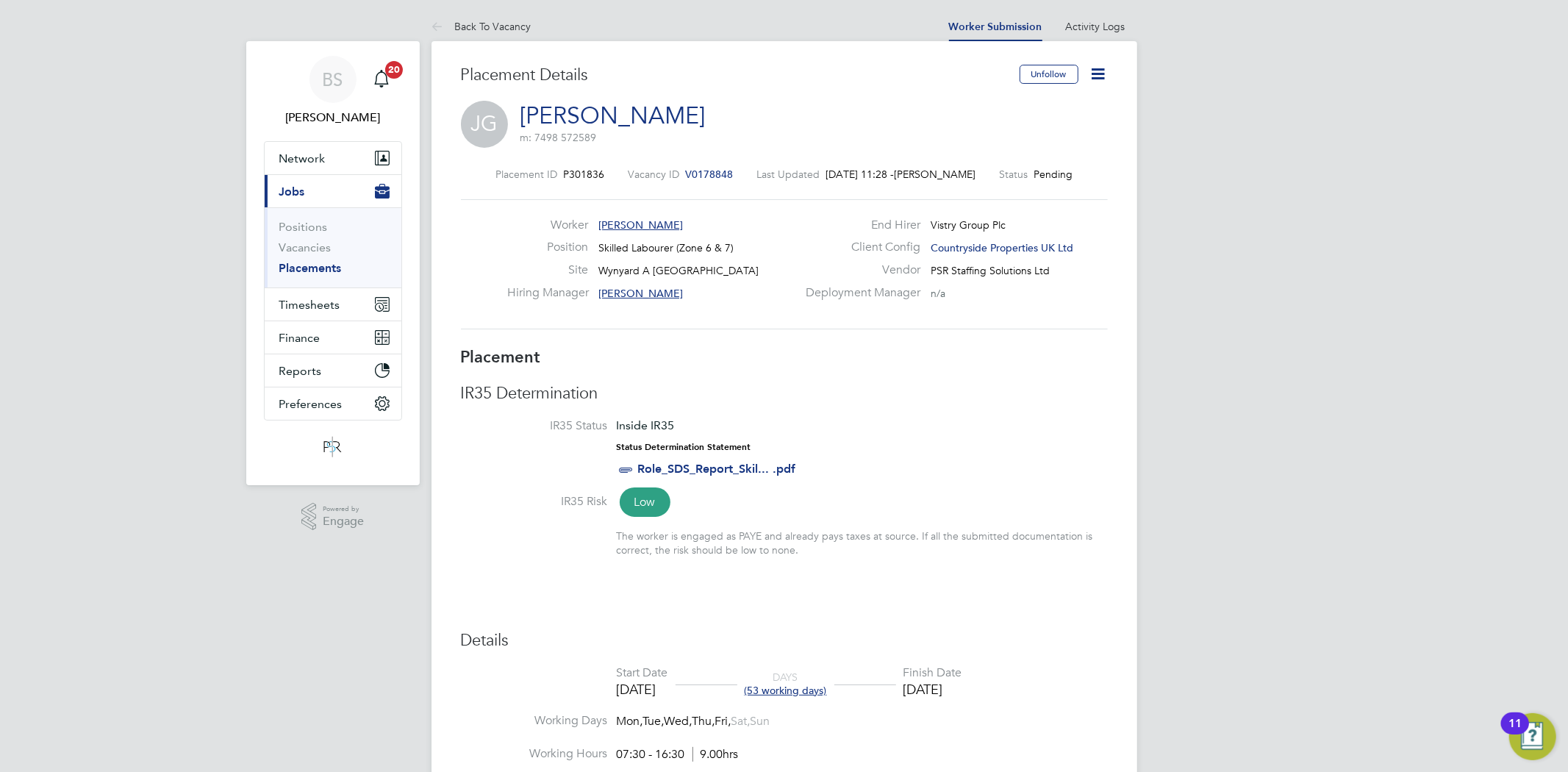
click at [1103, 65] on icon at bounding box center [1099, 74] width 18 height 18
click at [1053, 106] on li "Edit Placement e" at bounding box center [1050, 109] width 108 height 20
type input "[PERSON_NAME]"
type input "[DATE]"
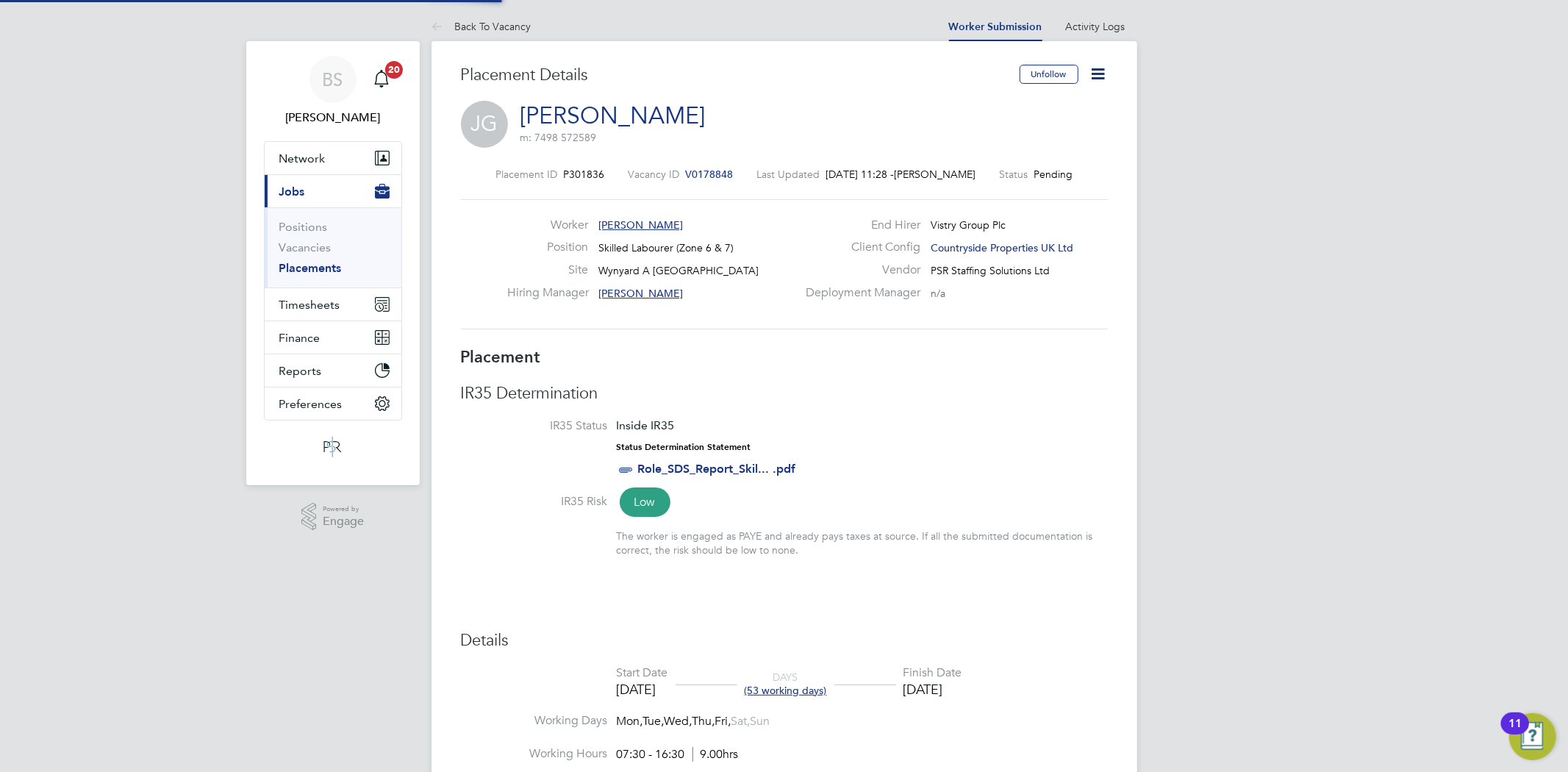
type input "[DATE]"
type input "07:30"
type input "16:30"
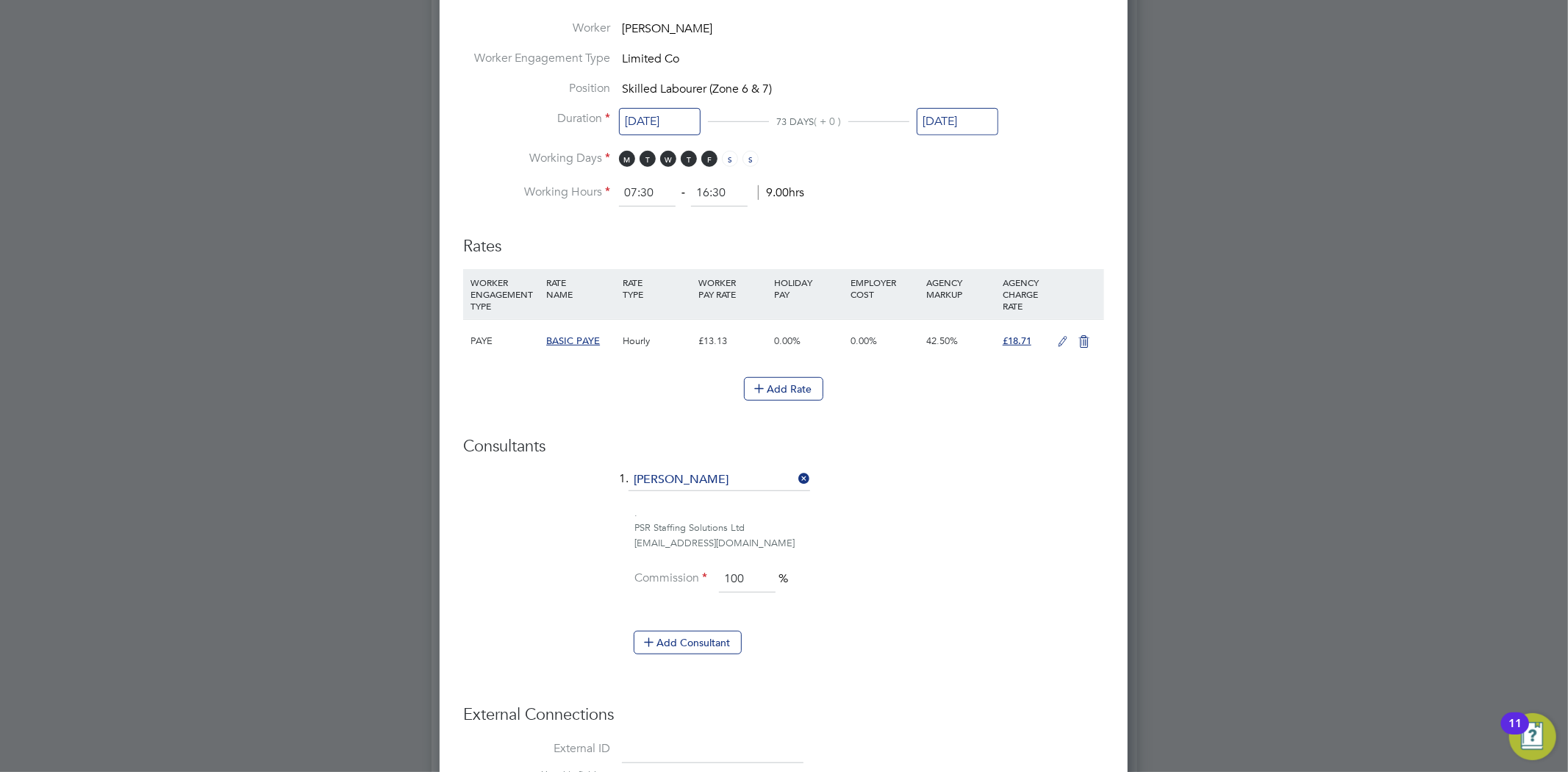
click at [1063, 344] on icon at bounding box center [1063, 342] width 18 height 12
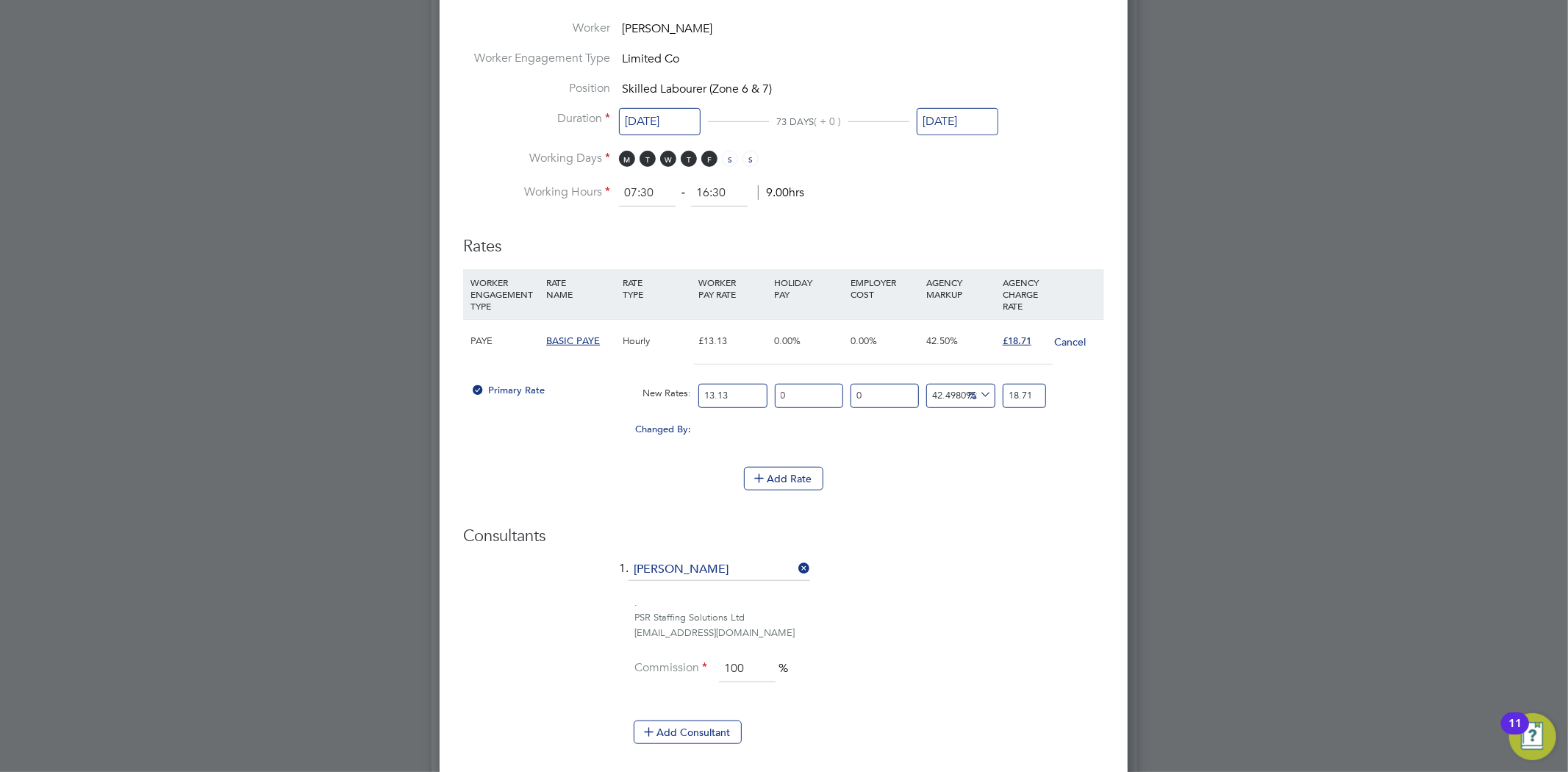
click at [1019, 394] on input "18.71" at bounding box center [1024, 395] width 43 height 24
type input "-92.38385376999238"
type input "1"
type input "44.706778370144704"
type input "19"
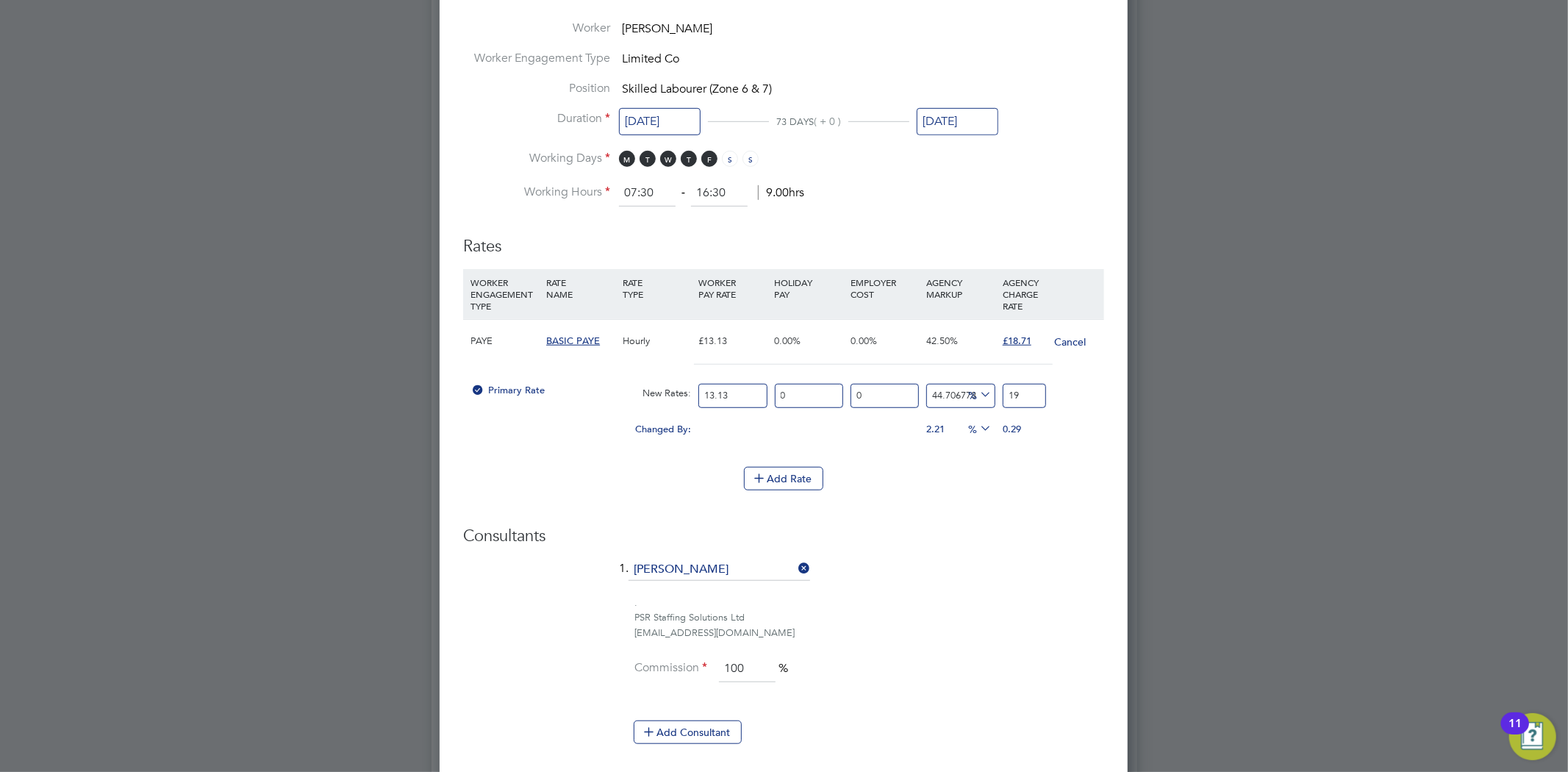
type input "51.56130997715156"
type input "19.9"
type input "51.865955826351865"
type input "19.94"
click at [953, 596] on div "." at bounding box center [869, 603] width 470 height 16
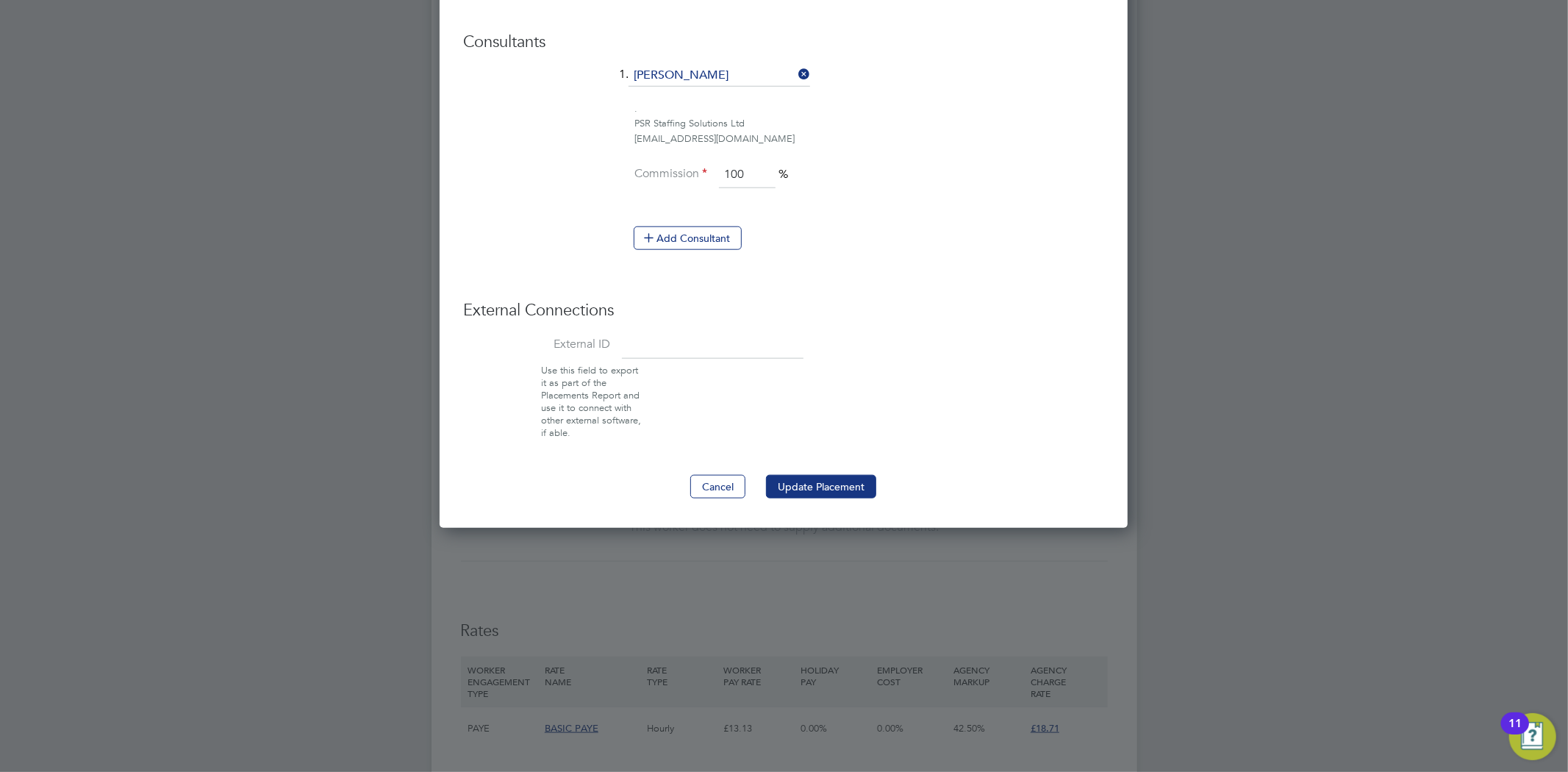
scroll to position [1388, 0]
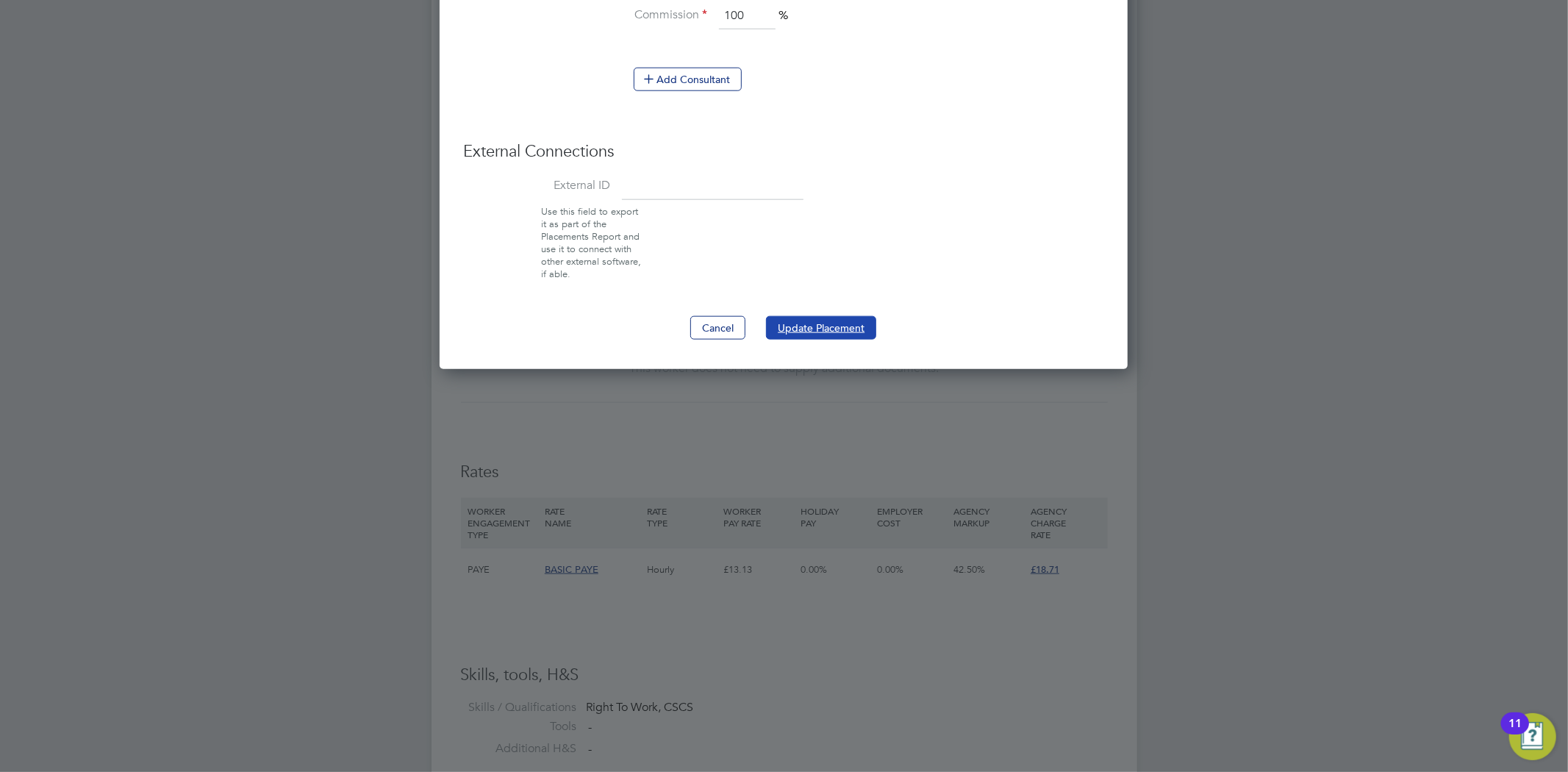
click at [828, 321] on button "Update Placement" at bounding box center [820, 327] width 110 height 23
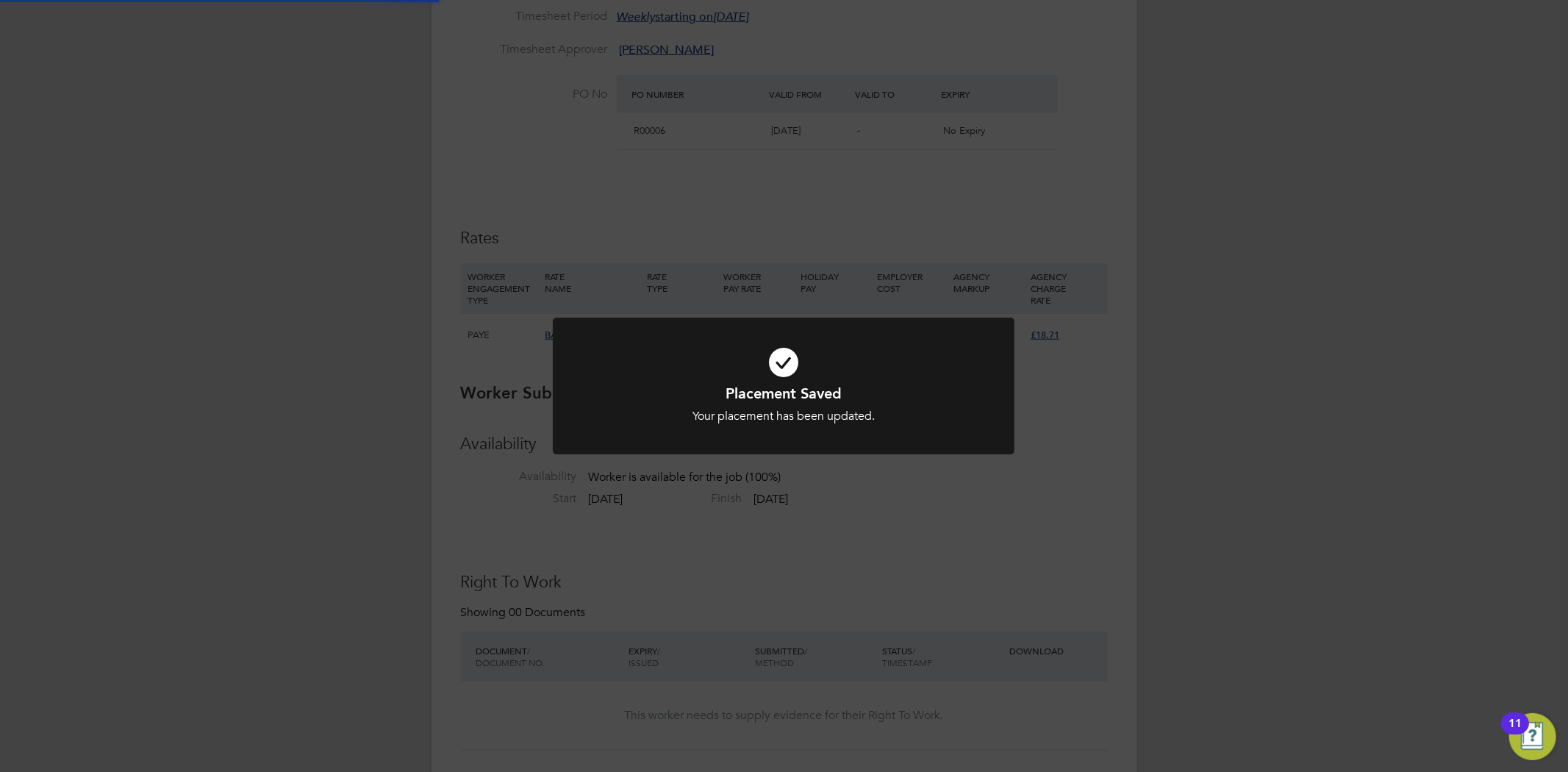
scroll to position [0, 0]
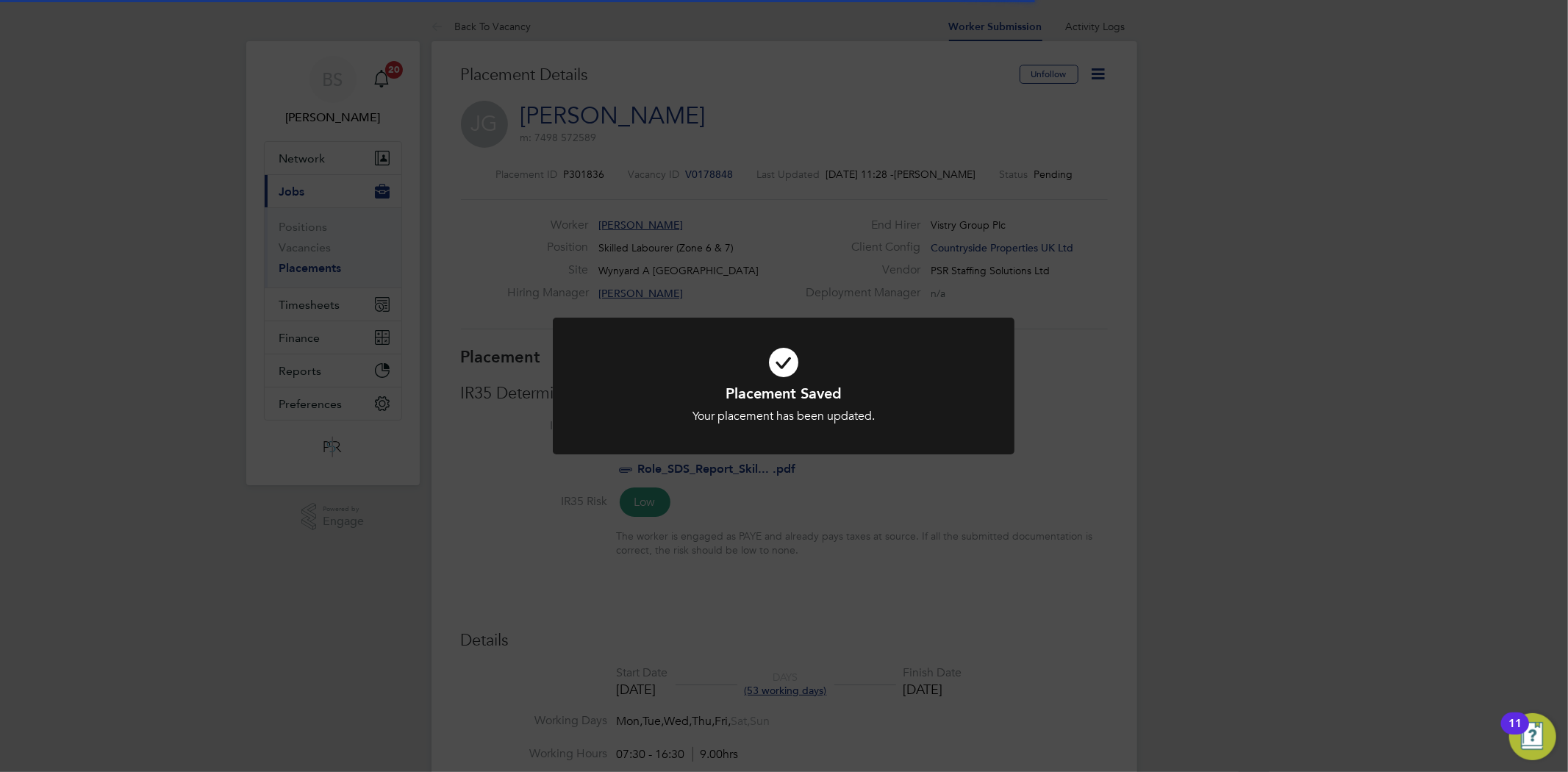
click at [965, 573] on div "Placement Saved Your placement has been updated. Cancel Okay" at bounding box center [784, 386] width 1568 height 772
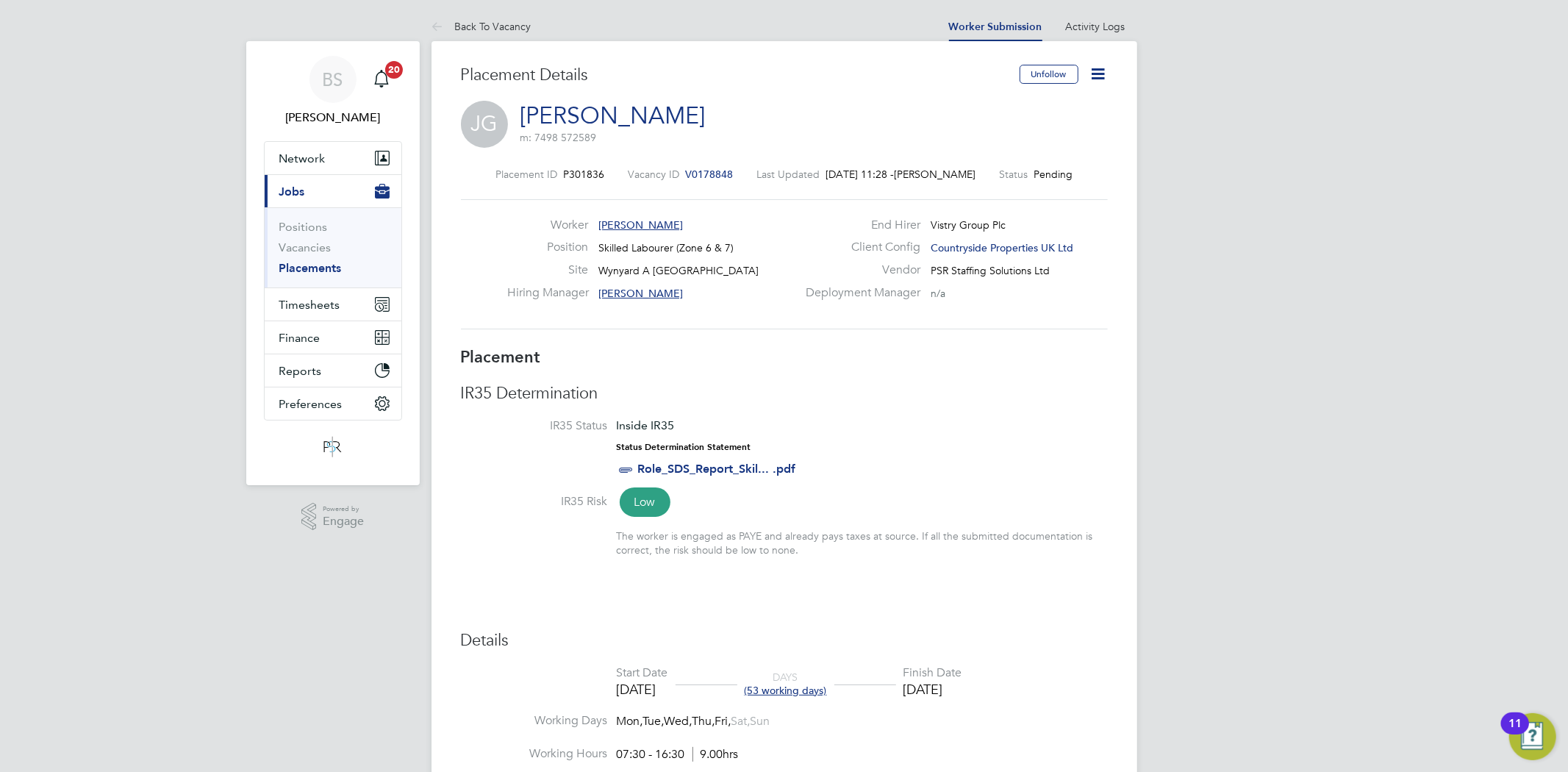
click at [1101, 74] on icon at bounding box center [1099, 74] width 18 height 18
click at [1012, 159] on li "Start" at bounding box center [1050, 158] width 108 height 20
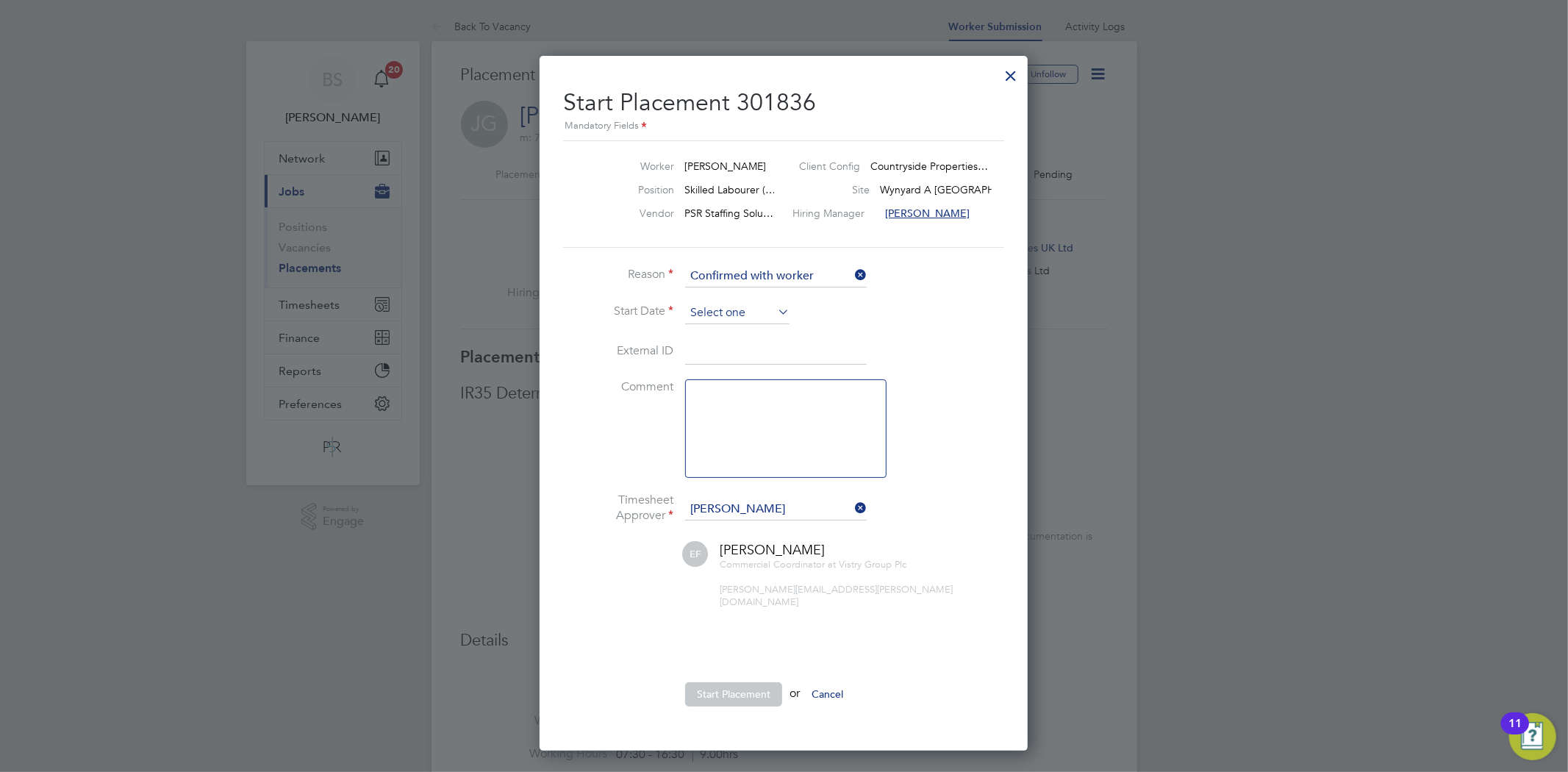
click at [713, 319] on input at bounding box center [737, 313] width 104 height 22
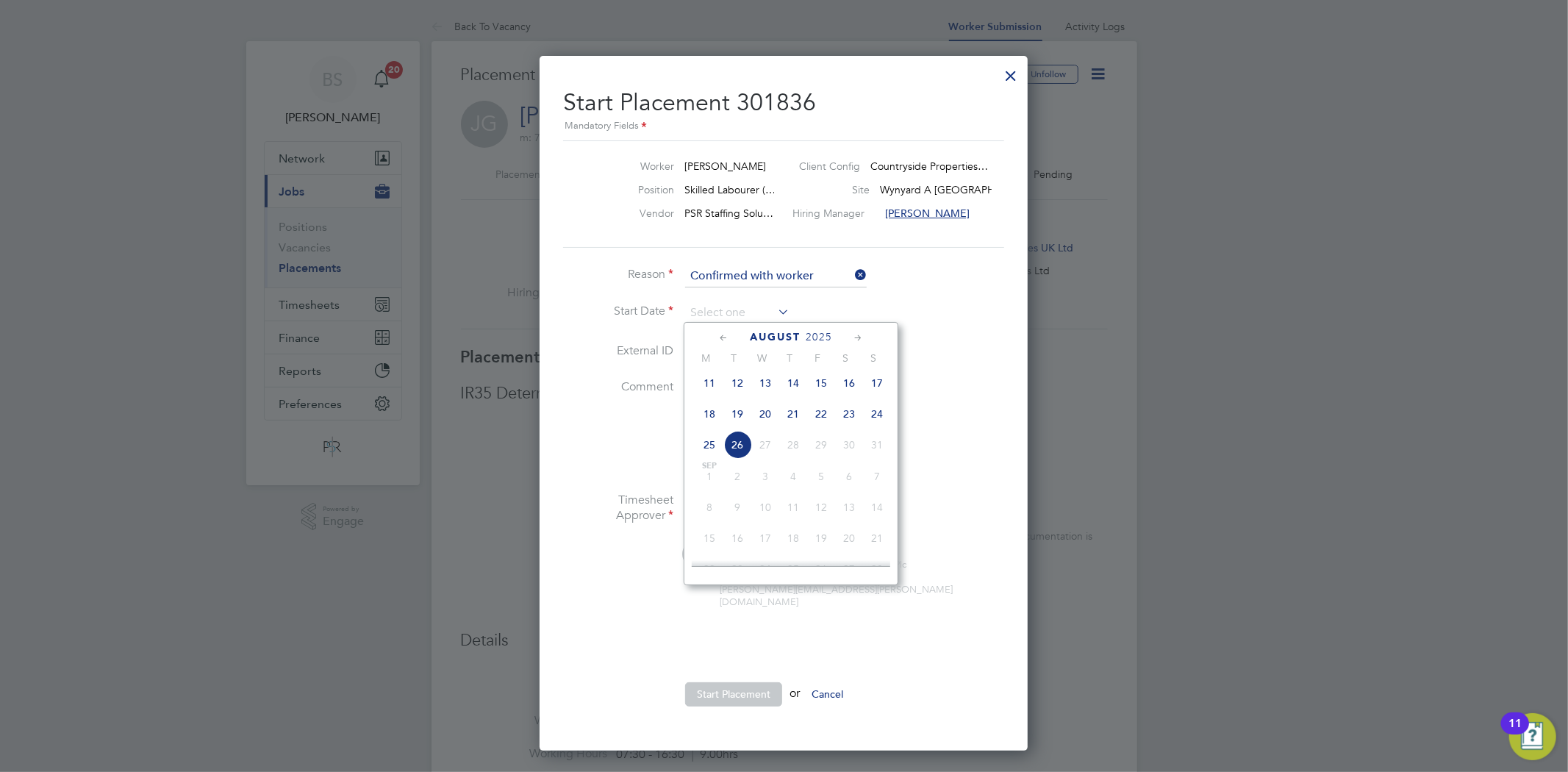
click at [816, 425] on span "22" at bounding box center [821, 414] width 28 height 28
type input "[DATE]"
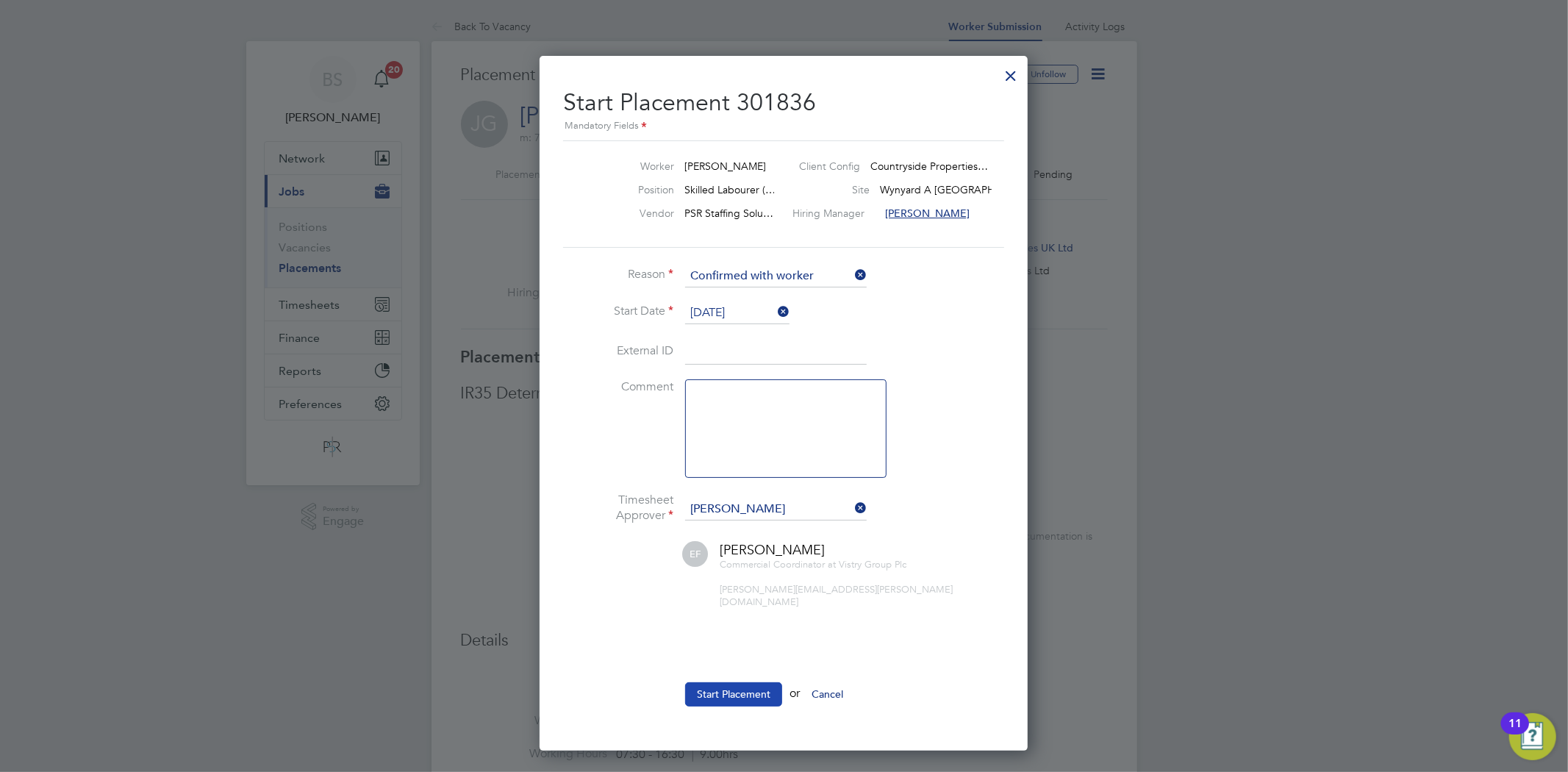
click at [751, 687] on button "Start Placement" at bounding box center [733, 694] width 97 height 23
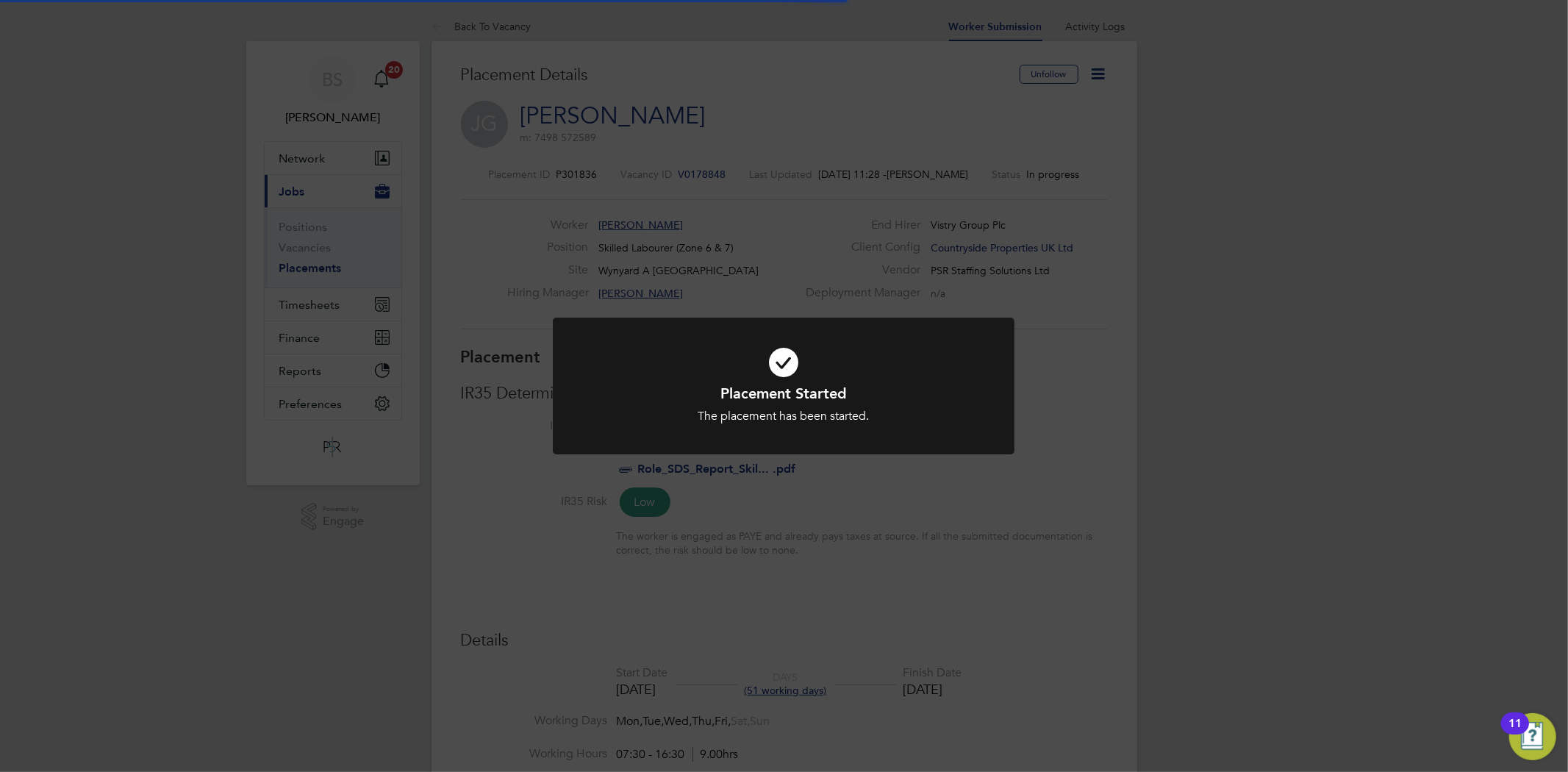
click at [846, 557] on div "Placement Started The placement has been started. Cancel Okay" at bounding box center [784, 386] width 1568 height 772
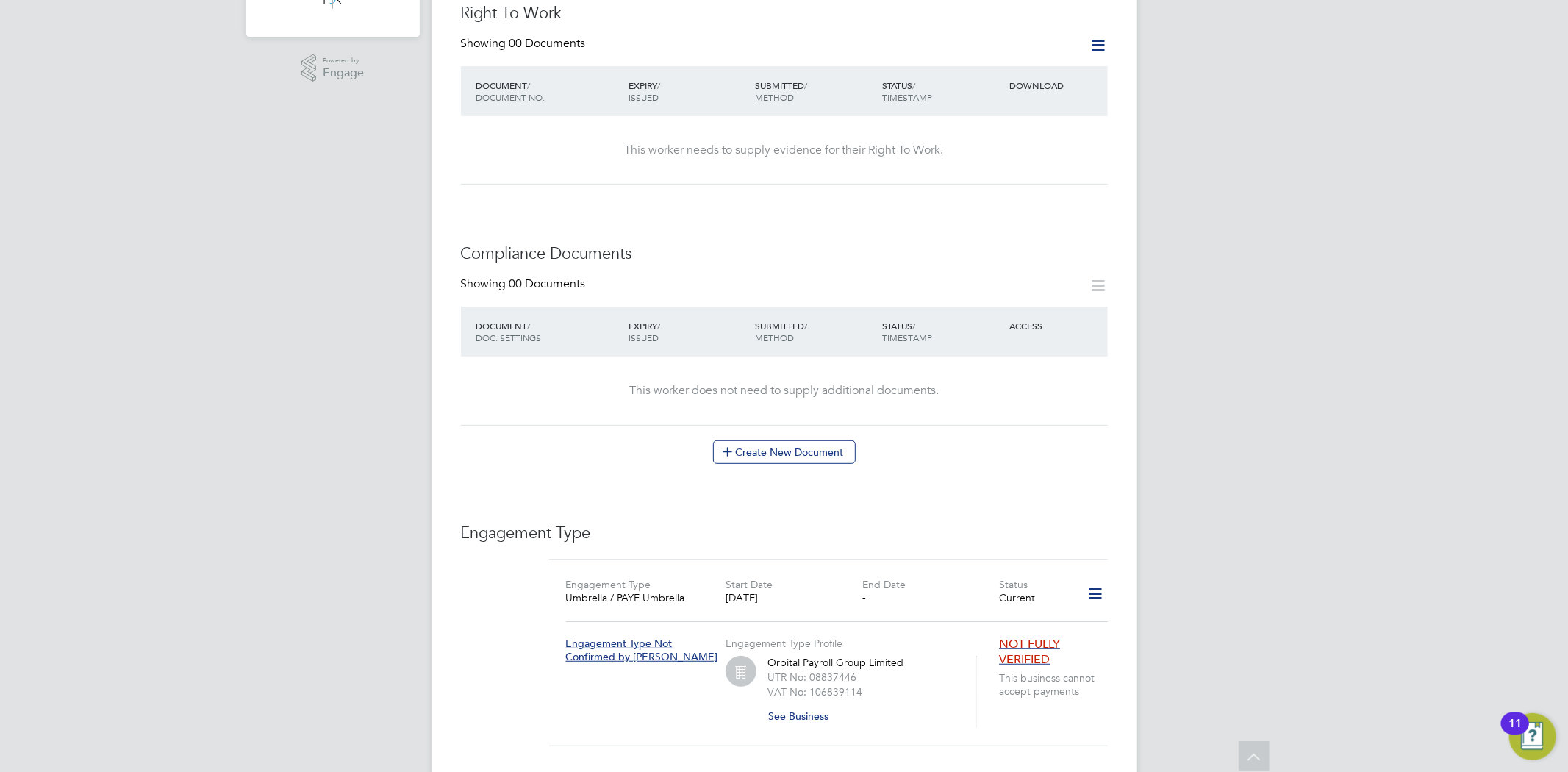
scroll to position [780, 0]
